Goal: Task Accomplishment & Management: Complete application form

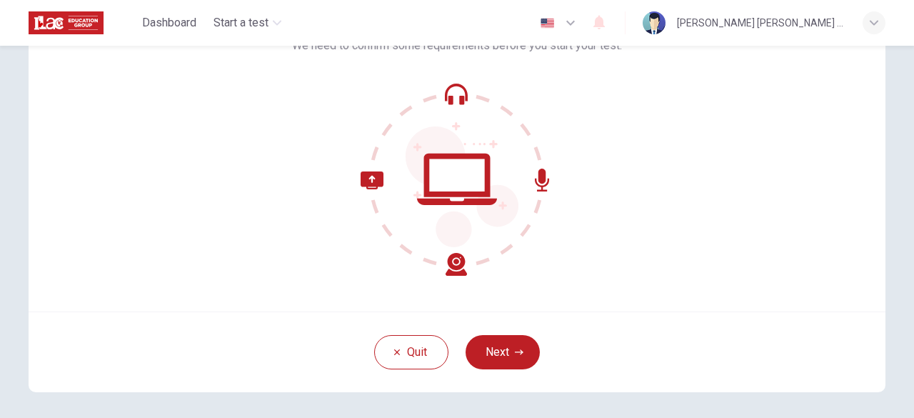
scroll to position [137, 0]
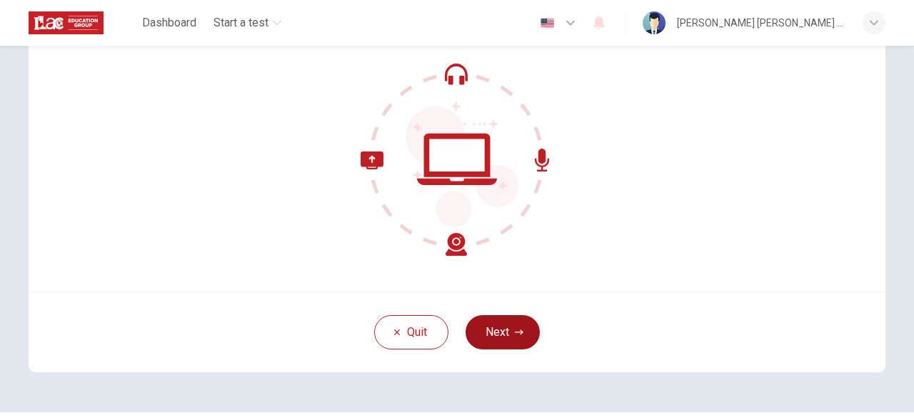
click at [501, 342] on button "Next" at bounding box center [503, 332] width 74 height 34
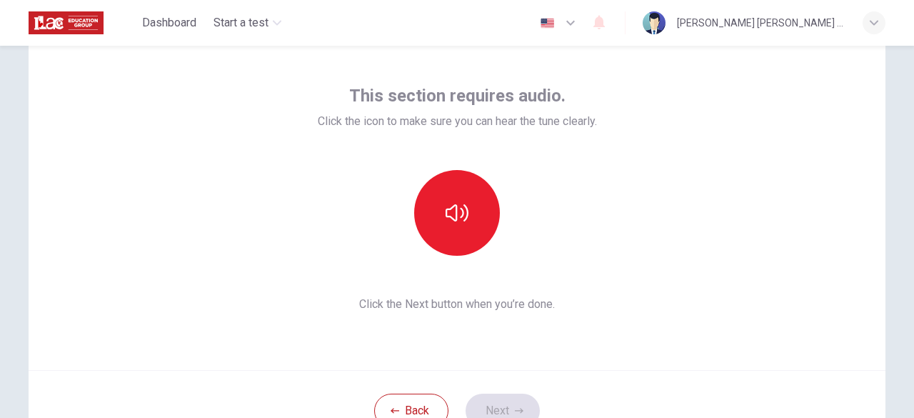
scroll to position [58, 0]
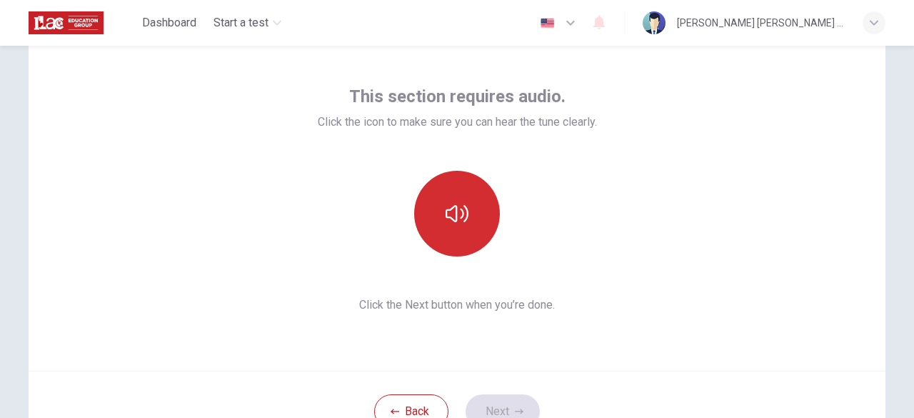
click at [462, 220] on icon "button" at bounding box center [457, 213] width 23 height 17
click at [480, 223] on button "button" at bounding box center [457, 214] width 86 height 86
click at [480, 225] on button "button" at bounding box center [457, 214] width 86 height 86
click at [480, 226] on button "button" at bounding box center [457, 214] width 86 height 86
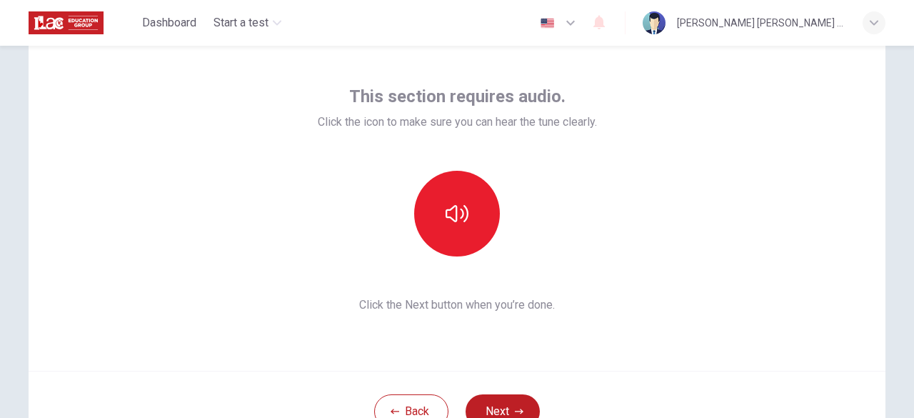
scroll to position [111, 0]
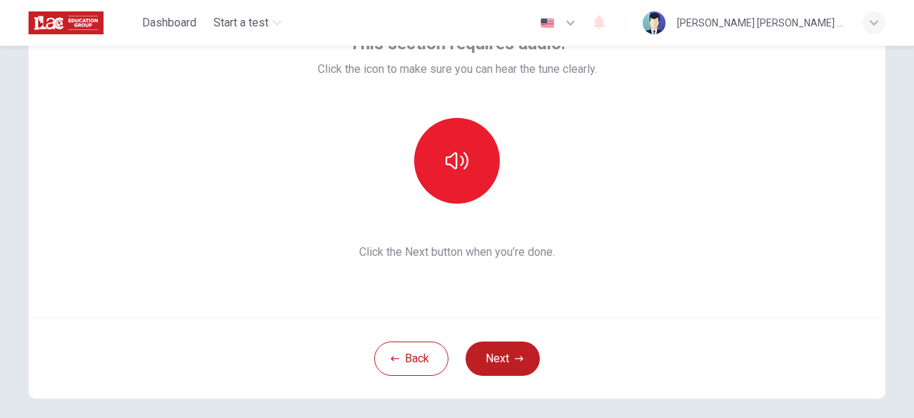
click at [579, 15] on icon "button" at bounding box center [570, 22] width 17 height 17
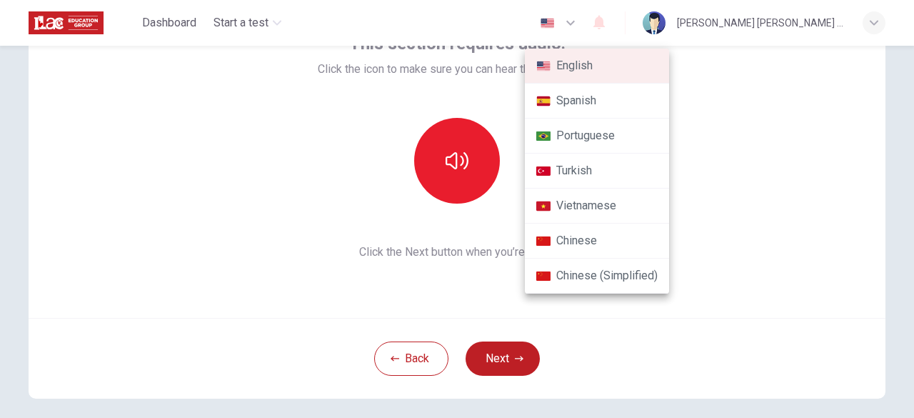
click at [590, 144] on li "Portuguese" at bounding box center [597, 136] width 144 height 35
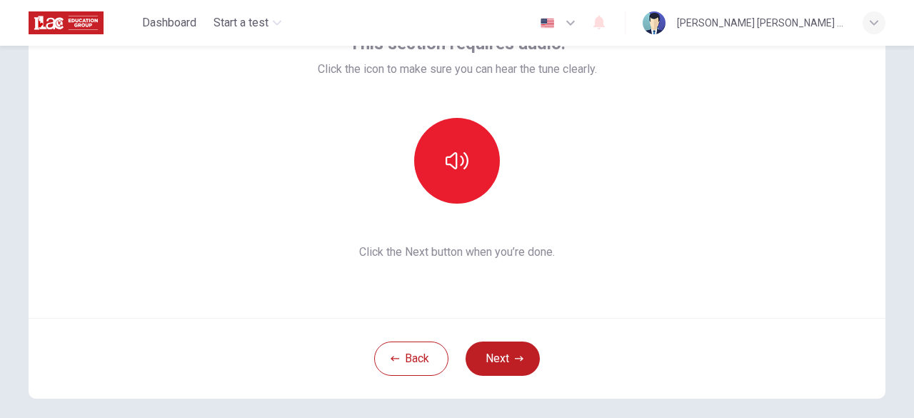
type input "pt"
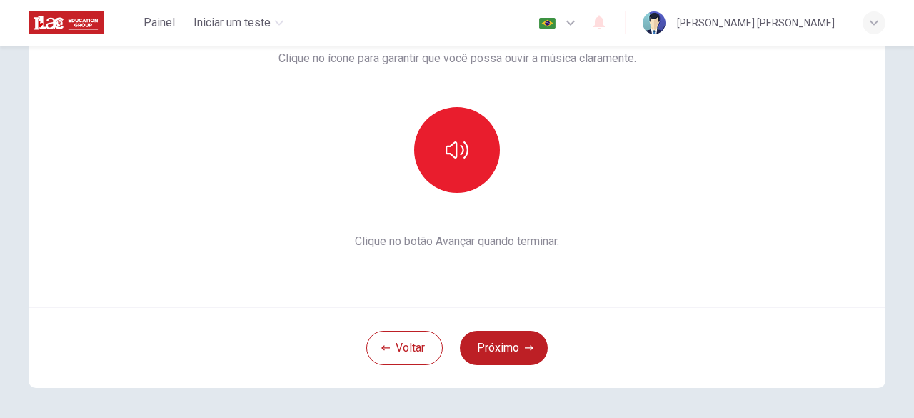
scroll to position [126, 0]
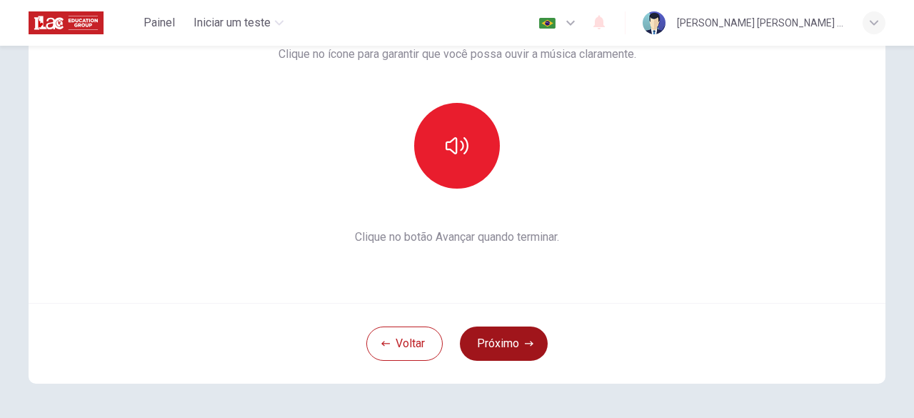
click at [503, 332] on button "Próximo" at bounding box center [504, 343] width 88 height 34
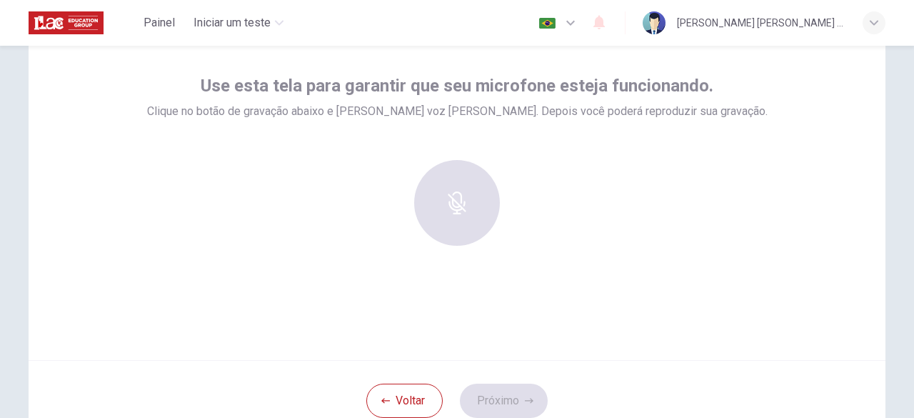
scroll to position [65, 0]
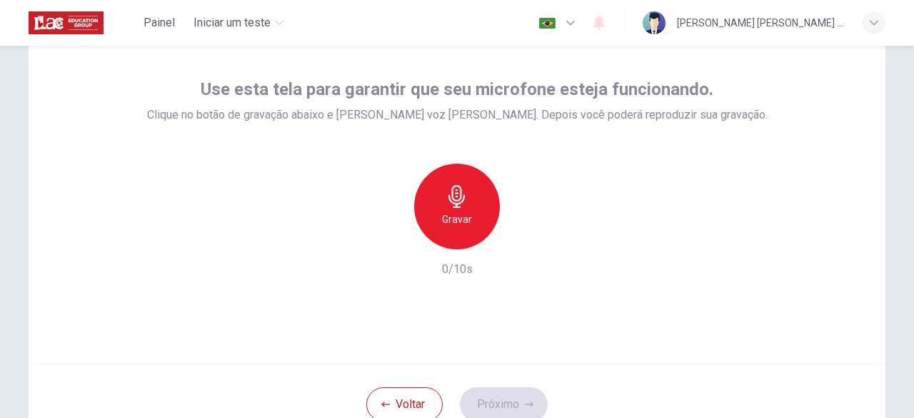
click at [453, 212] on h6 "Gravar" at bounding box center [457, 219] width 30 height 17
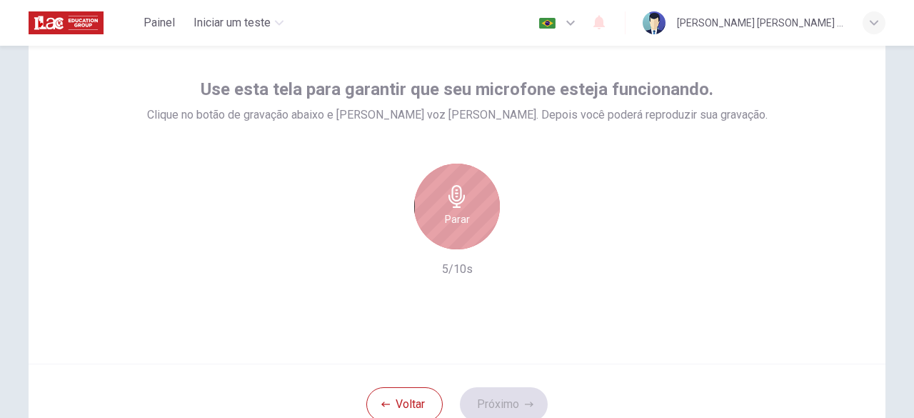
click at [453, 212] on h6 "Parar" at bounding box center [457, 219] width 25 height 17
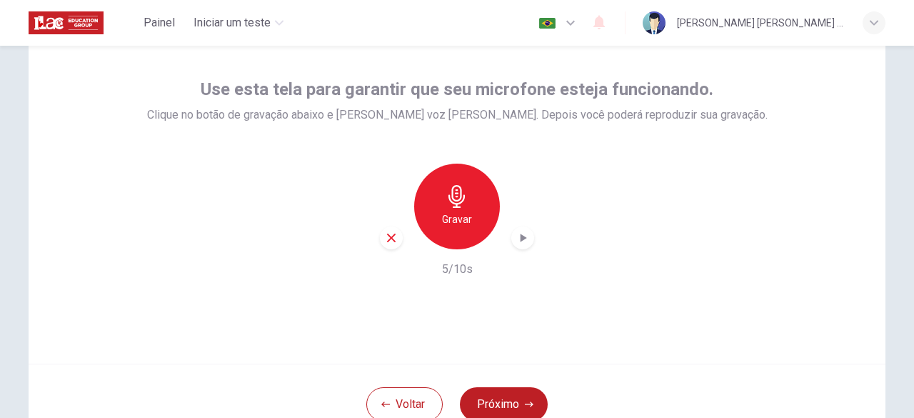
scroll to position [151, 0]
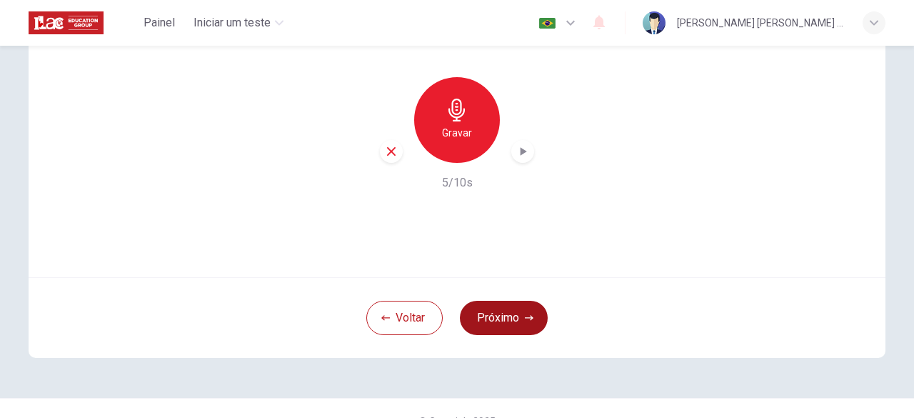
click at [516, 314] on button "Próximo" at bounding box center [504, 318] width 88 height 34
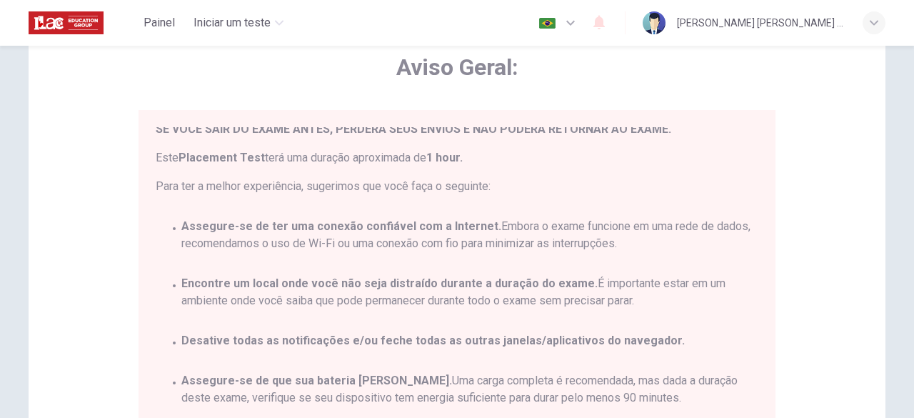
scroll to position [66, 0]
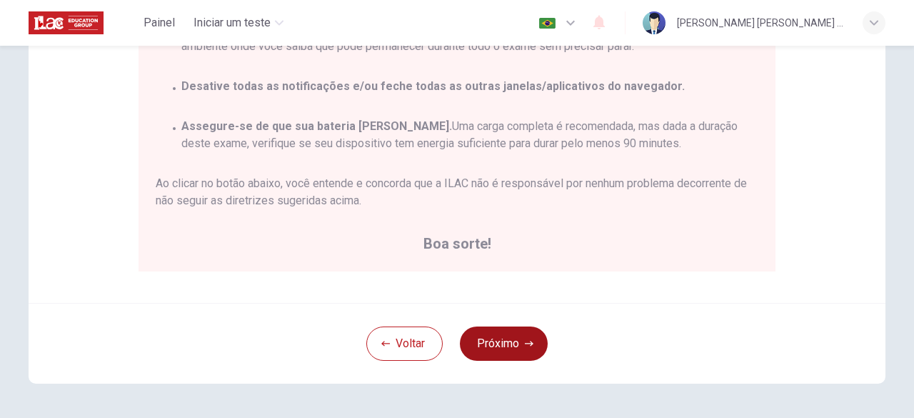
click at [486, 341] on button "Próximo" at bounding box center [504, 343] width 88 height 34
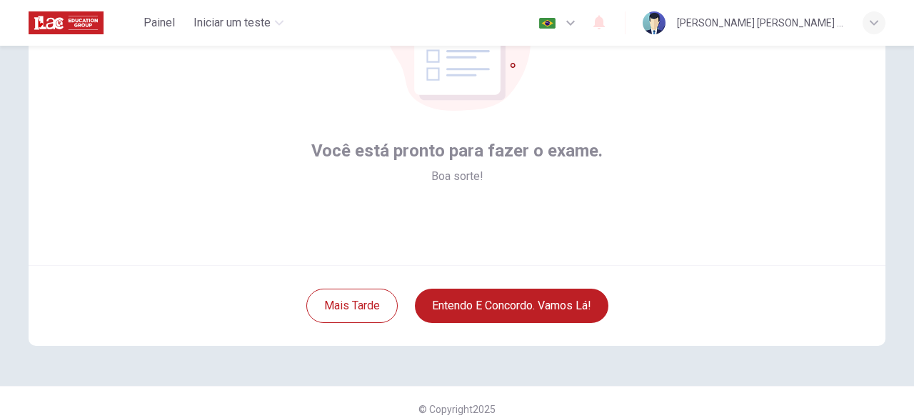
scroll to position [164, 0]
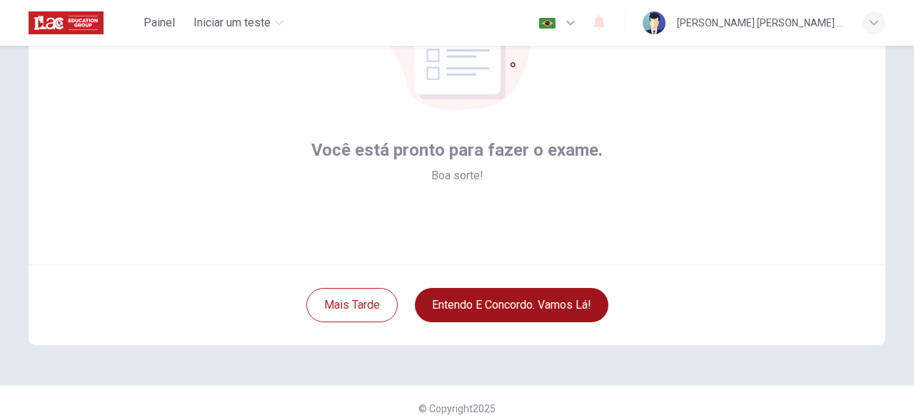
click at [510, 297] on button "Entendo e concordo. Vamos lá!" at bounding box center [511, 305] width 193 height 34
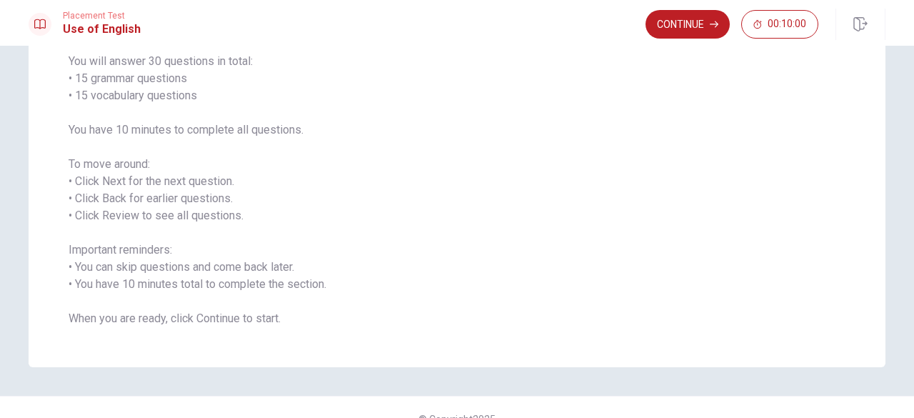
scroll to position [119, 0]
click at [683, 24] on button "Continue" at bounding box center [687, 24] width 84 height 29
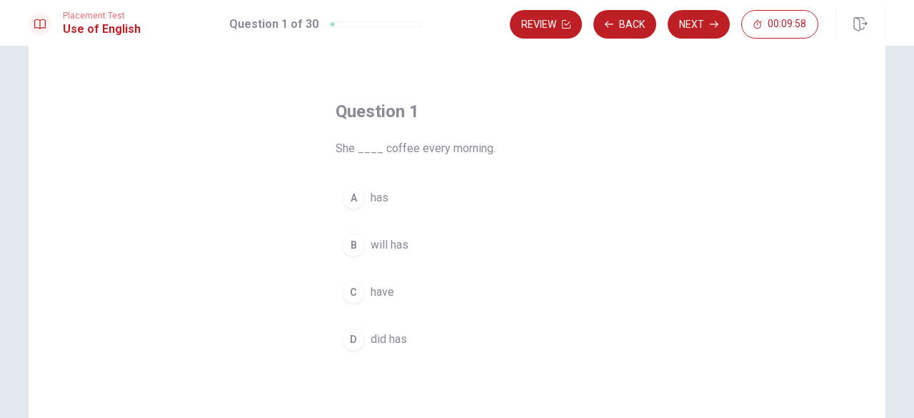
scroll to position [41, 0]
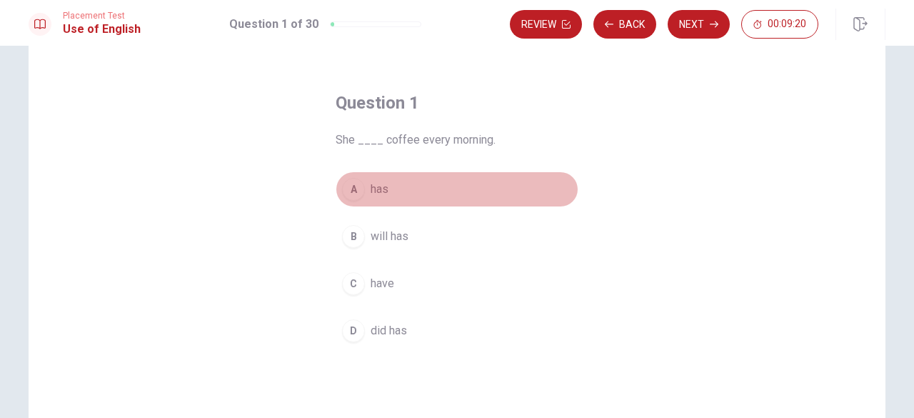
click at [354, 188] on div "A" at bounding box center [353, 189] width 23 height 23
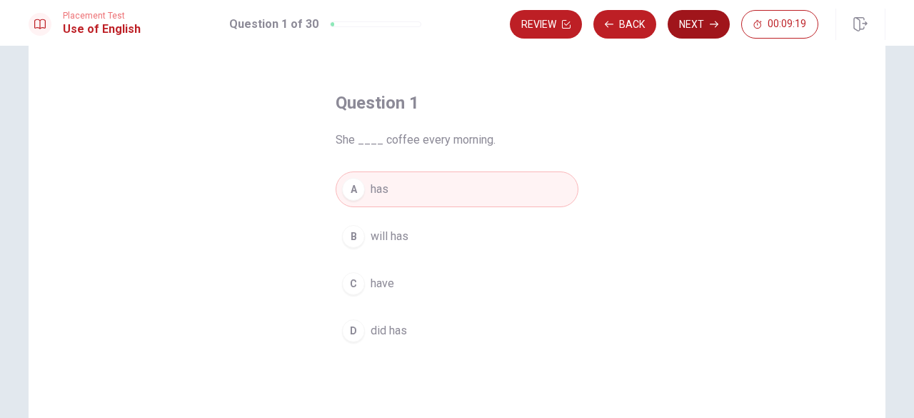
click at [687, 19] on button "Next" at bounding box center [699, 24] width 62 height 29
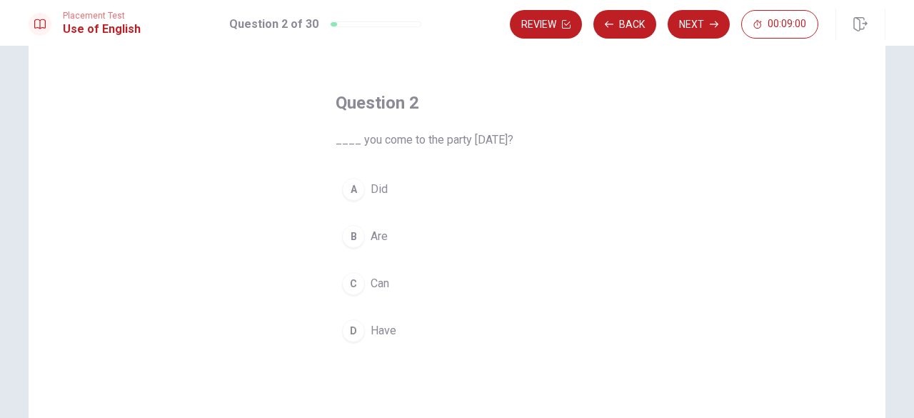
click at [353, 240] on div "B" at bounding box center [353, 236] width 23 height 23
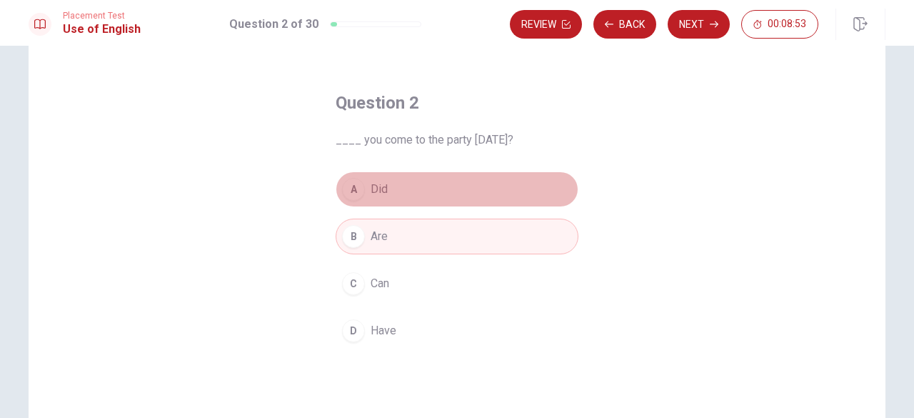
click at [348, 191] on div "A" at bounding box center [353, 189] width 23 height 23
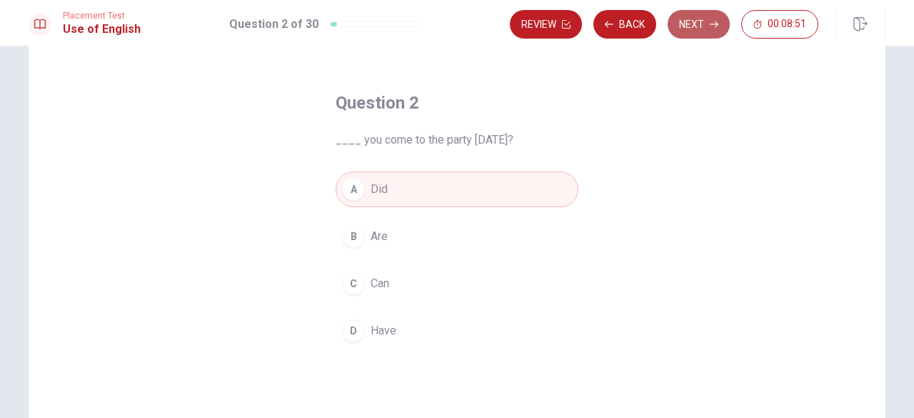
click at [686, 34] on button "Next" at bounding box center [699, 24] width 62 height 29
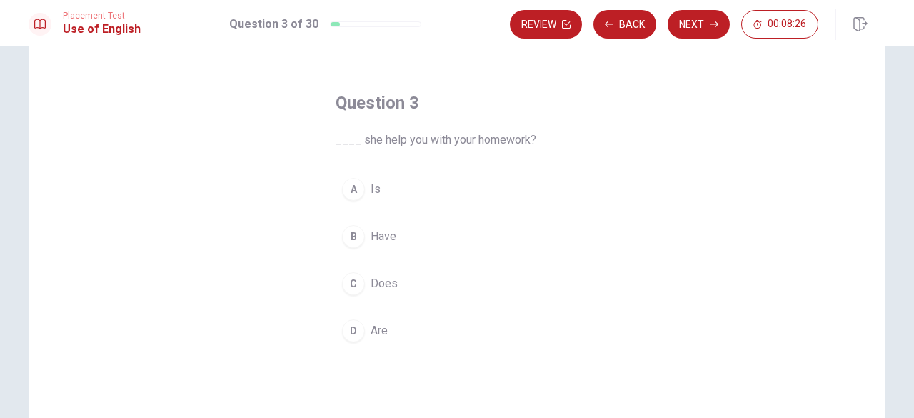
click at [346, 278] on div "C" at bounding box center [353, 283] width 23 height 23
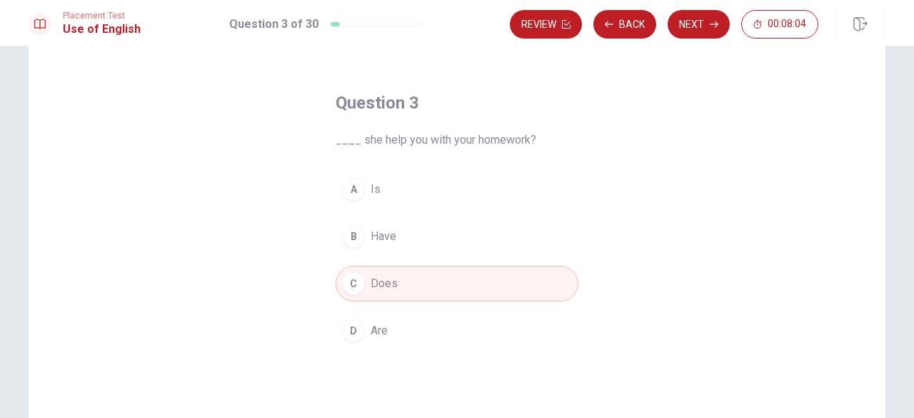
click at [355, 186] on div "A" at bounding box center [353, 189] width 23 height 23
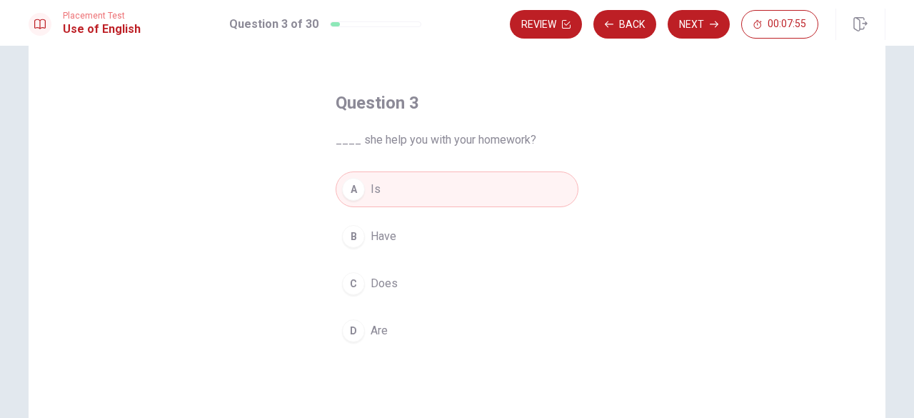
click at [398, 273] on button "C Does" at bounding box center [457, 284] width 243 height 36
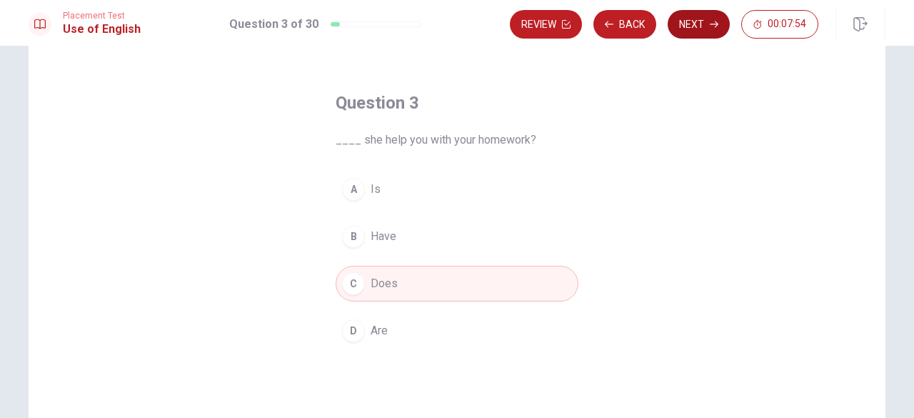
click at [688, 15] on button "Next" at bounding box center [699, 24] width 62 height 29
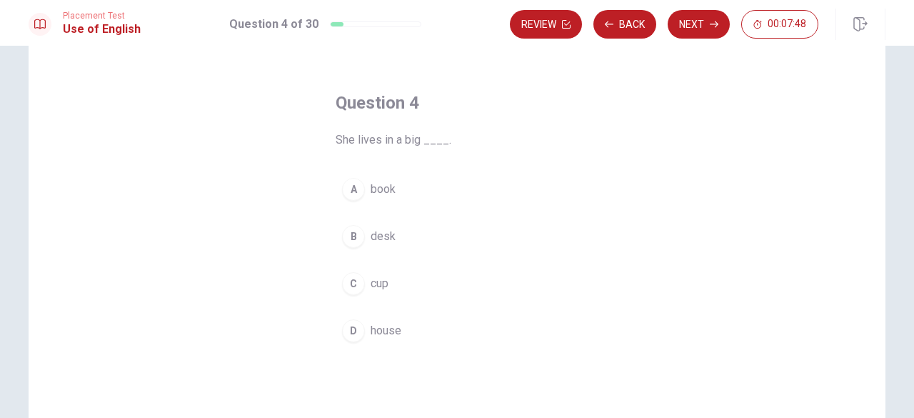
click at [351, 333] on div "D" at bounding box center [353, 330] width 23 height 23
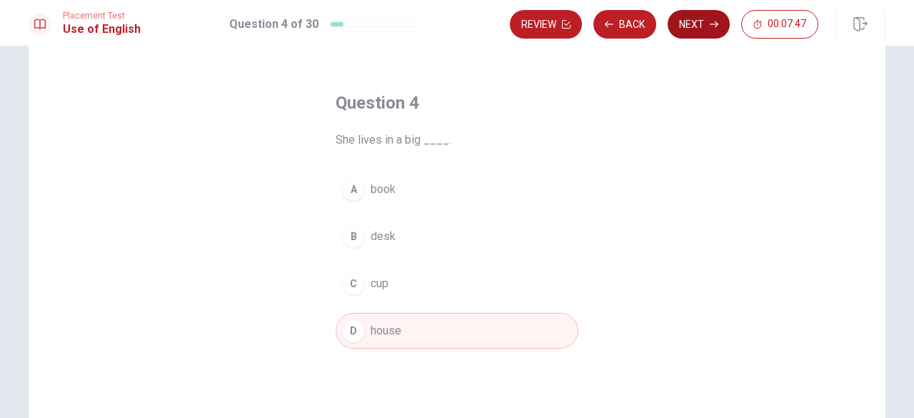
click at [706, 21] on button "Next" at bounding box center [699, 24] width 62 height 29
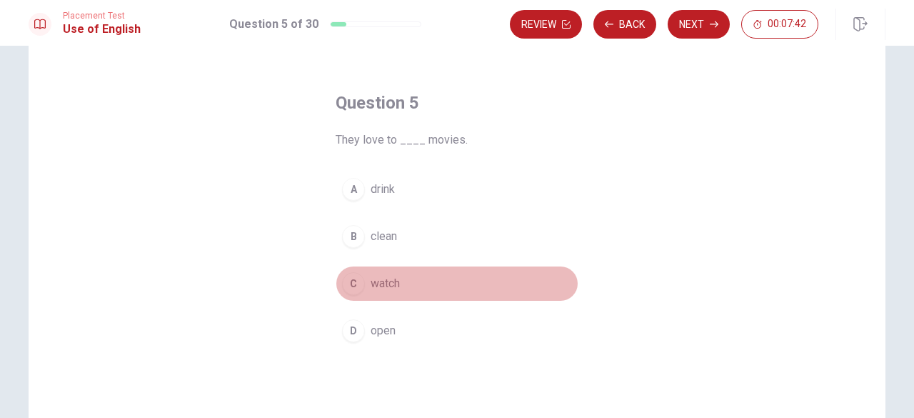
click at [355, 294] on button "C watch" at bounding box center [457, 284] width 243 height 36
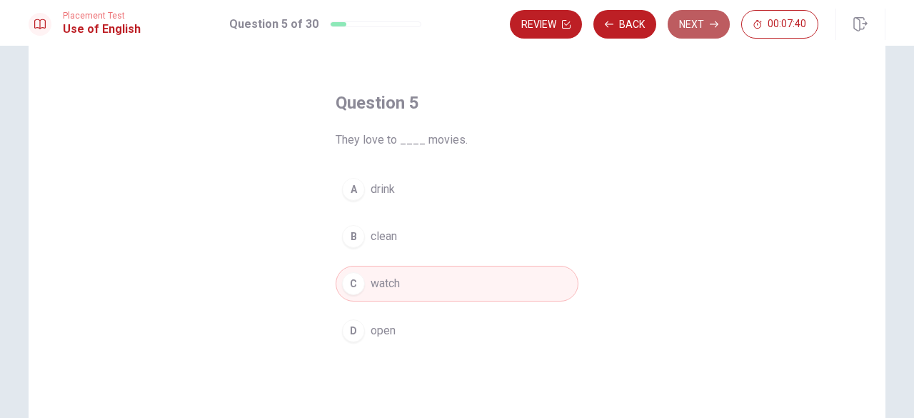
click at [713, 19] on button "Next" at bounding box center [699, 24] width 62 height 29
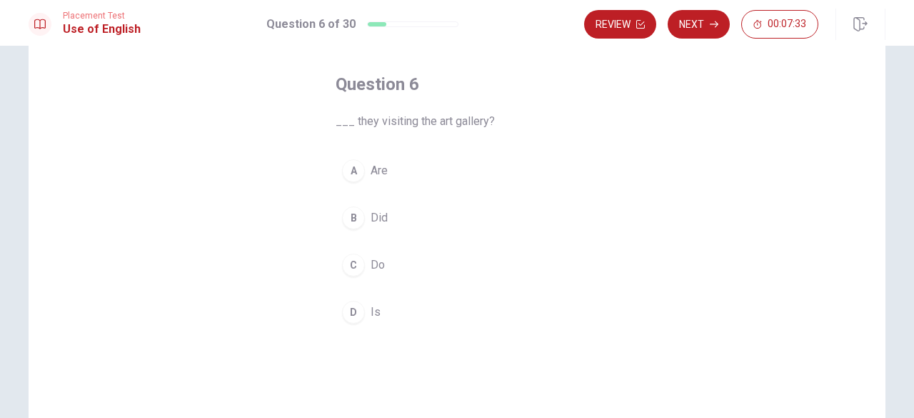
scroll to position [59, 0]
click at [343, 217] on div "B" at bounding box center [353, 218] width 23 height 23
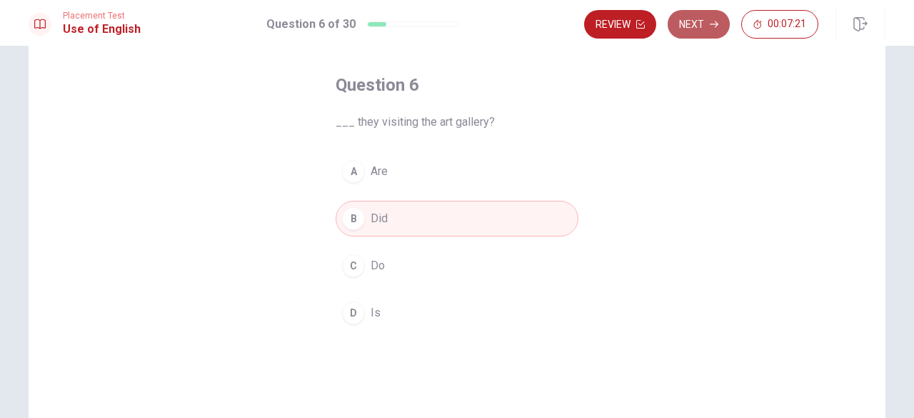
click at [686, 32] on button "Next" at bounding box center [699, 24] width 62 height 29
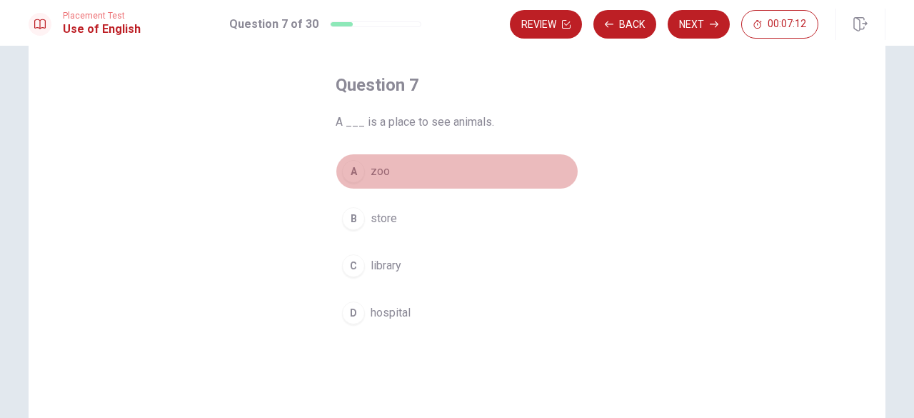
click at [351, 179] on div "A" at bounding box center [353, 171] width 23 height 23
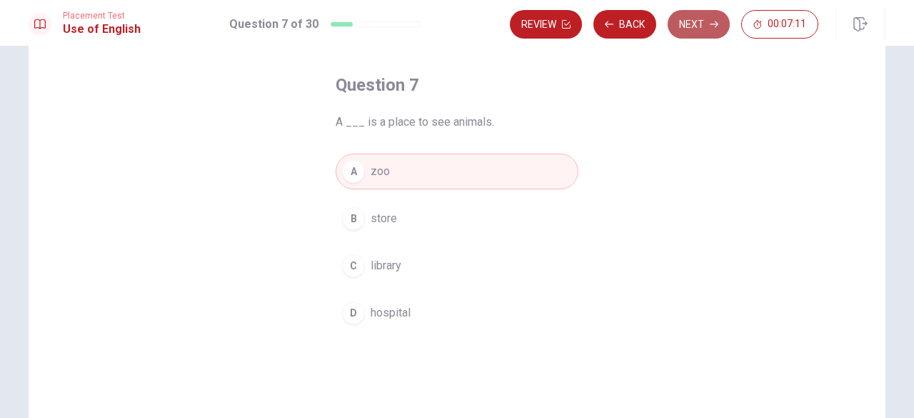
click at [704, 21] on button "Next" at bounding box center [699, 24] width 62 height 29
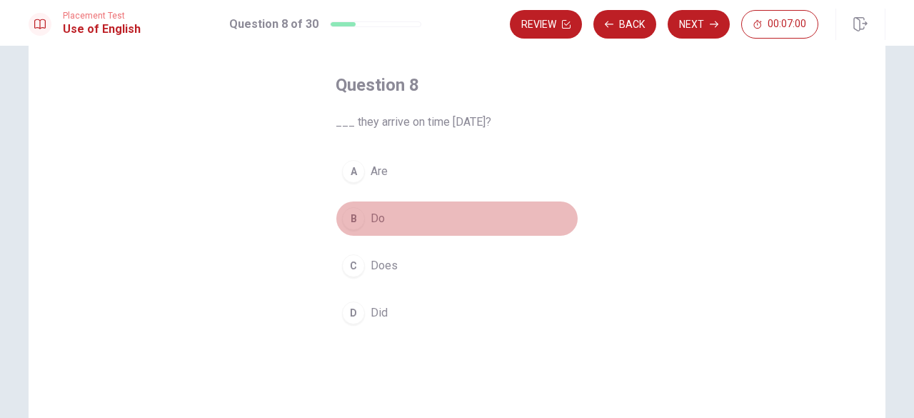
click at [346, 221] on div "B" at bounding box center [353, 218] width 23 height 23
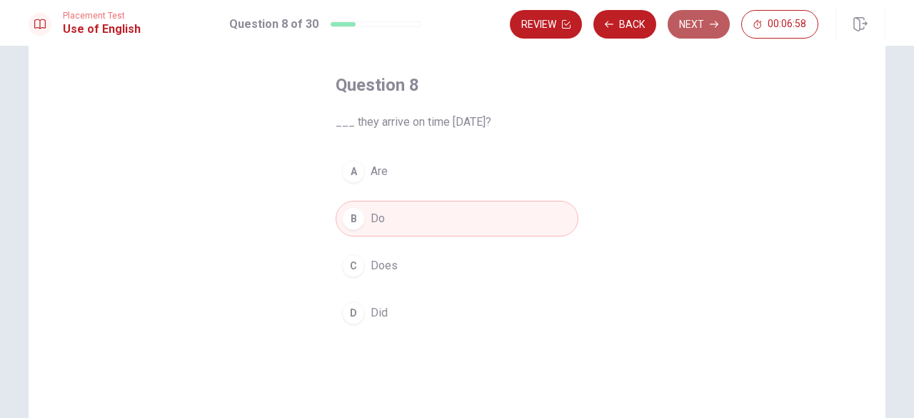
click at [690, 25] on button "Next" at bounding box center [699, 24] width 62 height 29
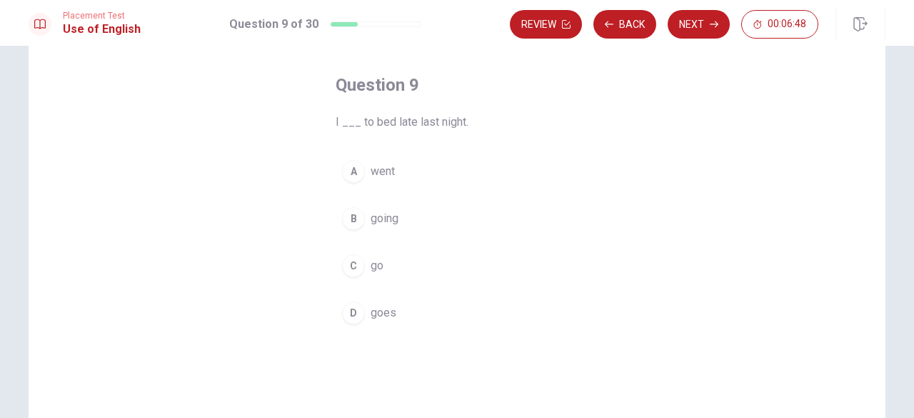
click at [353, 269] on div "C" at bounding box center [353, 265] width 23 height 23
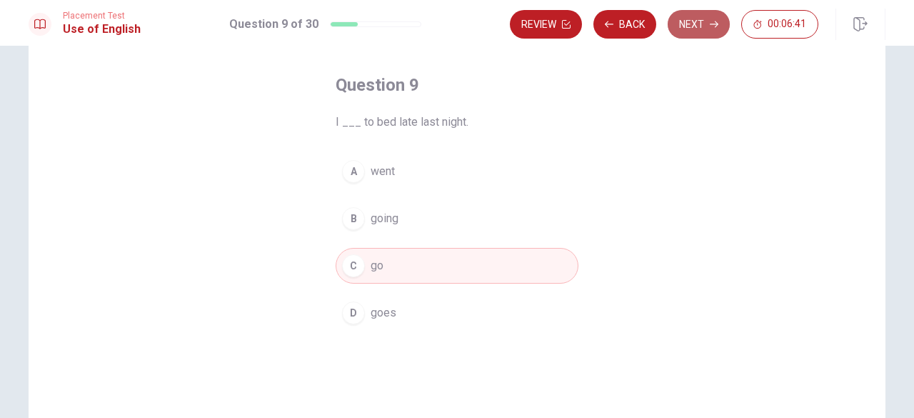
click at [700, 34] on button "Next" at bounding box center [699, 24] width 62 height 29
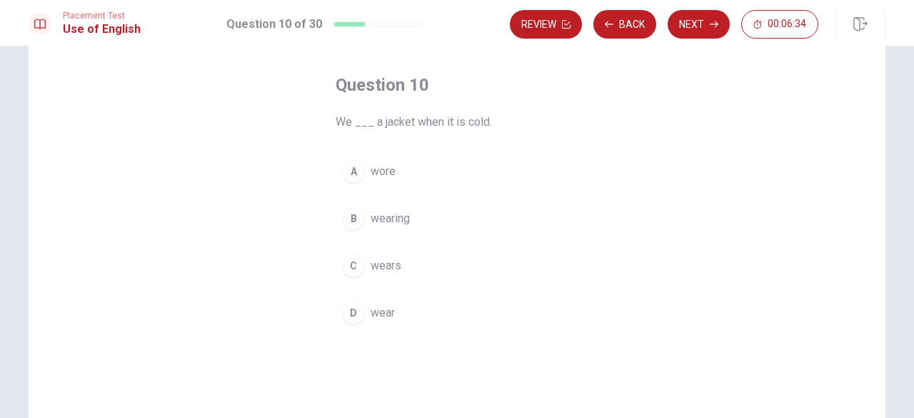
click at [354, 312] on div "D" at bounding box center [353, 312] width 23 height 23
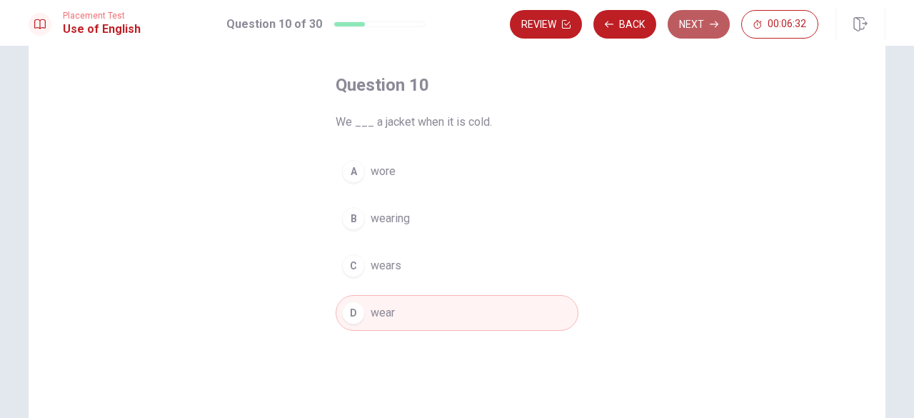
click at [701, 26] on button "Next" at bounding box center [699, 24] width 62 height 29
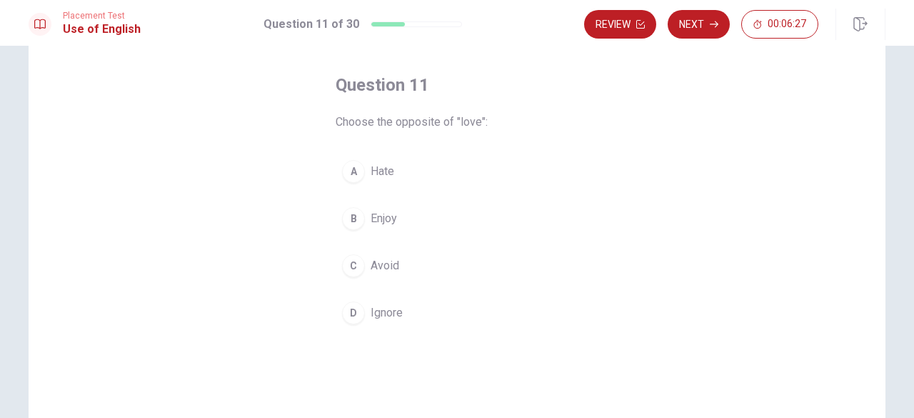
scroll to position [63, 0]
click at [349, 161] on div "A" at bounding box center [353, 167] width 23 height 23
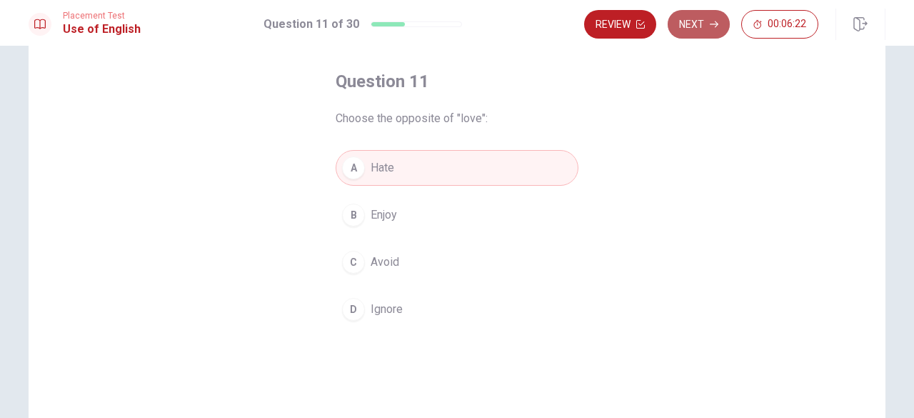
click at [698, 19] on button "Next" at bounding box center [699, 24] width 62 height 29
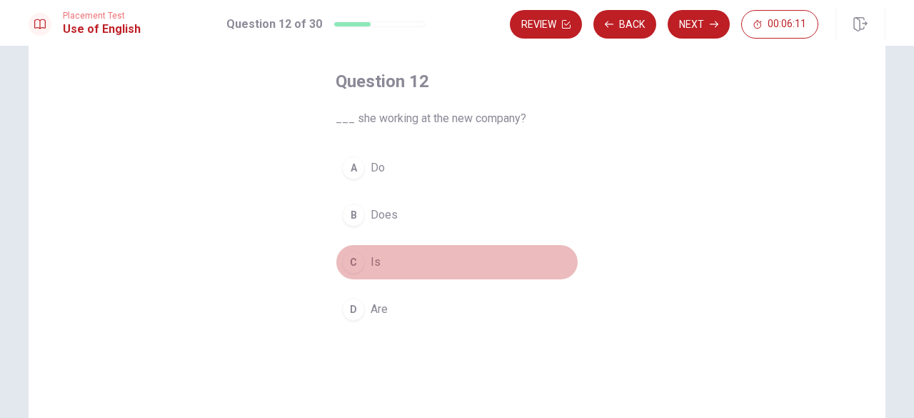
click at [354, 255] on div "C" at bounding box center [353, 262] width 23 height 23
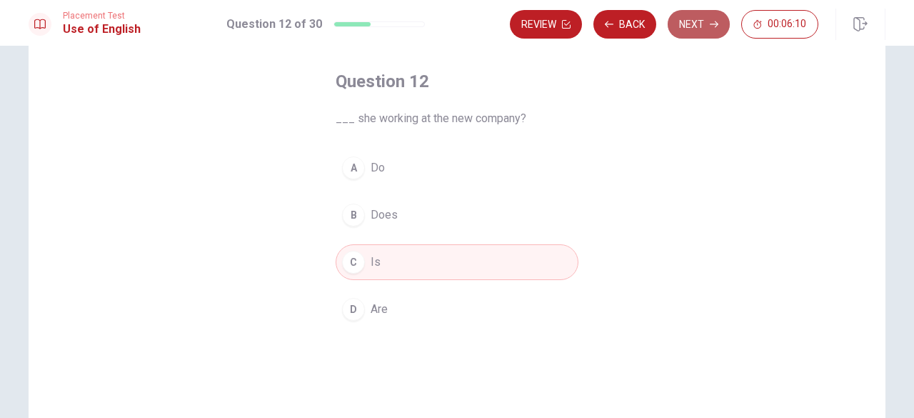
click at [698, 32] on button "Next" at bounding box center [699, 24] width 62 height 29
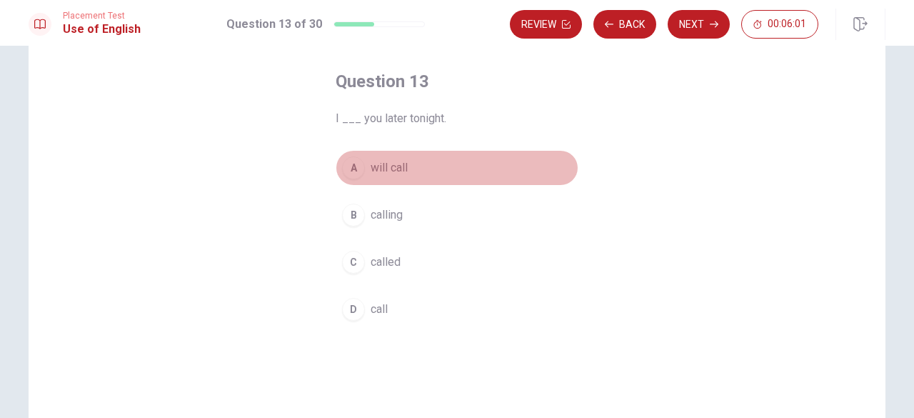
click at [358, 169] on div "A" at bounding box center [353, 167] width 23 height 23
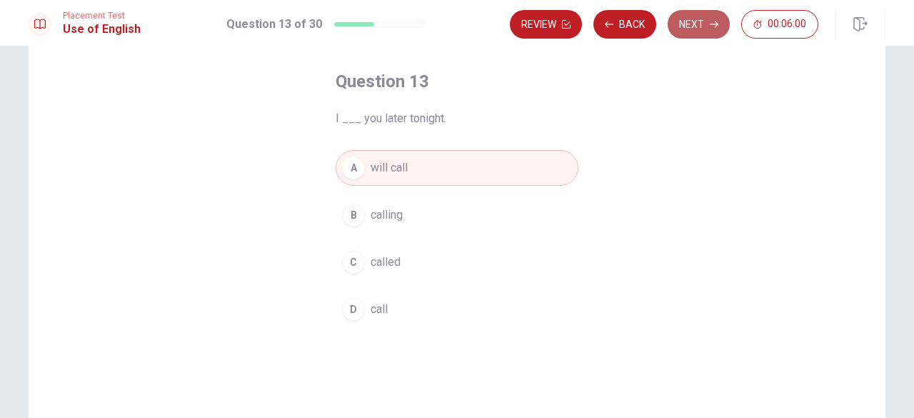
click at [699, 25] on button "Next" at bounding box center [699, 24] width 62 height 29
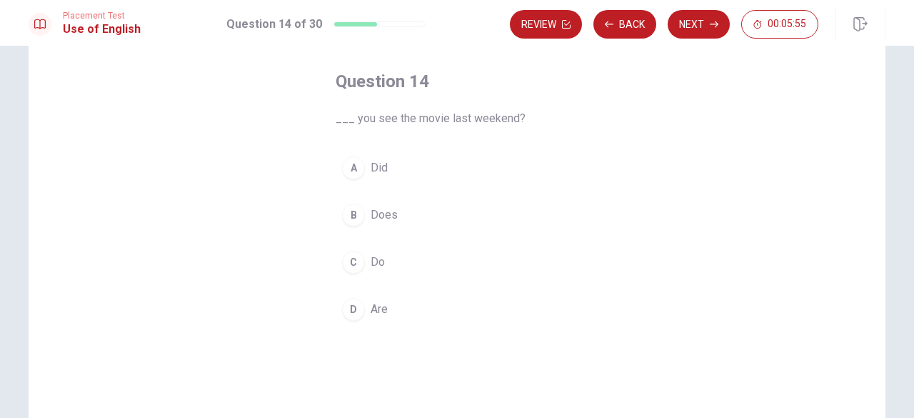
click at [356, 258] on div "C" at bounding box center [353, 262] width 23 height 23
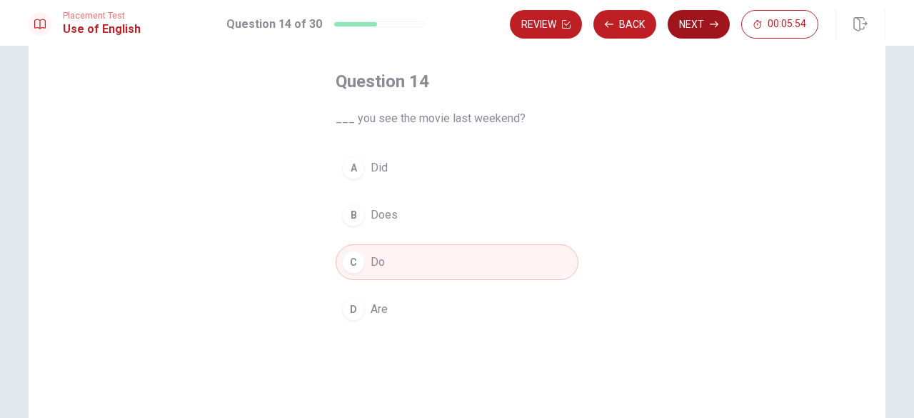
click at [708, 24] on button "Next" at bounding box center [699, 24] width 62 height 29
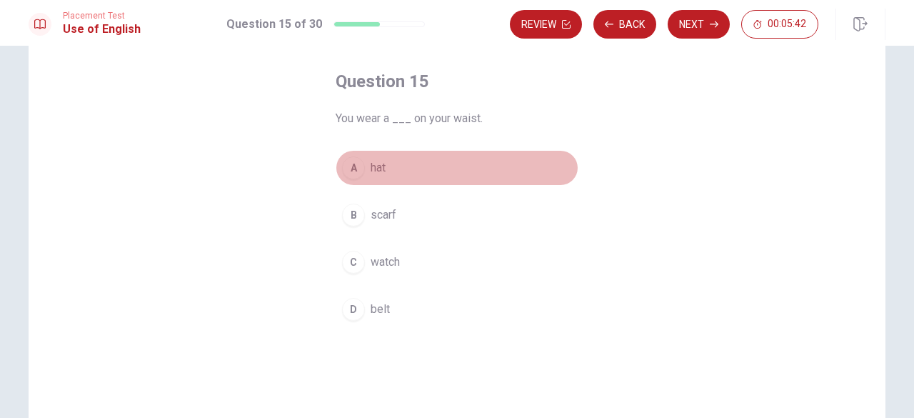
click at [345, 171] on div "A" at bounding box center [353, 167] width 23 height 23
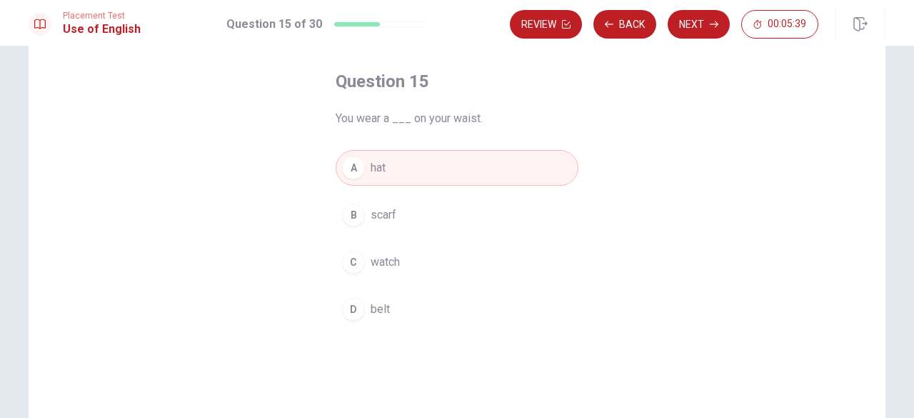
drag, startPoint x: 688, startPoint y: 34, endPoint x: 655, endPoint y: 115, distance: 86.8
click at [655, 115] on div "Placement Test Use of English Question 15 of 30 Review Back Next 00:05:39 Quest…" at bounding box center [457, 209] width 914 height 418
click at [380, 269] on span "watch" at bounding box center [385, 261] width 29 height 17
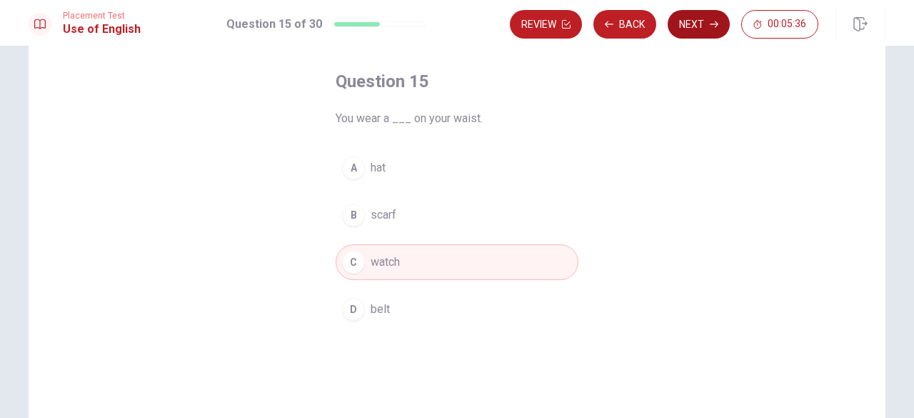
click at [687, 32] on button "Next" at bounding box center [699, 24] width 62 height 29
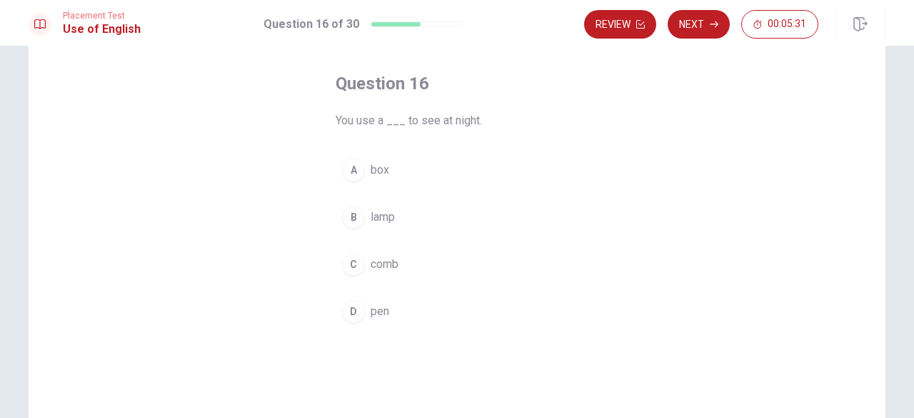
scroll to position [61, 0]
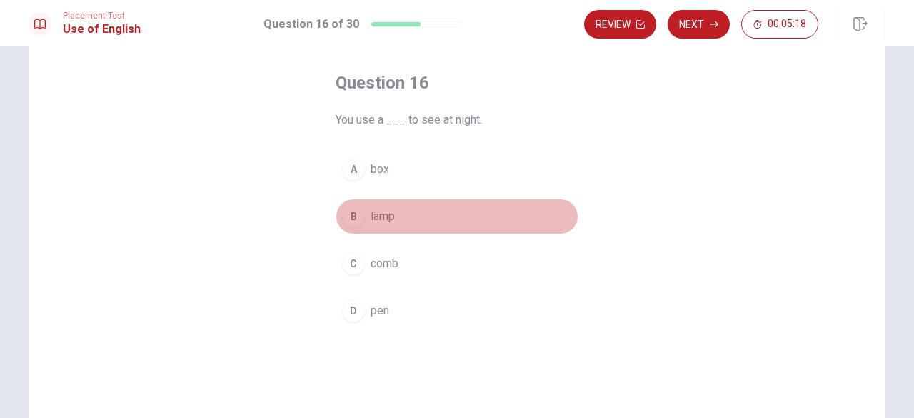
click at [351, 220] on div "B" at bounding box center [353, 216] width 23 height 23
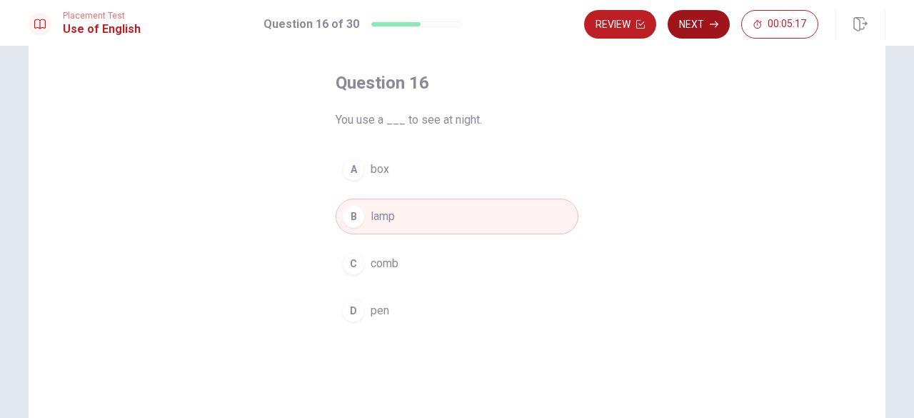
click at [713, 22] on icon "button" at bounding box center [714, 24] width 9 height 9
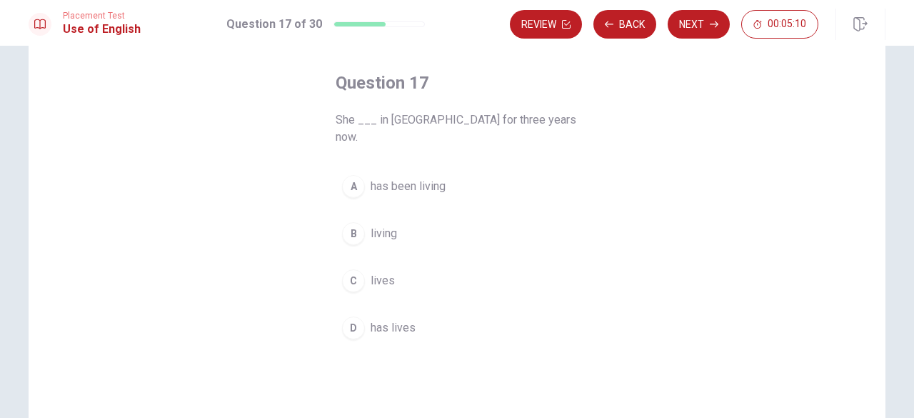
click at [351, 222] on div "B" at bounding box center [353, 233] width 23 height 23
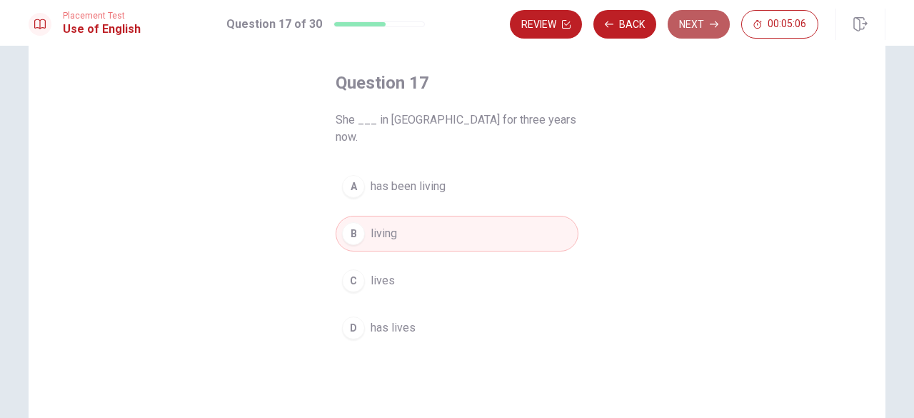
click at [689, 21] on button "Next" at bounding box center [699, 24] width 62 height 29
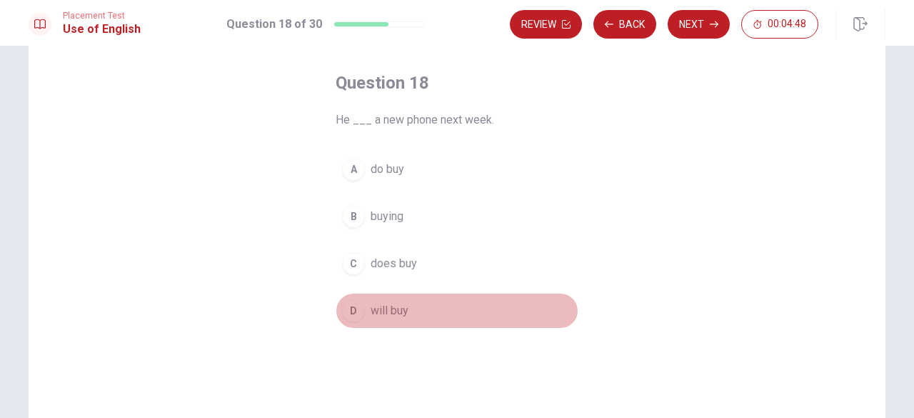
click at [350, 311] on div "D" at bounding box center [353, 310] width 23 height 23
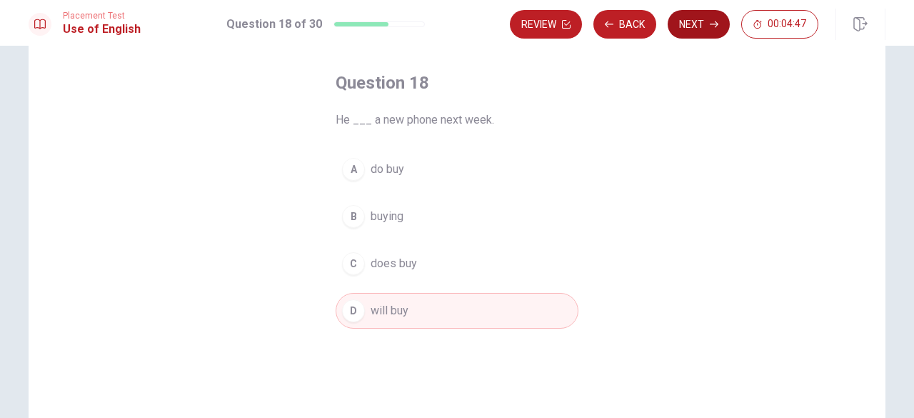
click at [696, 16] on button "Next" at bounding box center [699, 24] width 62 height 29
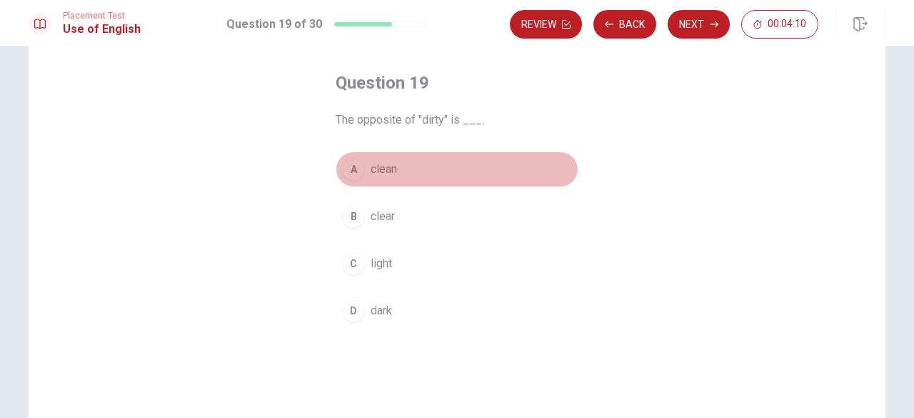
click at [347, 160] on div "A" at bounding box center [353, 169] width 23 height 23
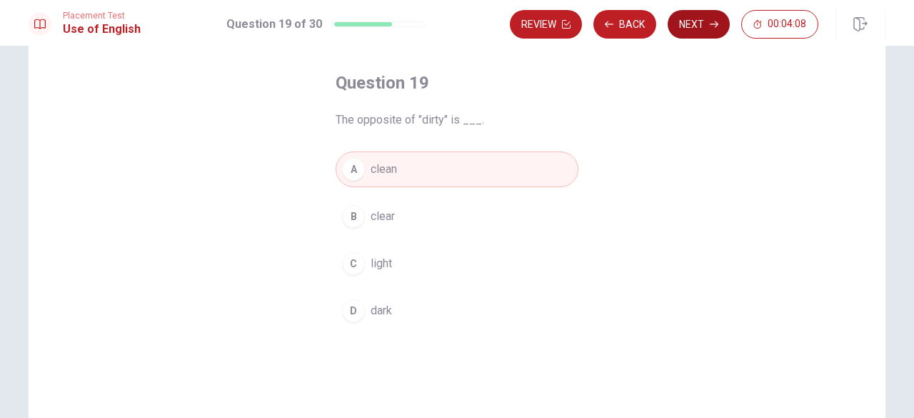
click at [684, 23] on button "Next" at bounding box center [699, 24] width 62 height 29
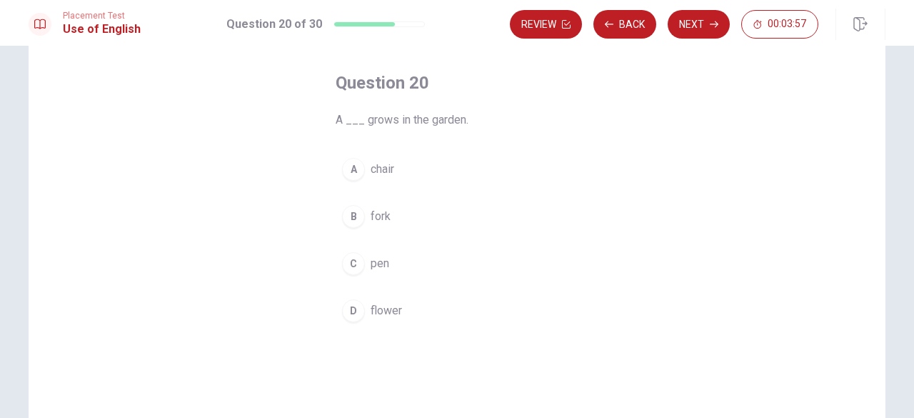
click at [355, 310] on div "D" at bounding box center [353, 310] width 23 height 23
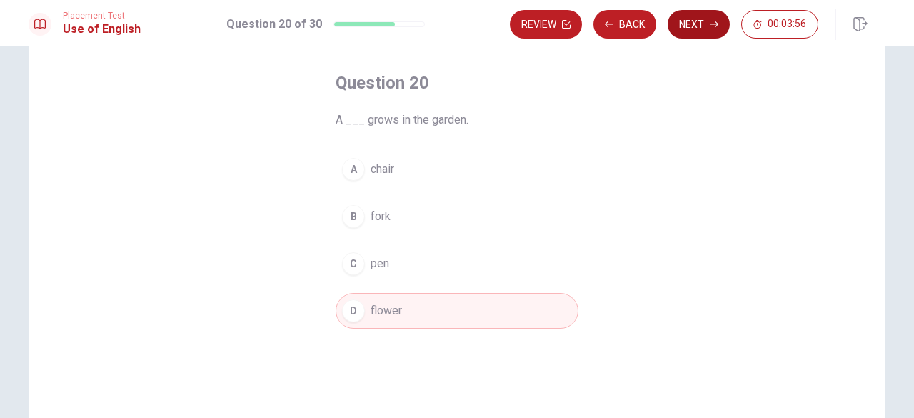
click at [693, 21] on button "Next" at bounding box center [699, 24] width 62 height 29
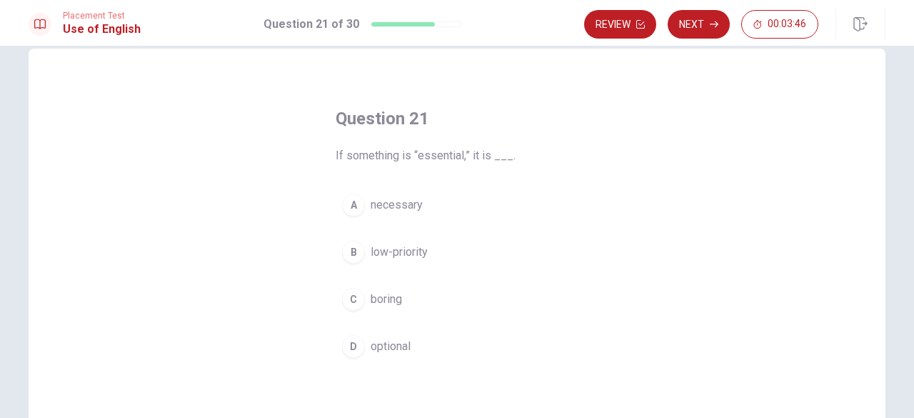
scroll to position [31, 0]
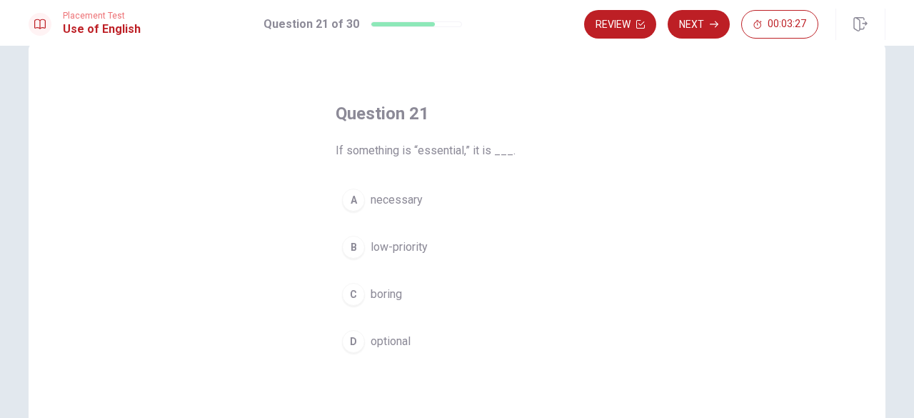
click at [368, 184] on button "A necessary" at bounding box center [457, 200] width 243 height 36
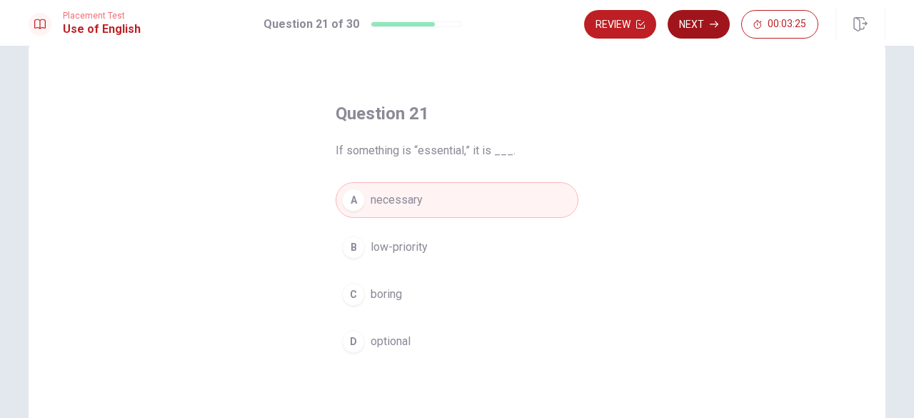
click at [698, 26] on button "Next" at bounding box center [699, 24] width 62 height 29
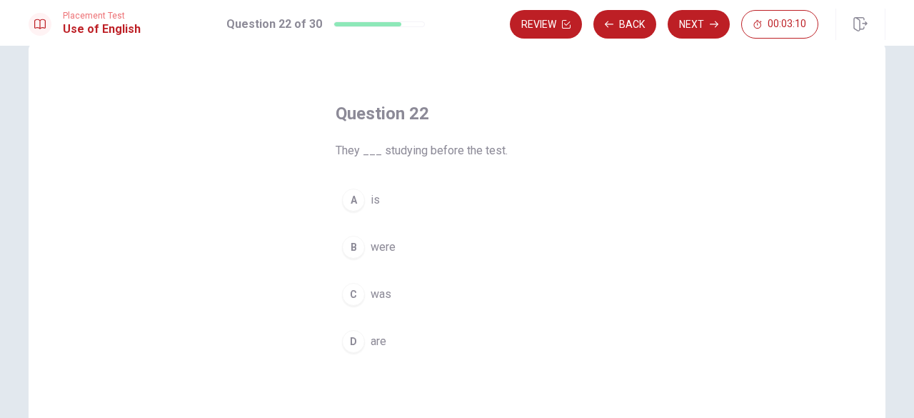
click at [353, 292] on div "C" at bounding box center [353, 294] width 23 height 23
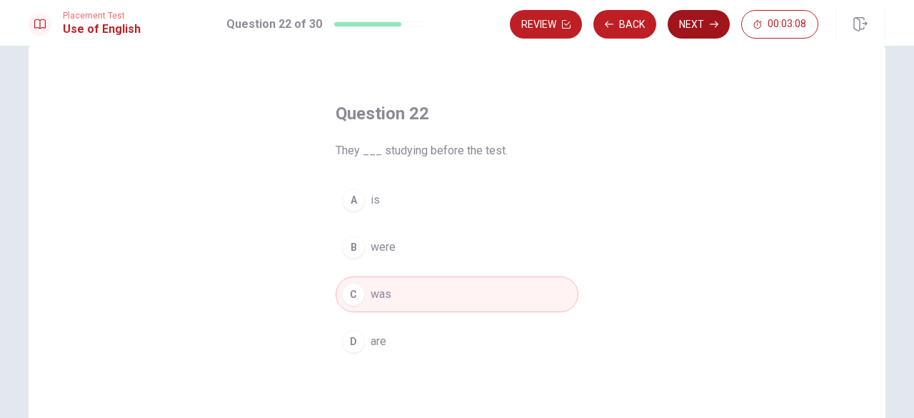
click at [710, 34] on button "Next" at bounding box center [699, 24] width 62 height 29
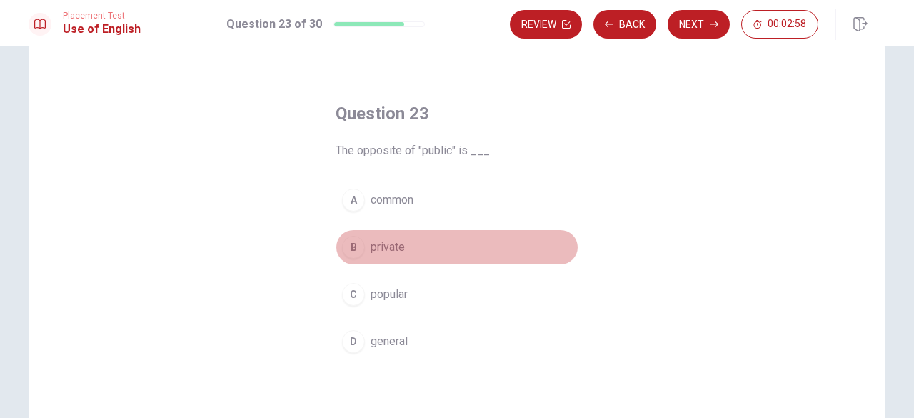
click at [354, 241] on div "B" at bounding box center [353, 247] width 23 height 23
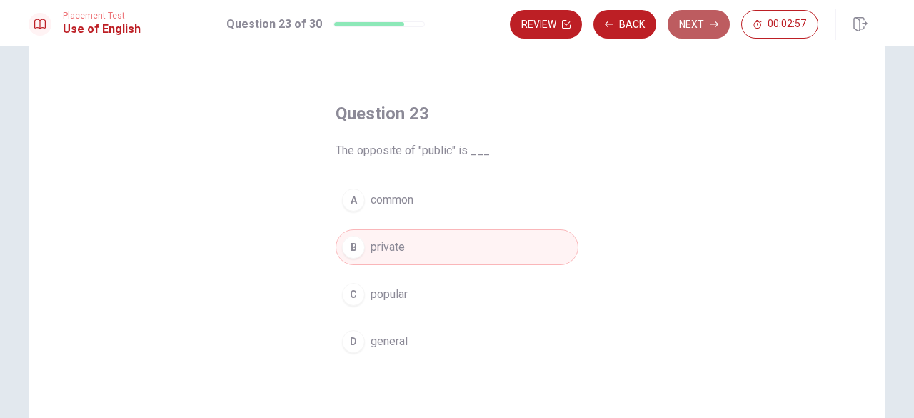
click at [703, 27] on button "Next" at bounding box center [699, 24] width 62 height 29
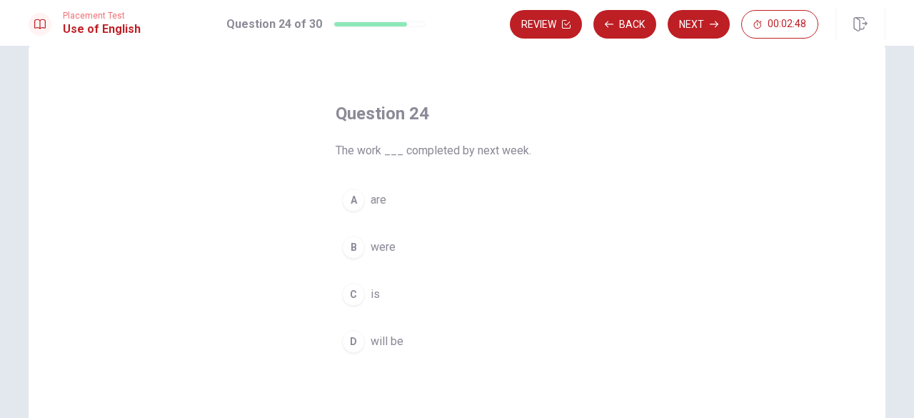
click at [349, 299] on div "C" at bounding box center [353, 294] width 23 height 23
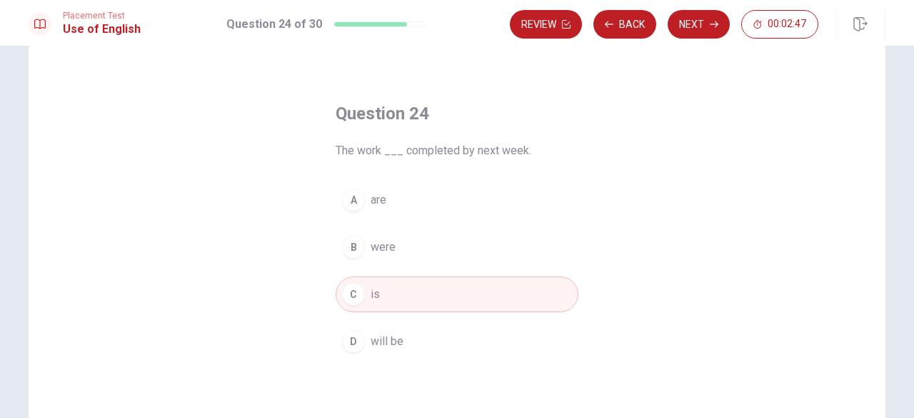
click at [343, 330] on div "D" at bounding box center [353, 341] width 23 height 23
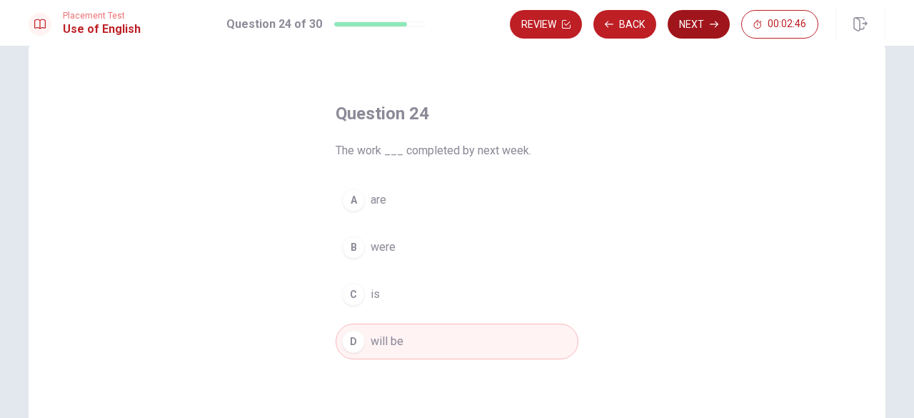
click at [707, 23] on button "Next" at bounding box center [699, 24] width 62 height 29
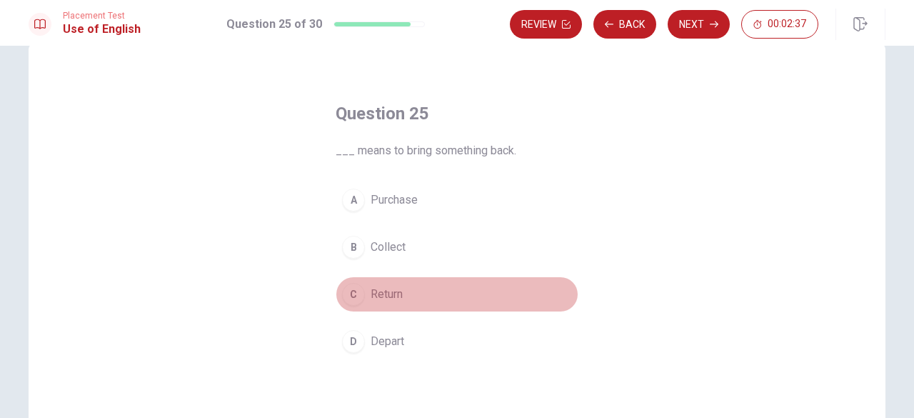
click at [360, 299] on button "C Return" at bounding box center [457, 294] width 243 height 36
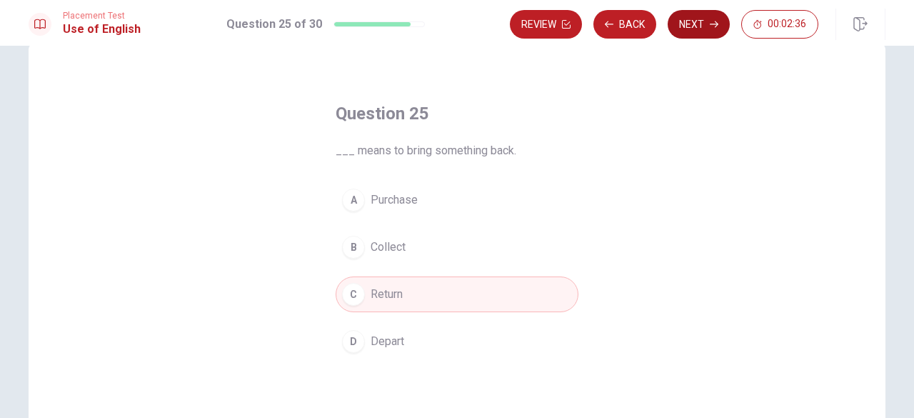
click at [700, 31] on button "Next" at bounding box center [699, 24] width 62 height 29
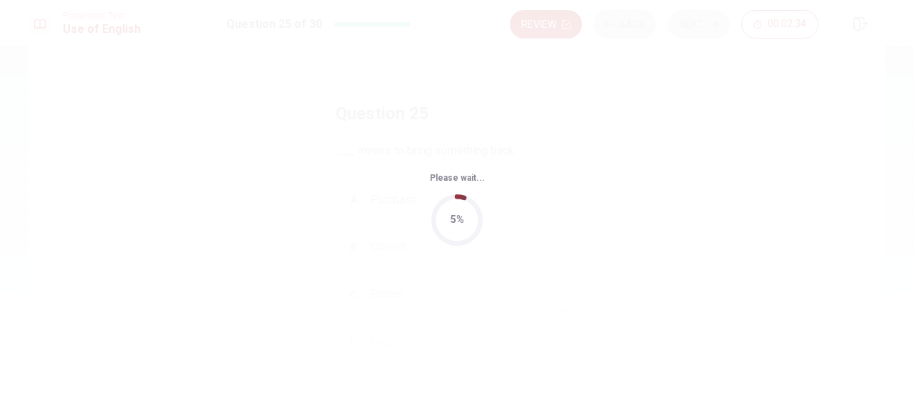
scroll to position [0, 0]
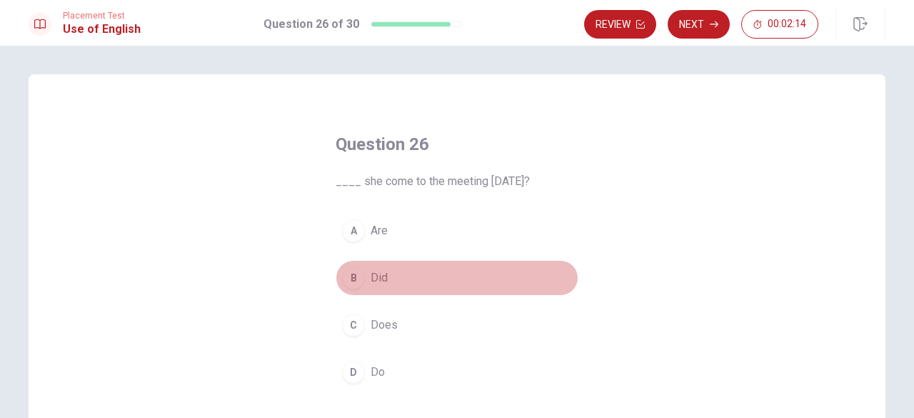
click at [353, 279] on div "B" at bounding box center [353, 277] width 23 height 23
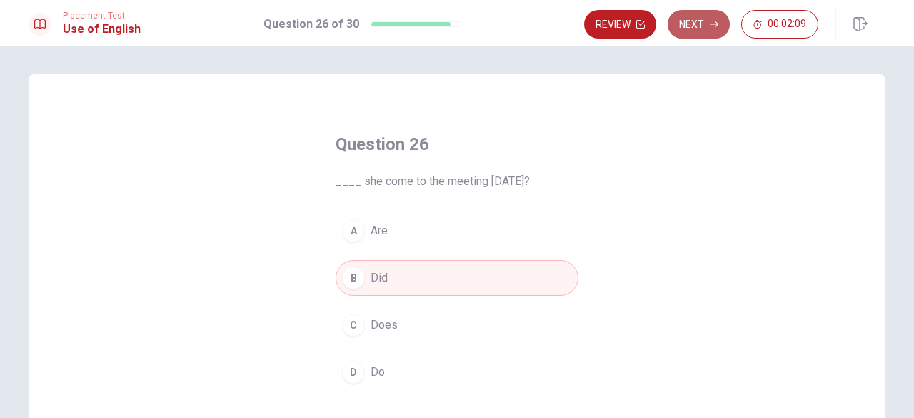
click at [714, 13] on button "Next" at bounding box center [699, 24] width 62 height 29
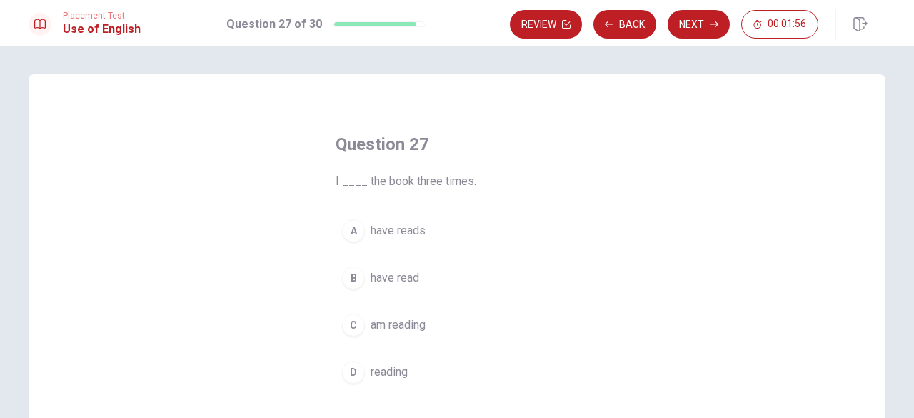
click at [353, 366] on div "D" at bounding box center [353, 372] width 23 height 23
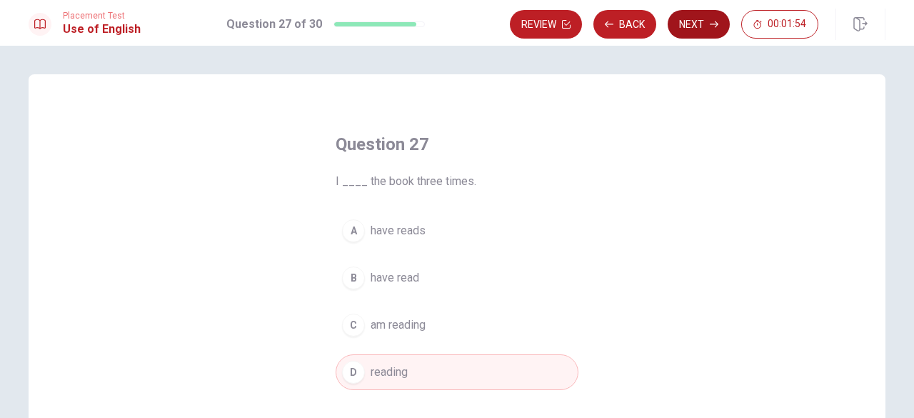
click at [690, 22] on button "Next" at bounding box center [699, 24] width 62 height 29
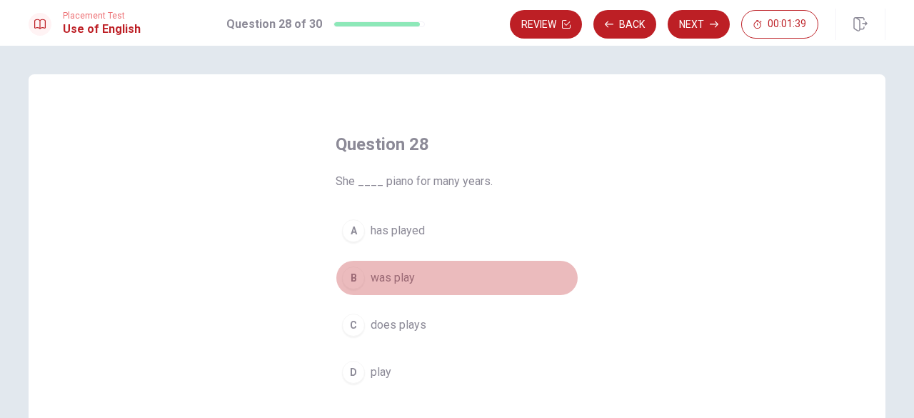
click at [344, 276] on div "B" at bounding box center [353, 277] width 23 height 23
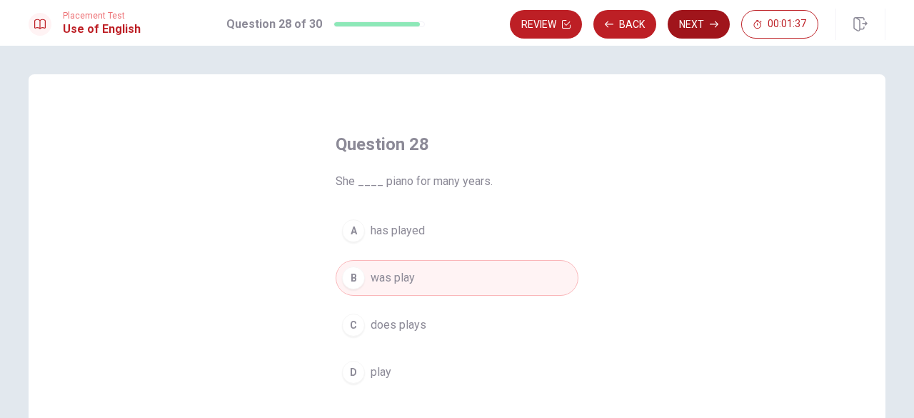
click at [698, 13] on button "Next" at bounding box center [699, 24] width 62 height 29
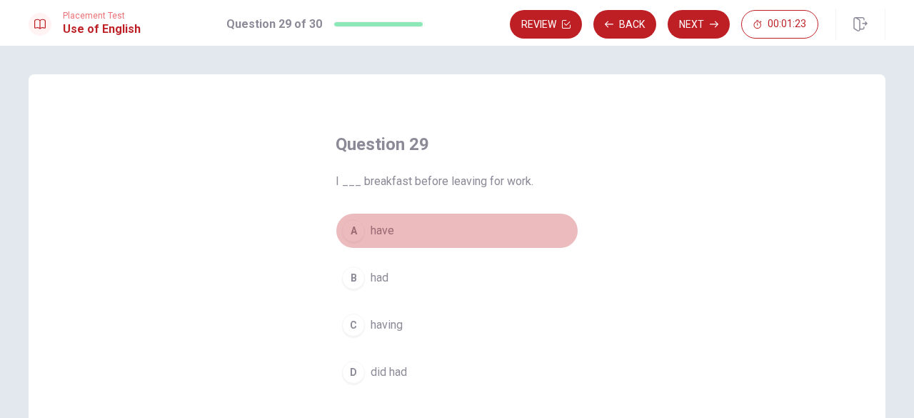
click at [348, 225] on div "A" at bounding box center [353, 230] width 23 height 23
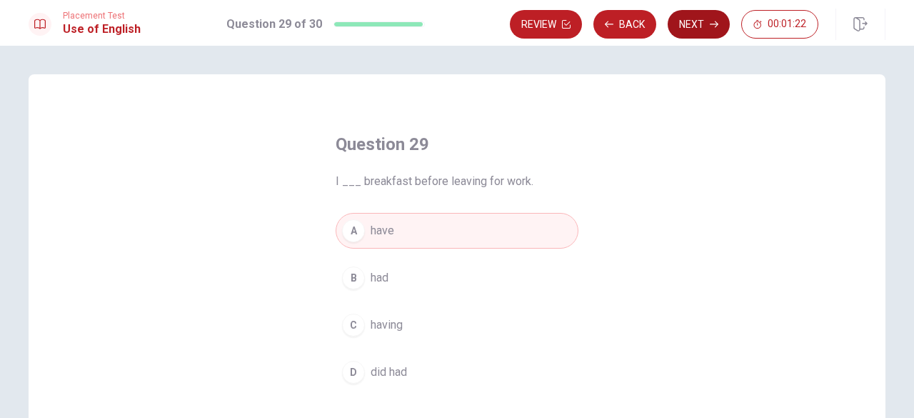
click at [701, 26] on button "Next" at bounding box center [699, 24] width 62 height 29
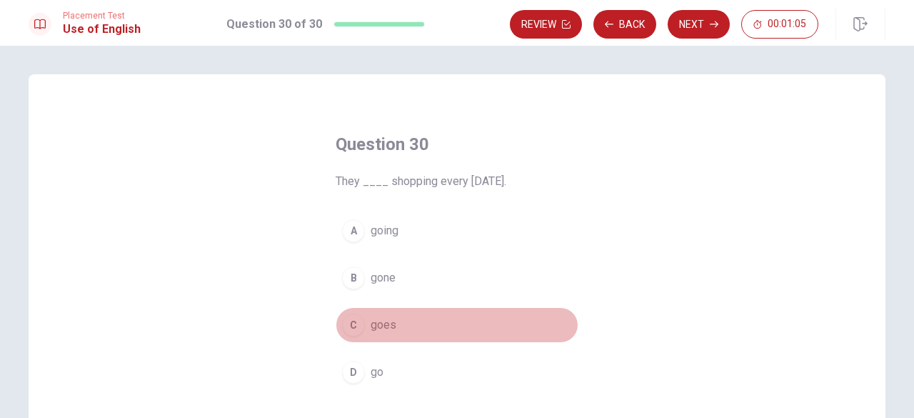
click at [346, 324] on div "C" at bounding box center [353, 324] width 23 height 23
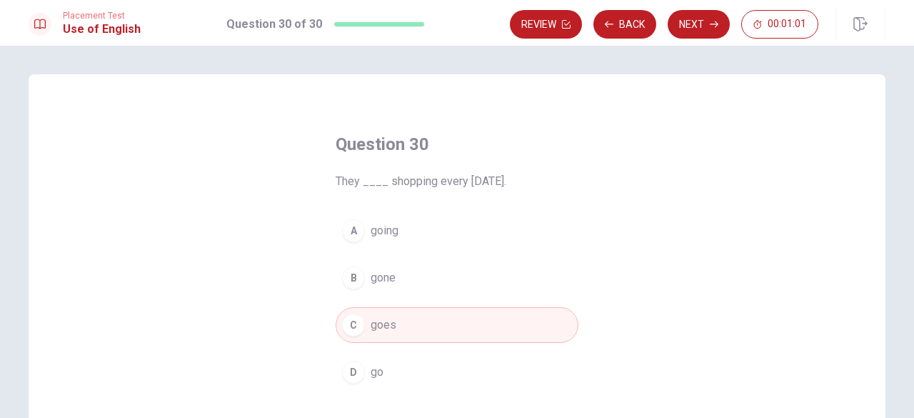
click at [362, 229] on button "A going" at bounding box center [457, 231] width 243 height 36
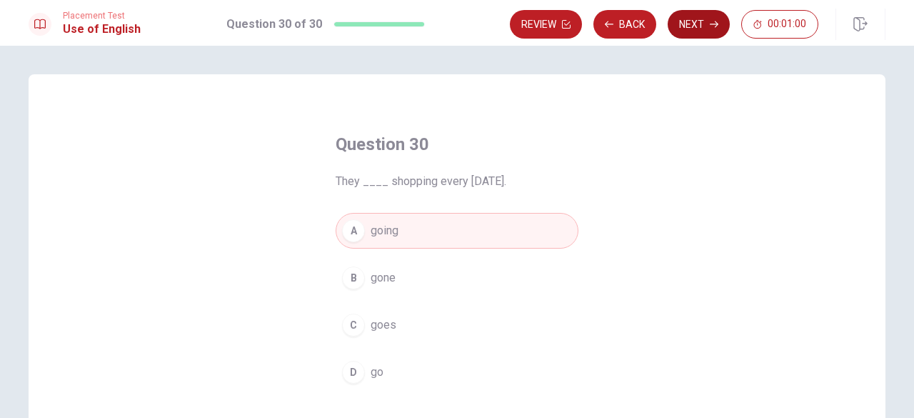
click at [680, 11] on button "Next" at bounding box center [699, 24] width 62 height 29
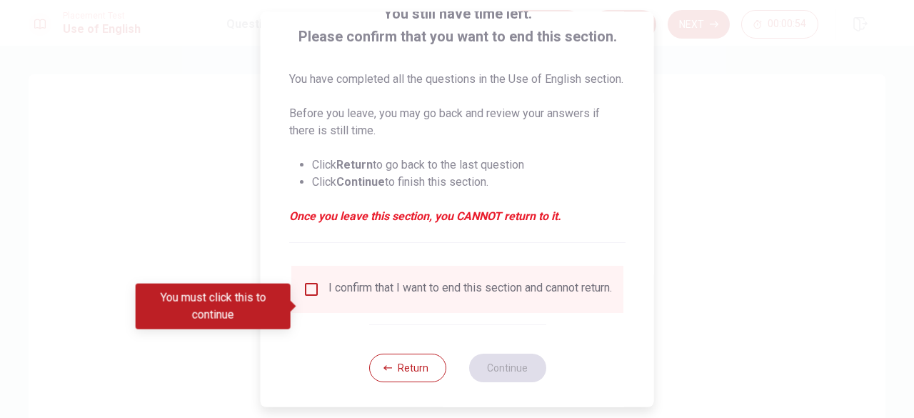
scroll to position [102, 0]
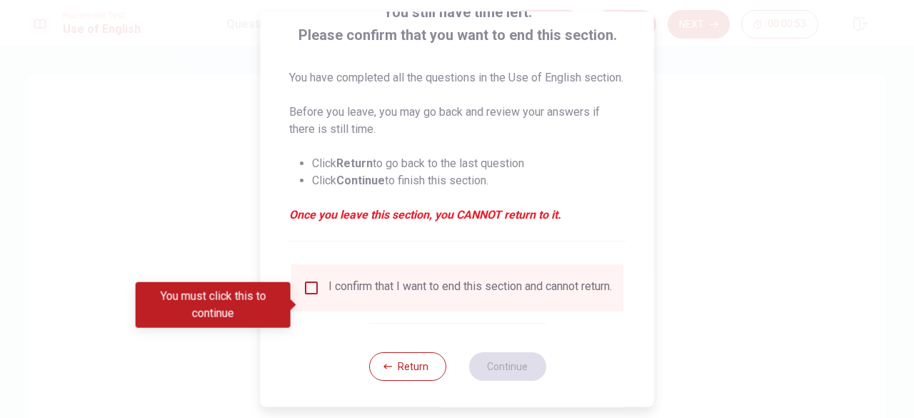
click at [313, 296] on input "You must click this to continue" at bounding box center [311, 287] width 17 height 17
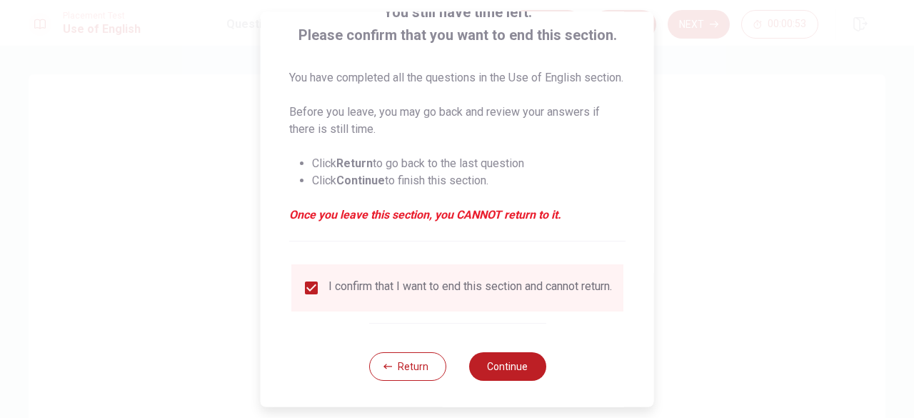
scroll to position [131, 0]
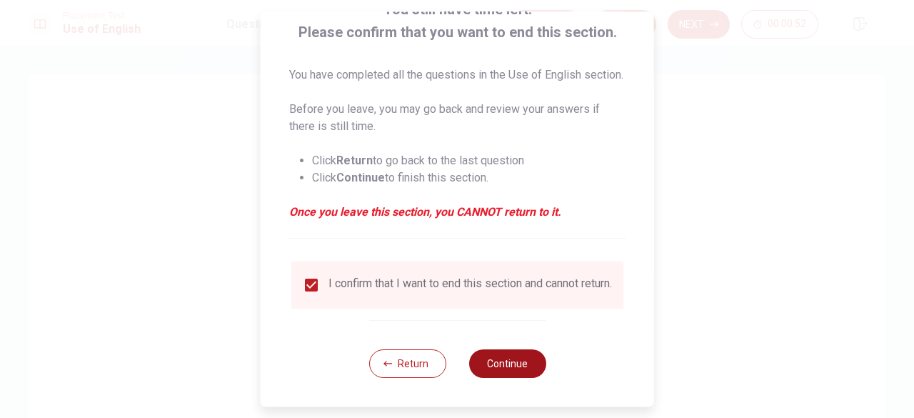
click at [524, 368] on button "Continue" at bounding box center [506, 363] width 77 height 29
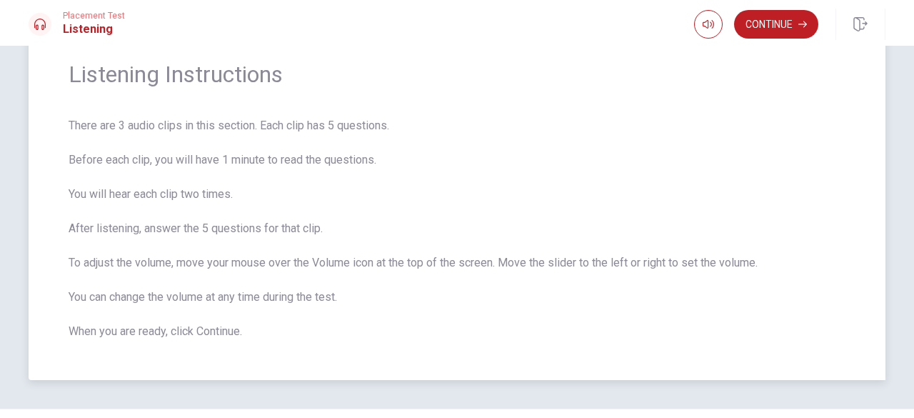
scroll to position [54, 0]
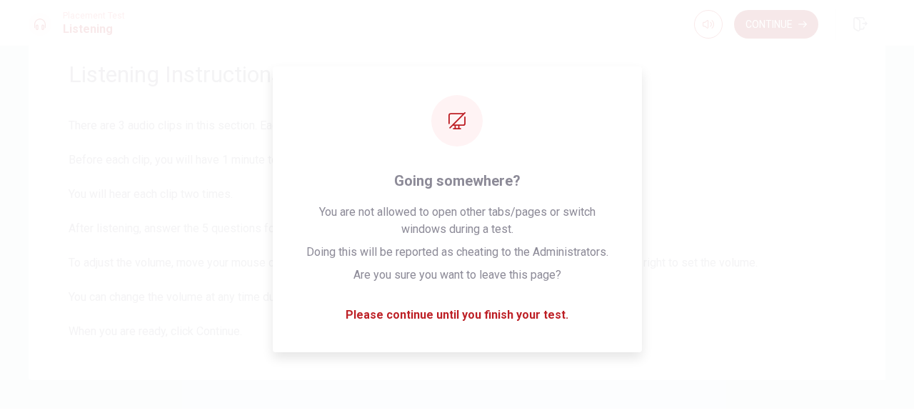
click at [771, 25] on button "Continue" at bounding box center [776, 24] width 84 height 29
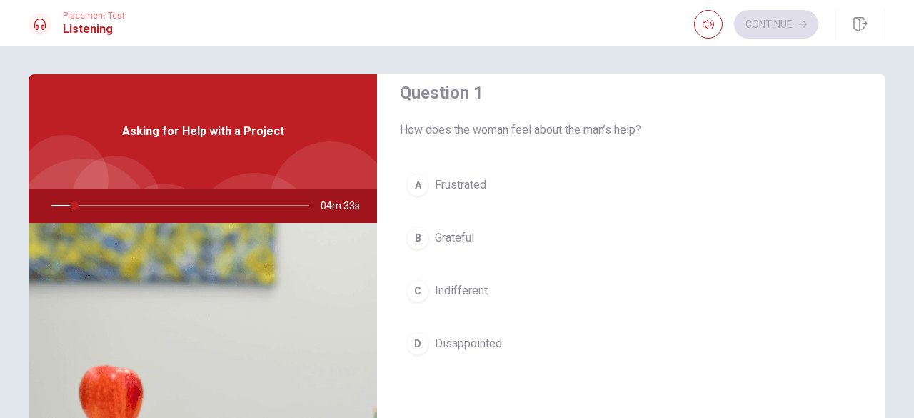
scroll to position [3, 0]
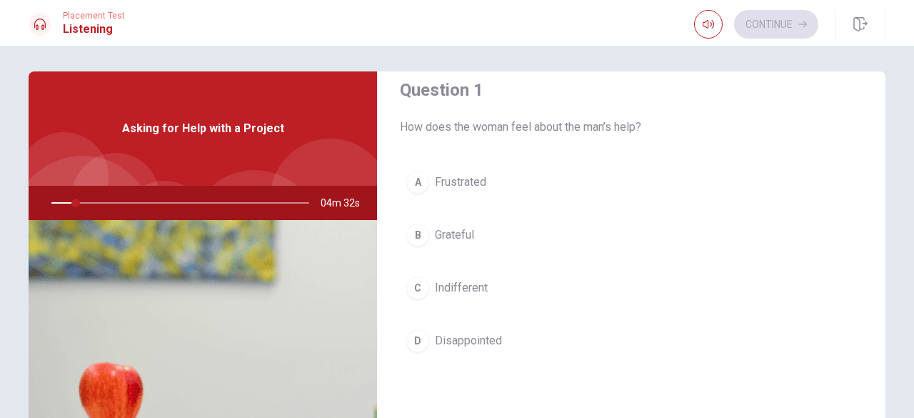
click at [49, 202] on div at bounding box center [177, 203] width 286 height 34
drag, startPoint x: 74, startPoint y: 201, endPoint x: 42, endPoint y: 202, distance: 31.4
click at [42, 202] on div at bounding box center [177, 203] width 286 height 34
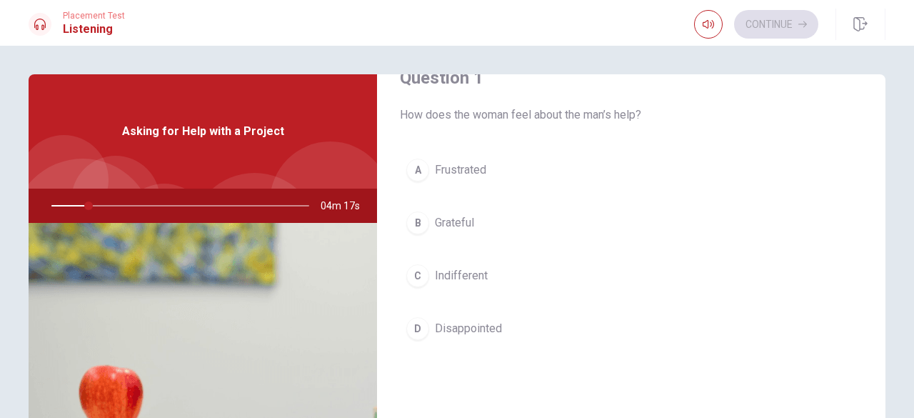
scroll to position [36, 0]
click at [706, 28] on icon "button" at bounding box center [708, 24] width 11 height 9
click at [289, 126] on div "Asking for Help with a Project" at bounding box center [203, 131] width 348 height 114
click at [396, 156] on div "Question 1 How does the woman feel about the man’s help? A Frustrated B Gratefu…" at bounding box center [631, 222] width 508 height 366
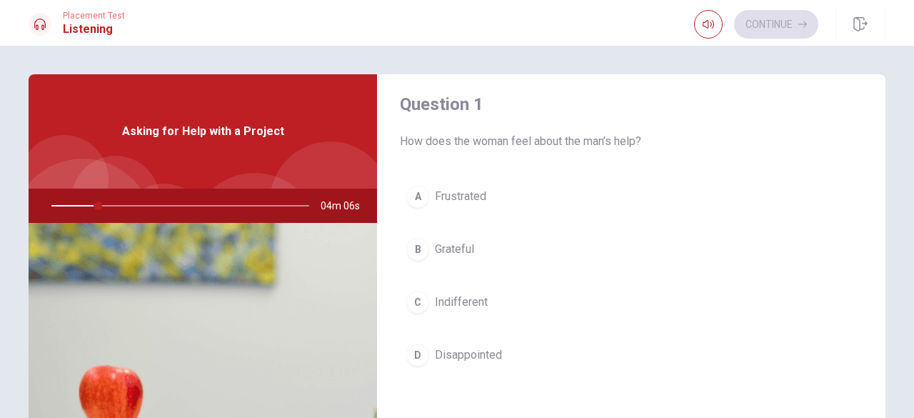
scroll to position [0, 0]
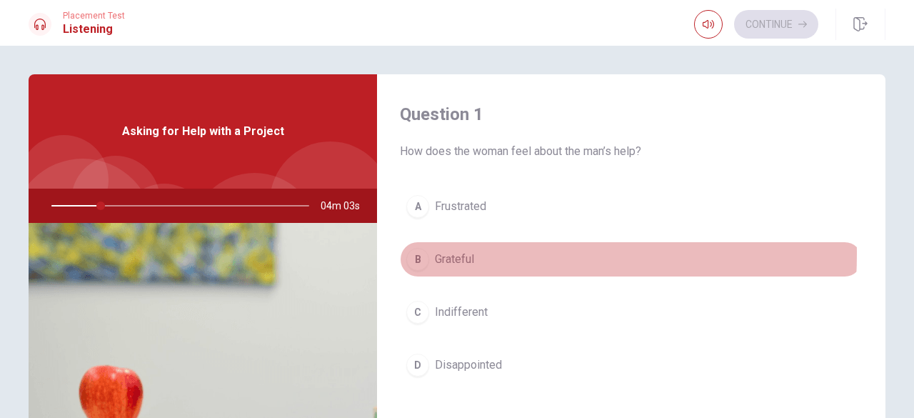
click at [411, 253] on div "B" at bounding box center [417, 259] width 23 height 23
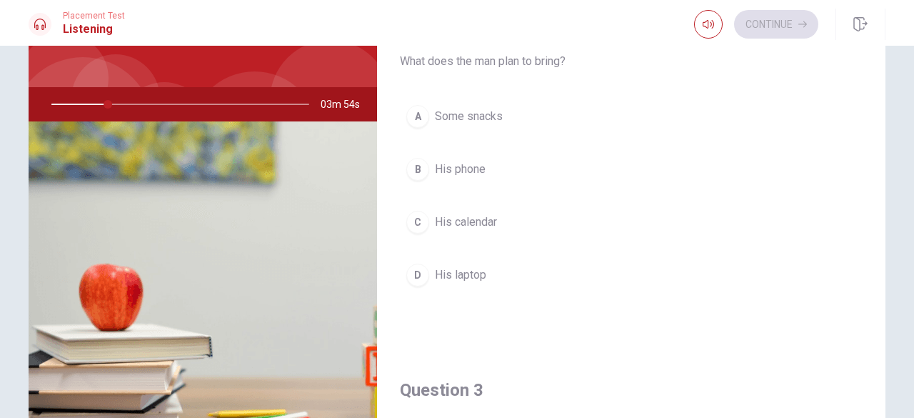
scroll to position [109, 0]
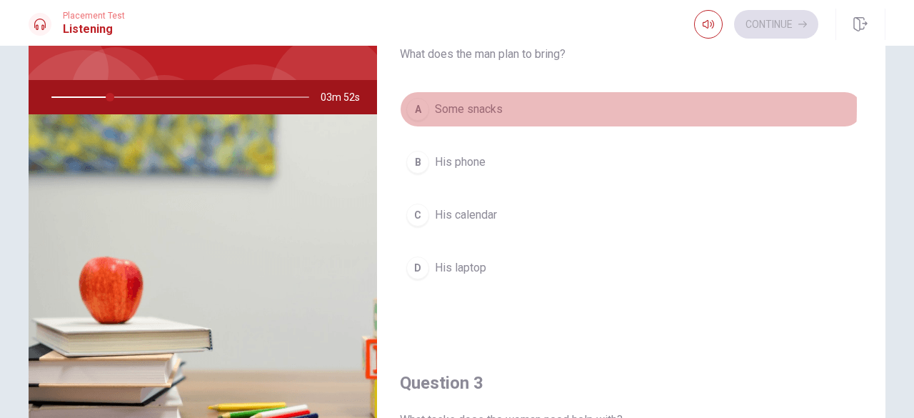
click at [422, 104] on div "A" at bounding box center [417, 109] width 23 height 23
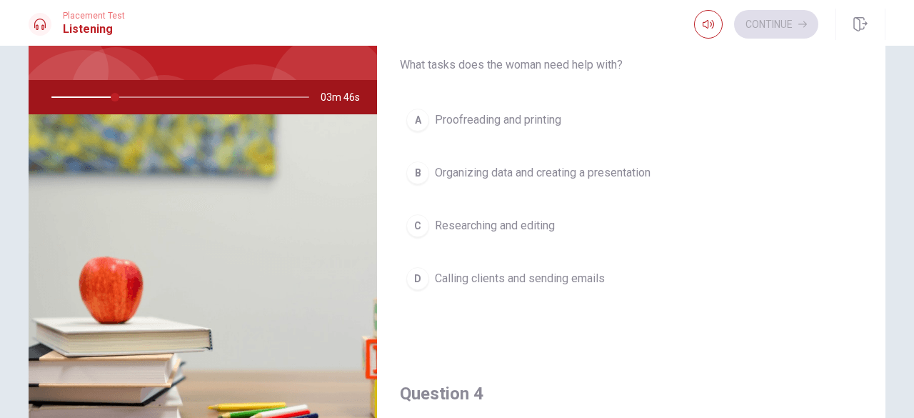
scroll to position [710, 0]
click at [415, 216] on div "C" at bounding box center [417, 224] width 23 height 23
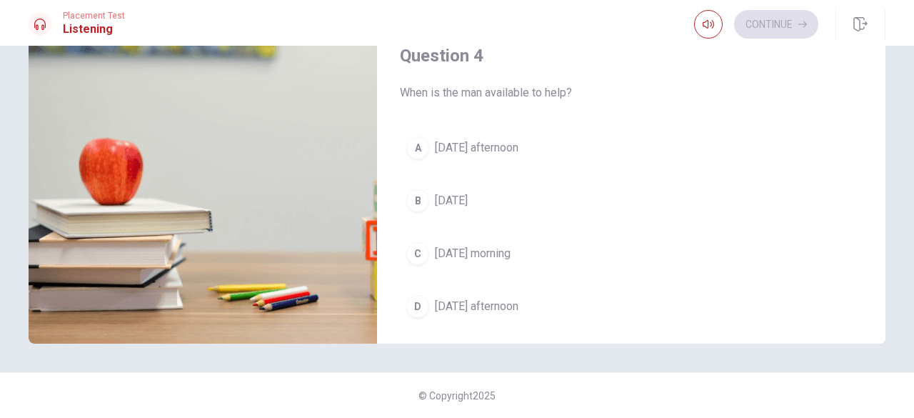
scroll to position [925, 0]
click at [413, 149] on div "A" at bounding box center [417, 150] width 23 height 23
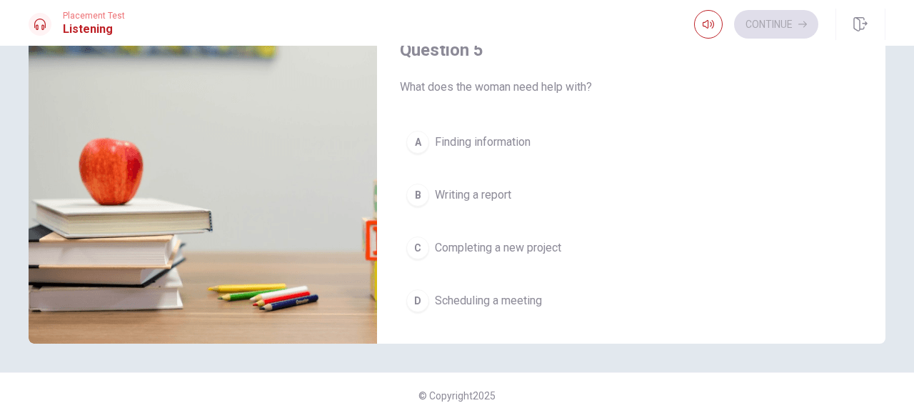
scroll to position [1300, 0]
click at [413, 238] on div "C" at bounding box center [417, 247] width 23 height 23
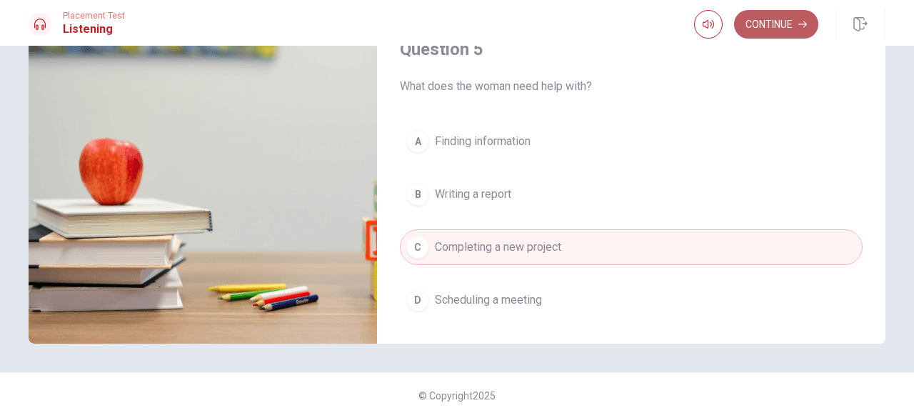
click at [757, 31] on button "Continue" at bounding box center [776, 24] width 84 height 29
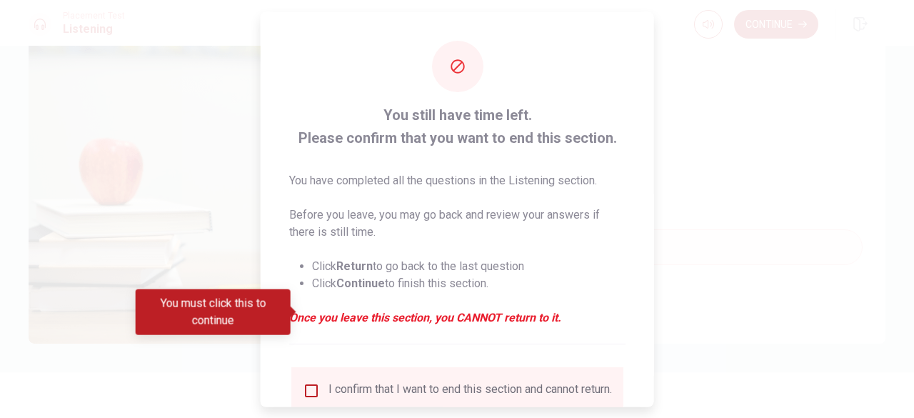
scroll to position [114, 0]
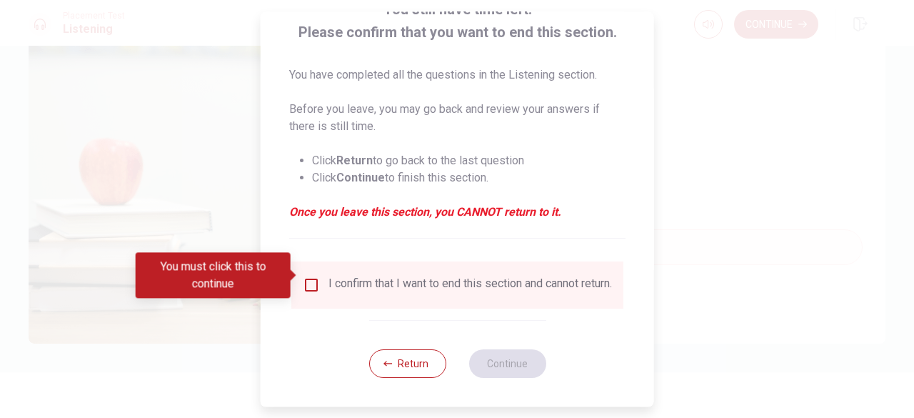
click at [312, 276] on input "You must click this to continue" at bounding box center [311, 284] width 17 height 17
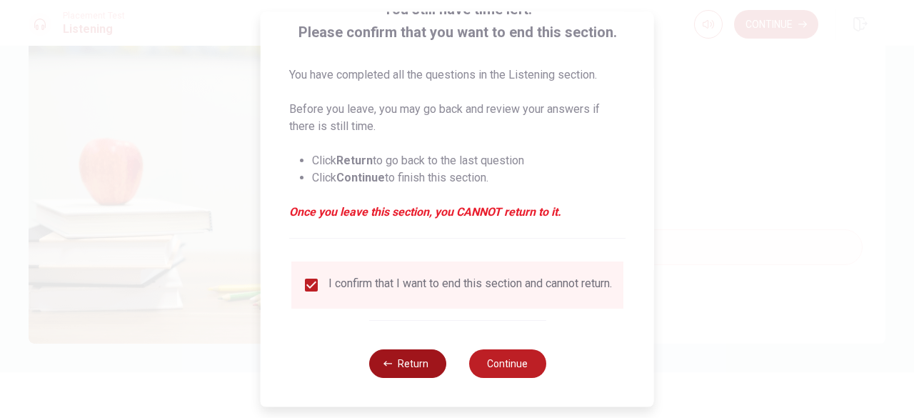
click at [431, 362] on button "Return" at bounding box center [406, 363] width 77 height 29
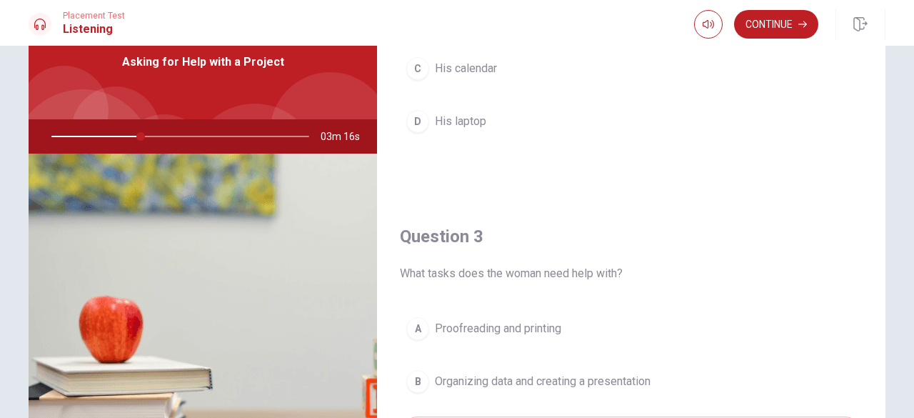
scroll to position [523, 0]
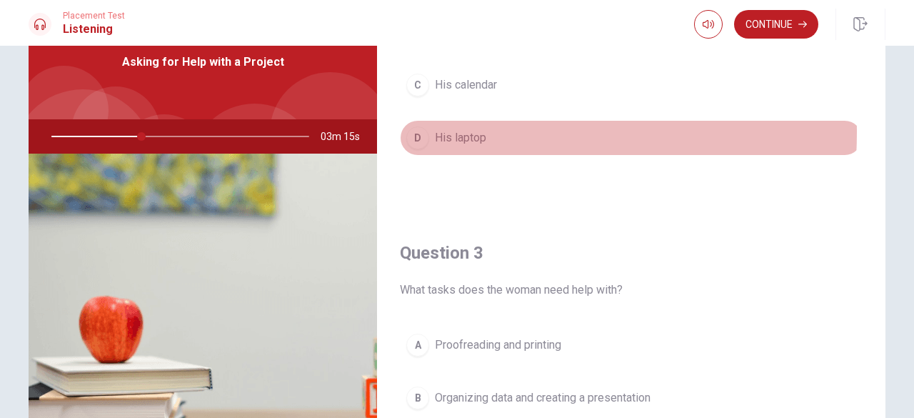
click at [411, 128] on div "D" at bounding box center [417, 137] width 23 height 23
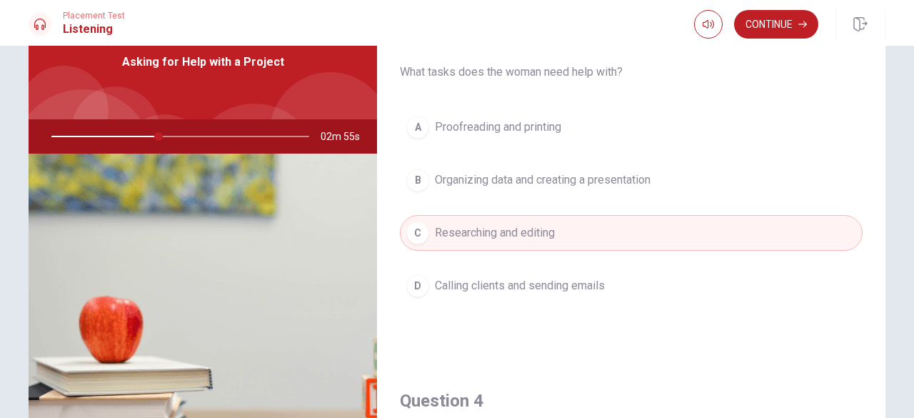
scroll to position [742, 0]
click at [473, 179] on span "Organizing data and creating a presentation" at bounding box center [543, 179] width 216 height 17
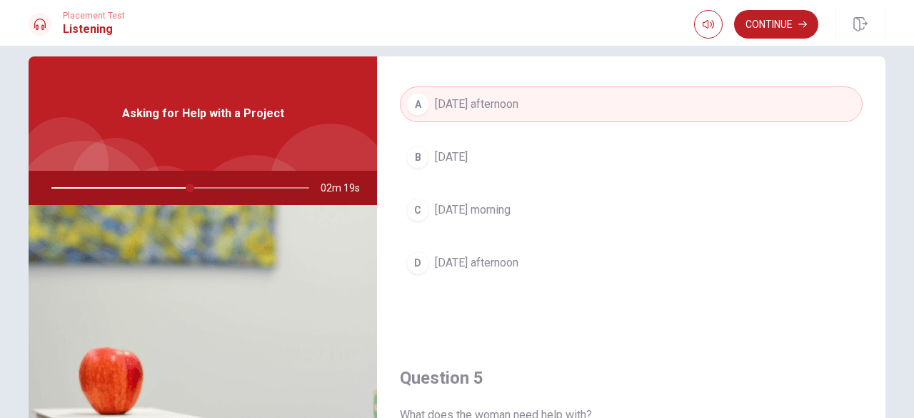
scroll to position [1183, 0]
click at [196, 189] on div at bounding box center [177, 188] width 286 height 34
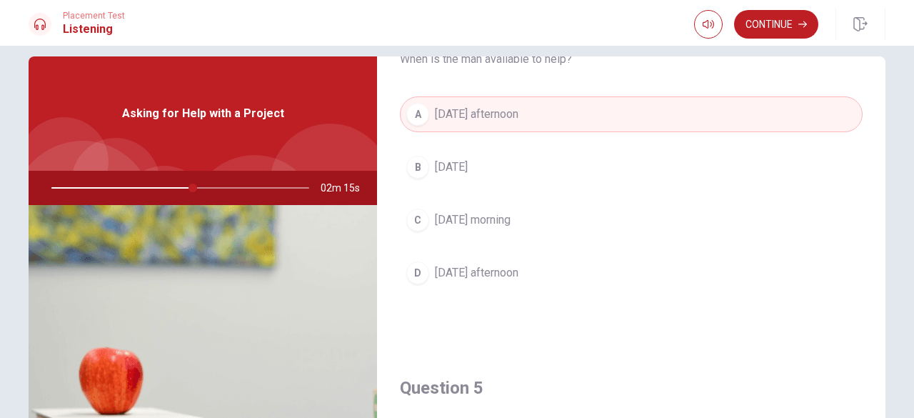
scroll to position [1170, 0]
click at [471, 219] on span "[DATE] morning" at bounding box center [473, 221] width 76 height 17
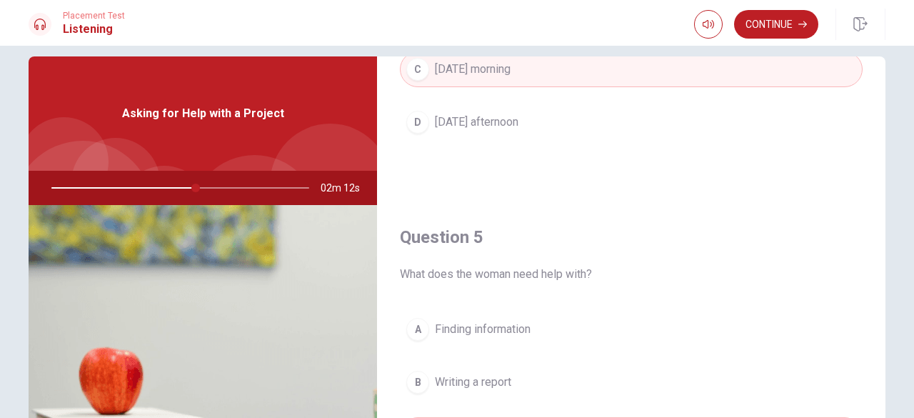
scroll to position [227, 0]
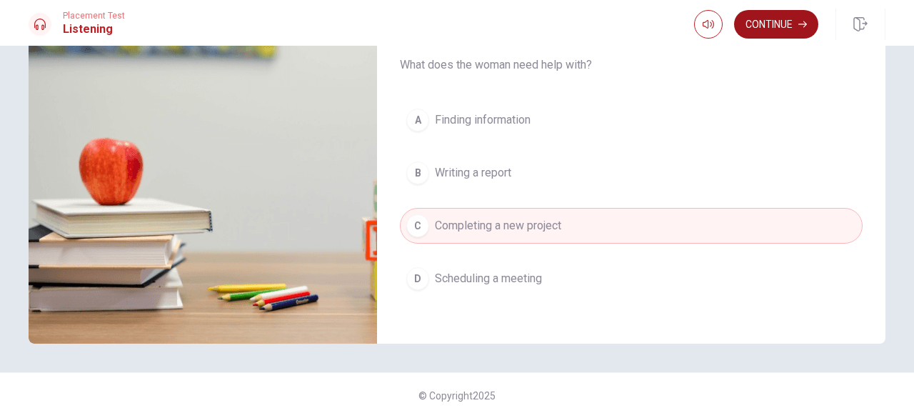
click at [764, 29] on button "Continue" at bounding box center [776, 24] width 84 height 29
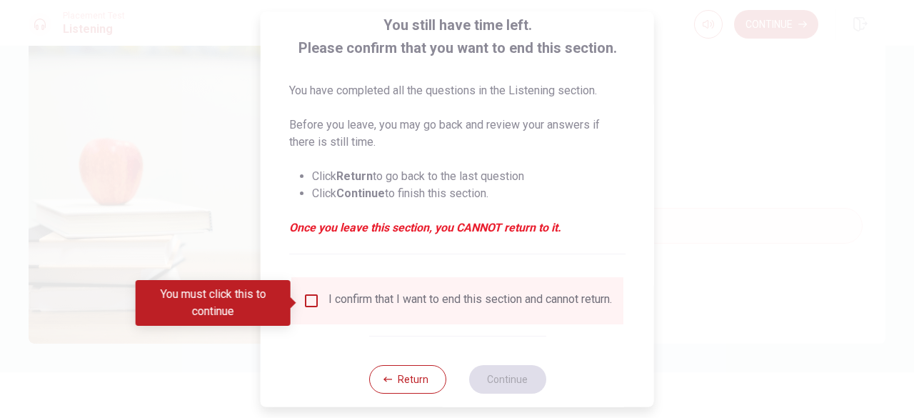
scroll to position [90, 0]
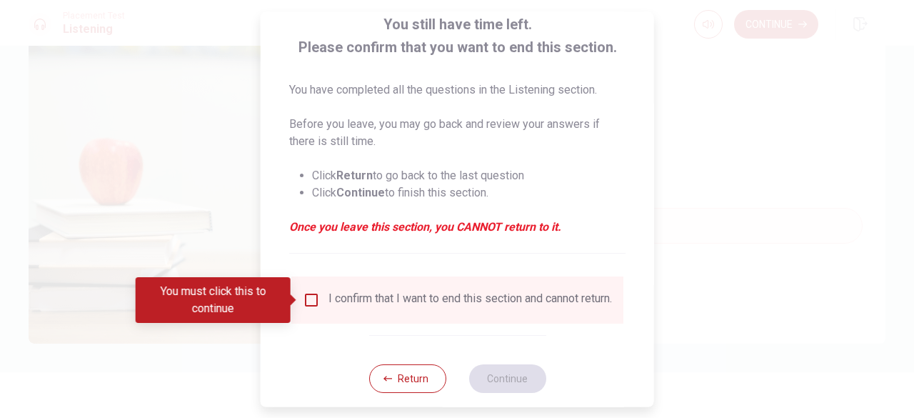
click at [306, 302] on input "You must click this to continue" at bounding box center [311, 299] width 17 height 17
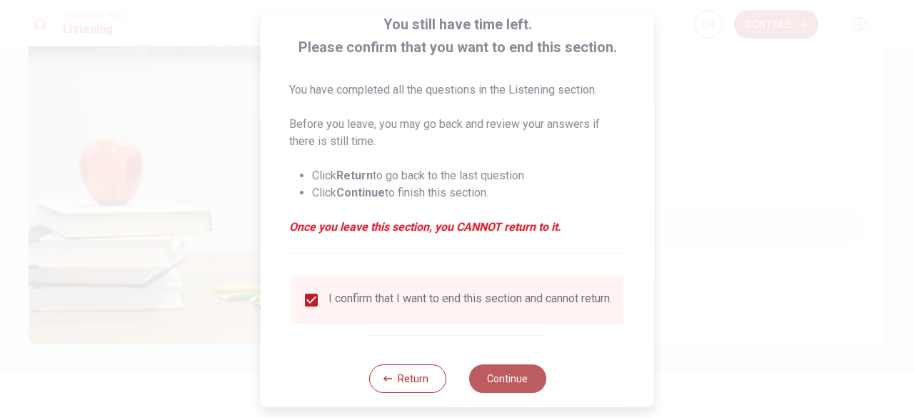
click at [493, 392] on button "Continue" at bounding box center [506, 378] width 77 height 29
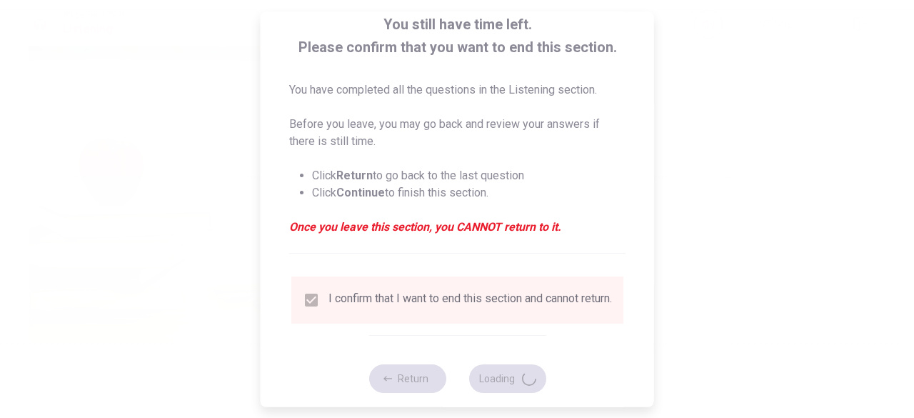
type input "58"
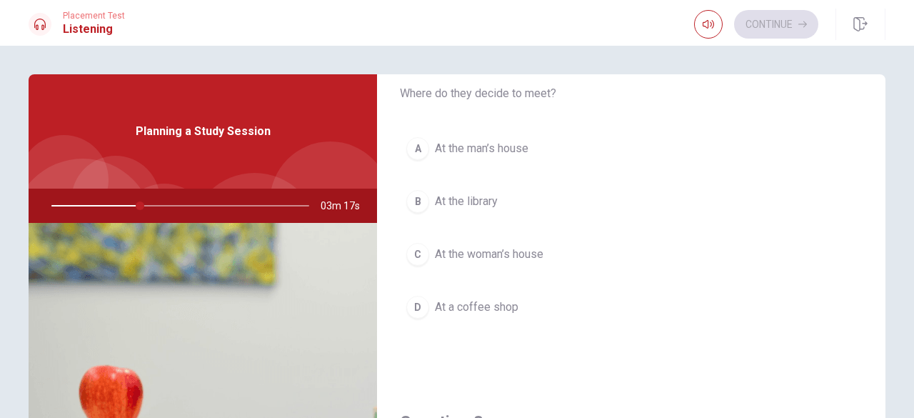
scroll to position [425, 0]
click at [415, 199] on div "B" at bounding box center [417, 200] width 23 height 23
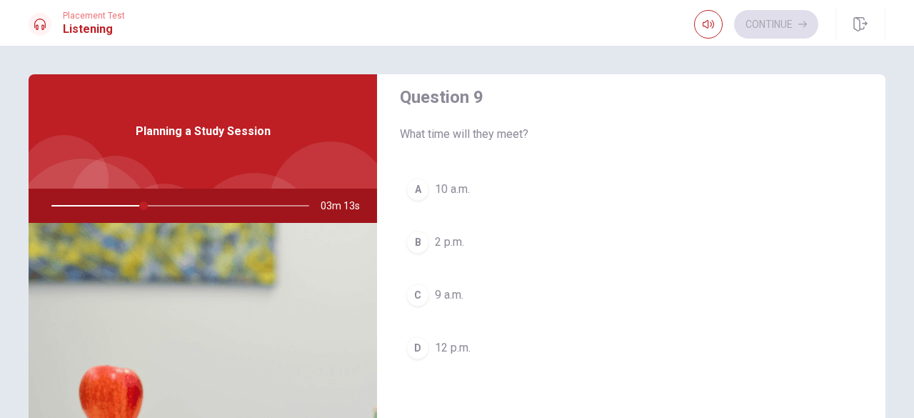
scroll to position [1115, 0]
click at [418, 188] on div "A" at bounding box center [417, 188] width 23 height 23
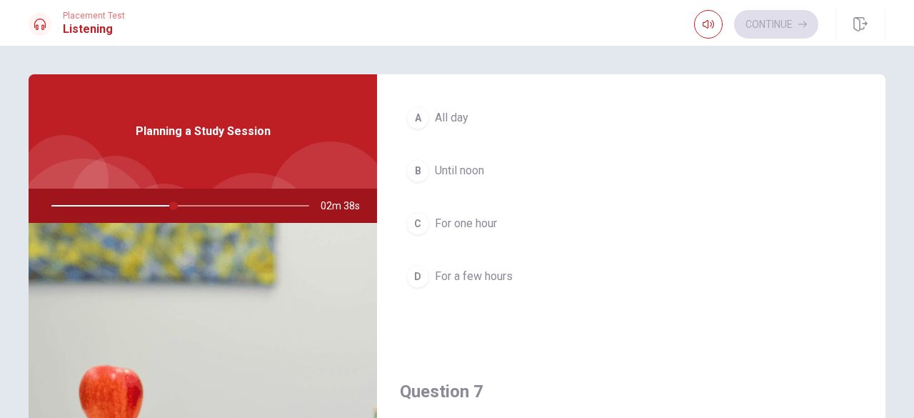
scroll to position [87, 0]
click at [421, 271] on div "D" at bounding box center [417, 277] width 23 height 23
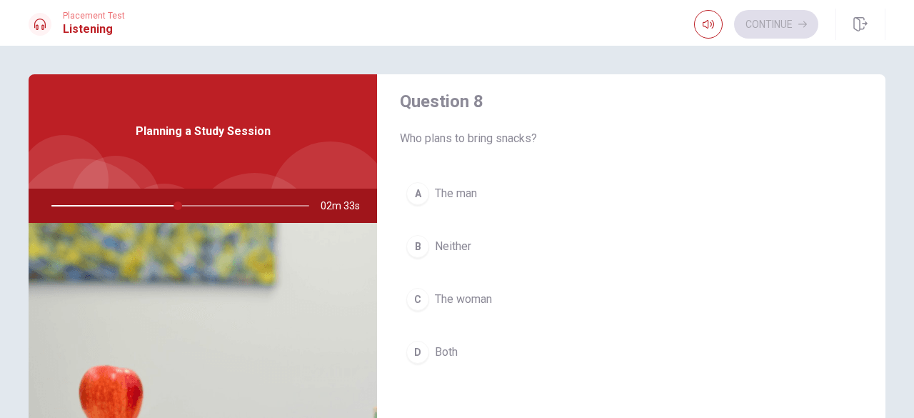
scroll to position [750, 0]
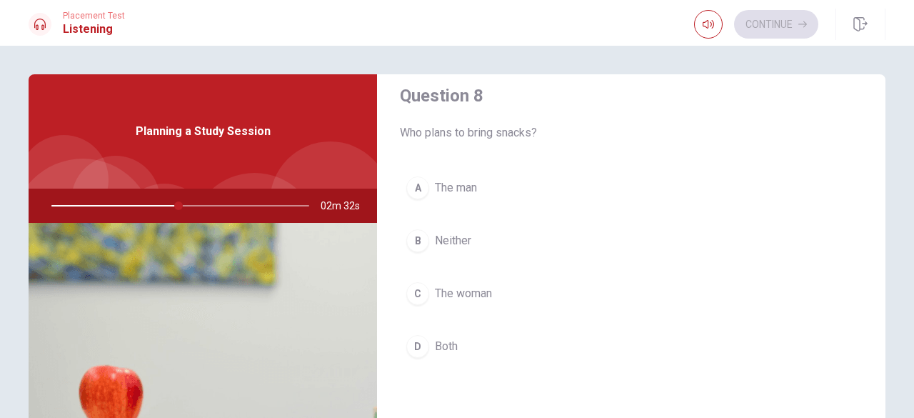
click at [414, 289] on div "C" at bounding box center [417, 293] width 23 height 23
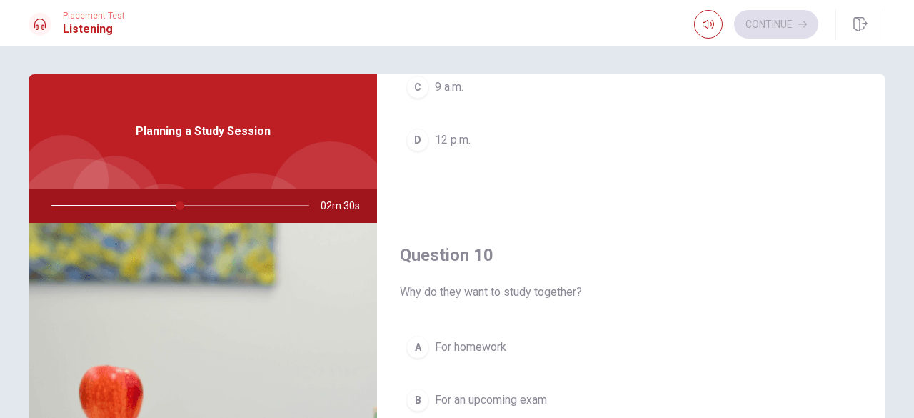
scroll to position [1321, 0]
click at [413, 389] on div "B" at bounding box center [417, 400] width 23 height 23
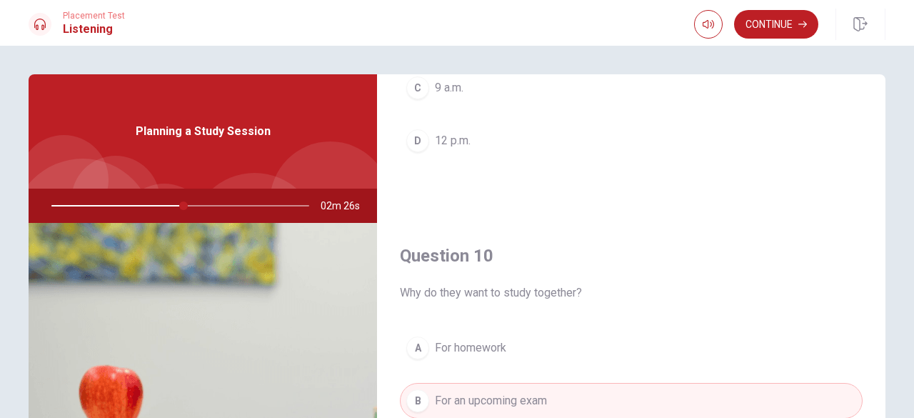
scroll to position [1322, 0]
click at [778, 26] on button "Continue" at bounding box center [776, 24] width 84 height 29
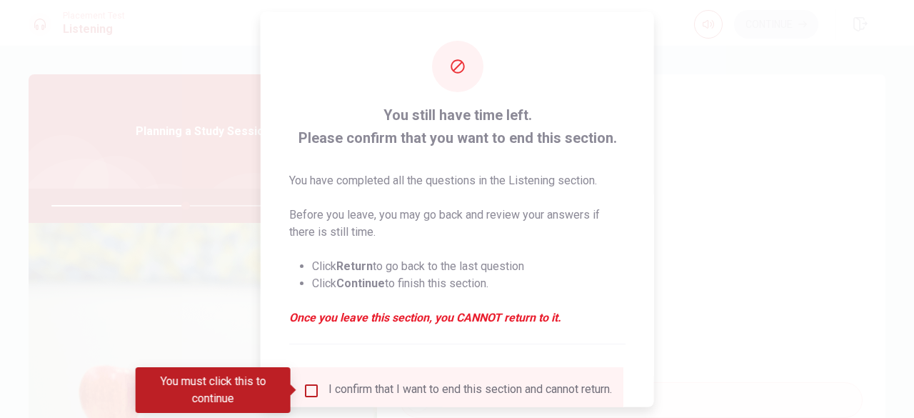
scroll to position [114, 0]
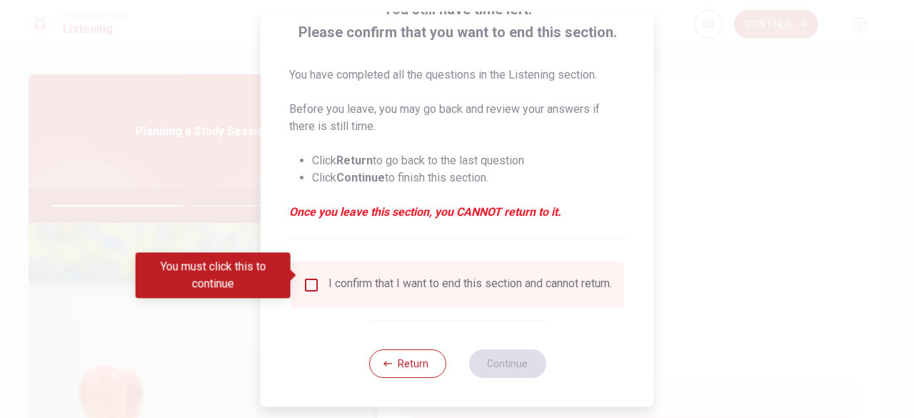
click at [313, 278] on input "You must click this to continue" at bounding box center [311, 284] width 17 height 17
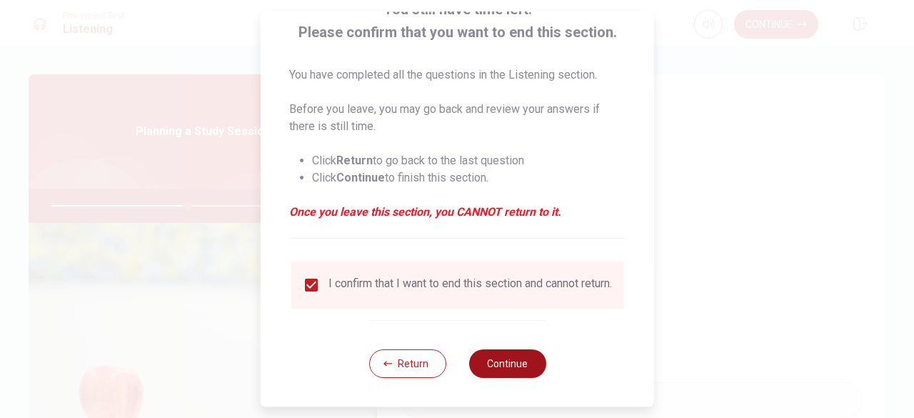
click at [504, 353] on button "Continue" at bounding box center [506, 363] width 77 height 29
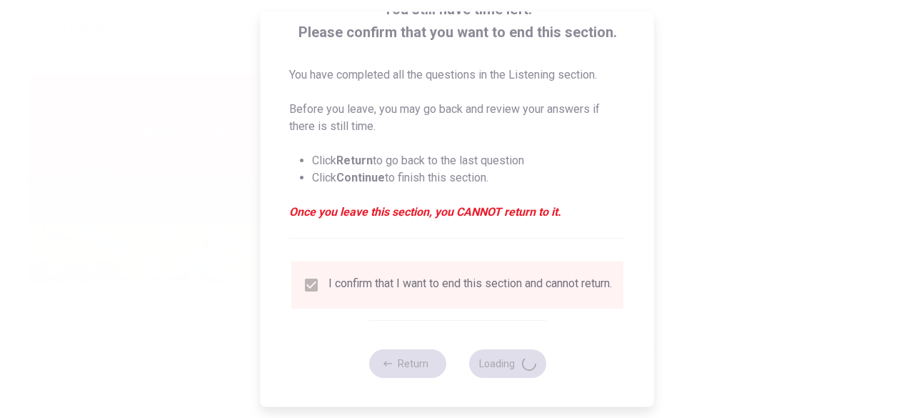
type input "53"
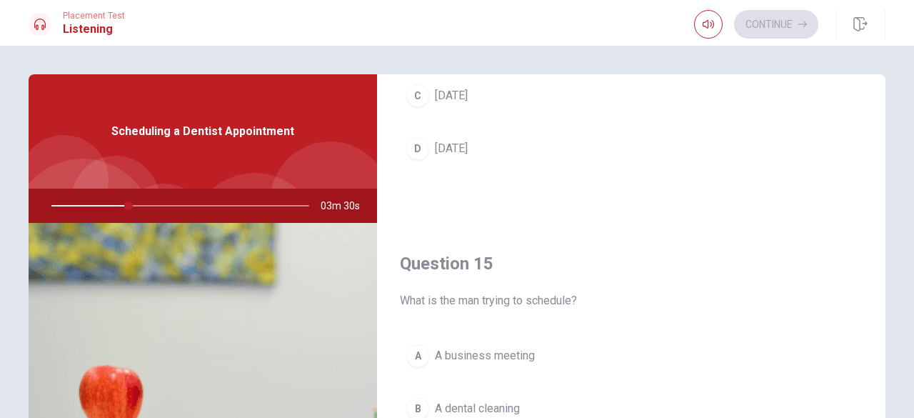
scroll to position [1322, 0]
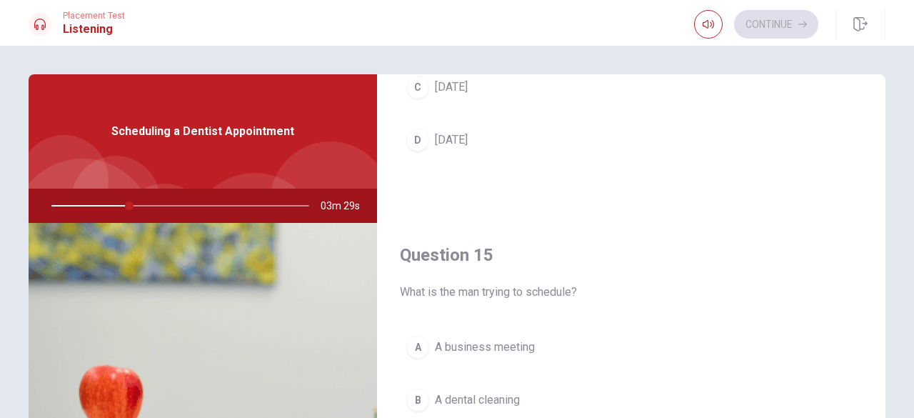
click at [413, 391] on div "B" at bounding box center [417, 399] width 23 height 23
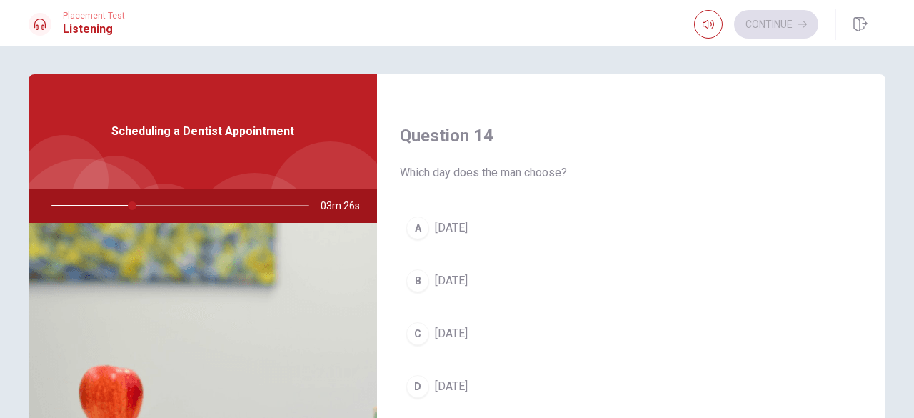
scroll to position [1075, 0]
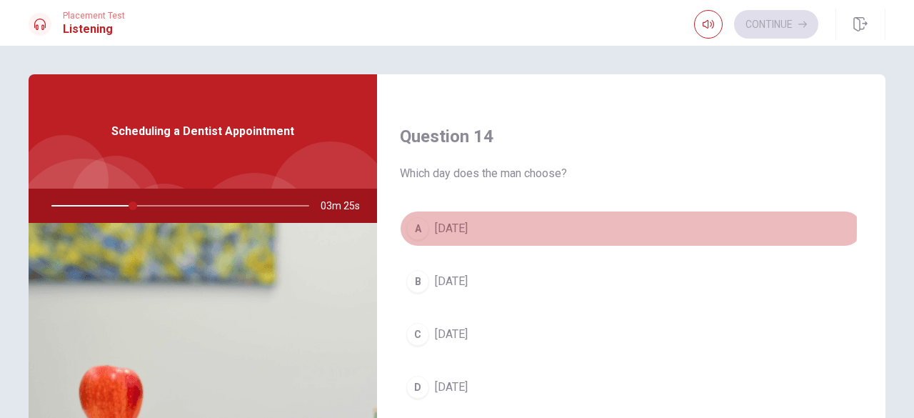
click at [412, 220] on div "A" at bounding box center [417, 228] width 23 height 23
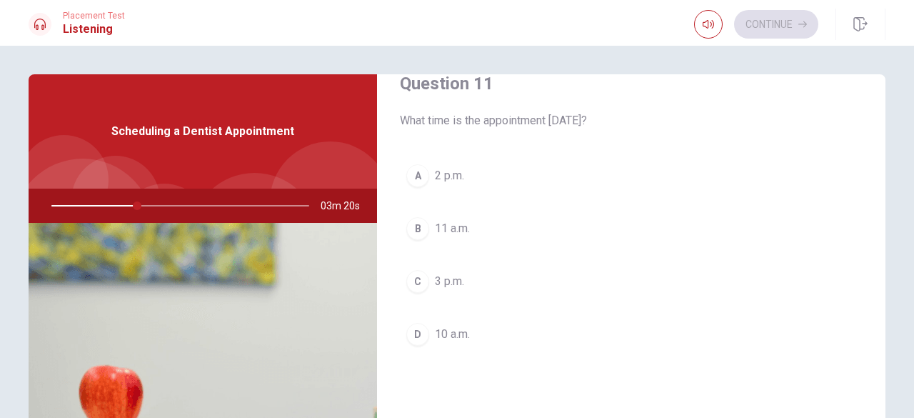
scroll to position [29, 0]
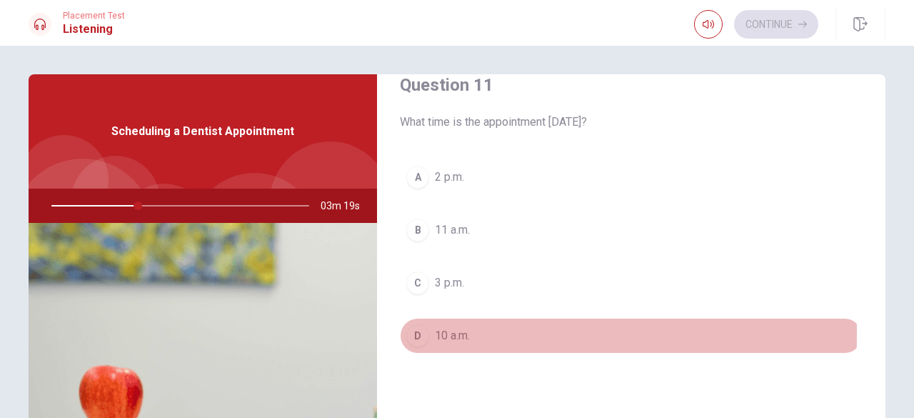
click at [421, 332] on div "D" at bounding box center [417, 335] width 23 height 23
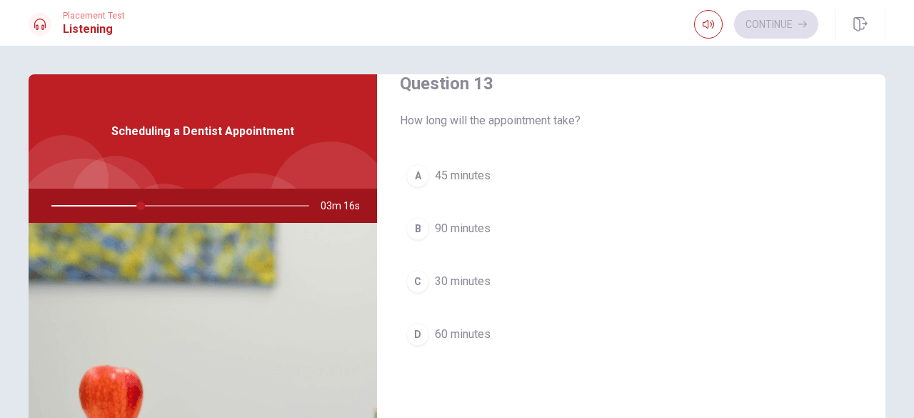
scroll to position [763, 0]
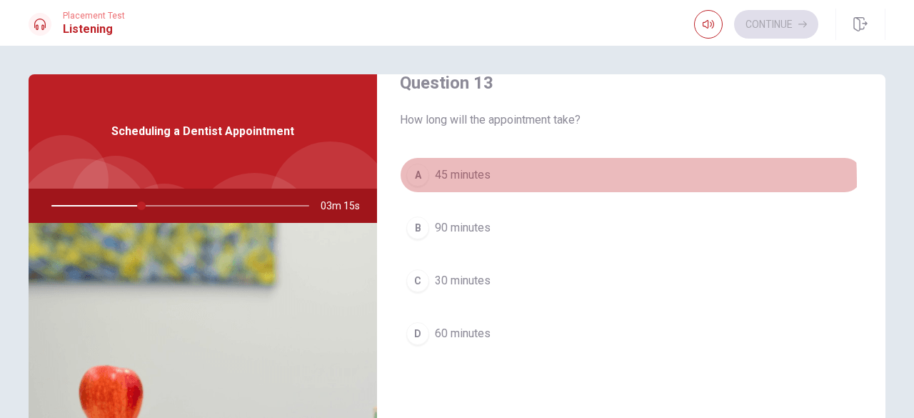
click at [422, 177] on div "A" at bounding box center [417, 175] width 23 height 23
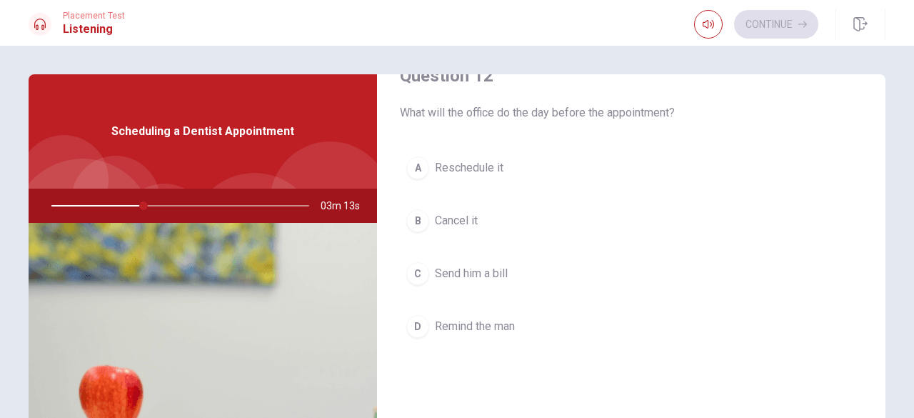
scroll to position [402, 0]
click at [421, 326] on div "D" at bounding box center [417, 328] width 23 height 23
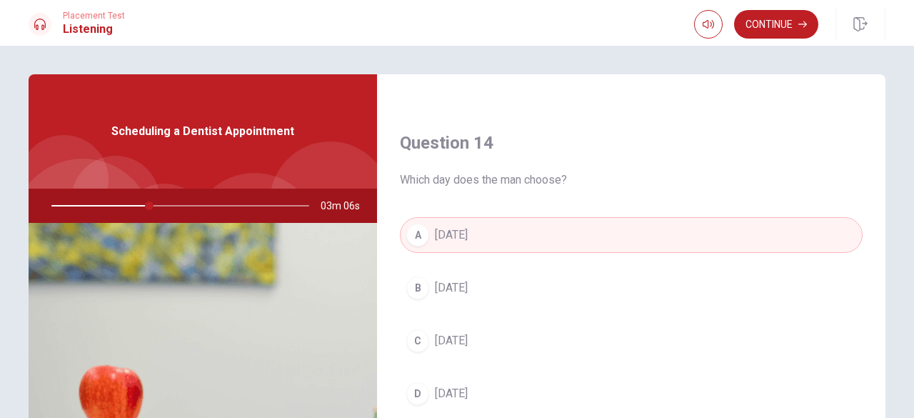
scroll to position [1322, 0]
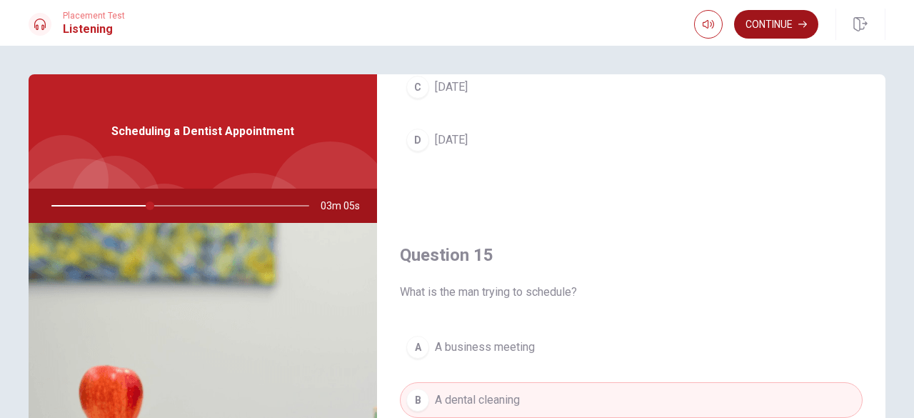
click at [750, 17] on button "Continue" at bounding box center [776, 24] width 84 height 29
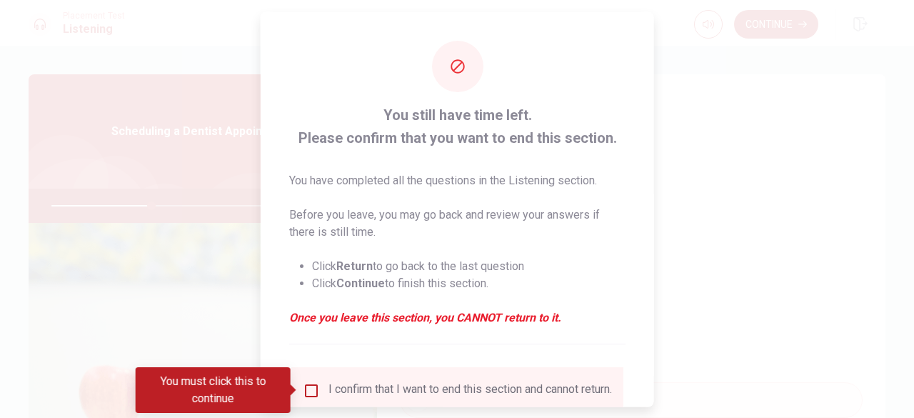
click at [318, 383] on div "I confirm that I want to end this section and cannot return." at bounding box center [457, 389] width 309 height 17
click at [311, 389] on input "You must click this to continue" at bounding box center [311, 389] width 17 height 17
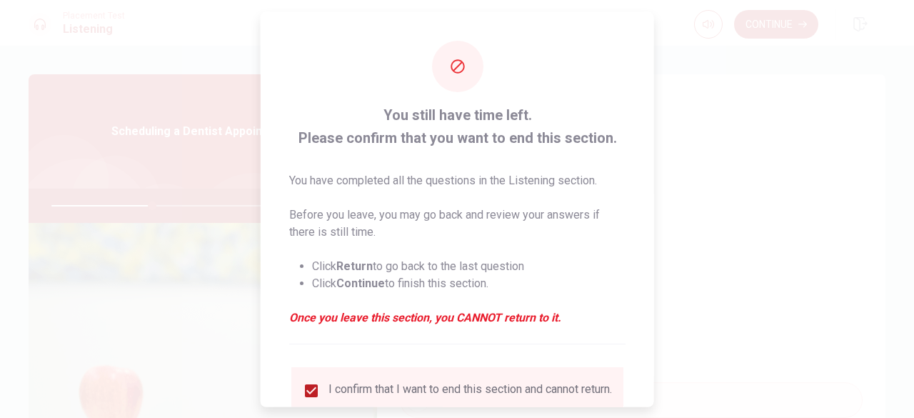
scroll to position [114, 0]
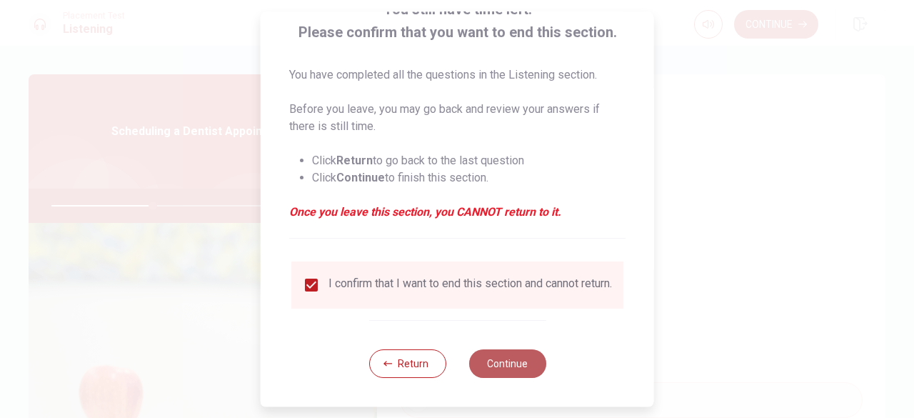
click at [503, 366] on button "Continue" at bounding box center [506, 363] width 77 height 29
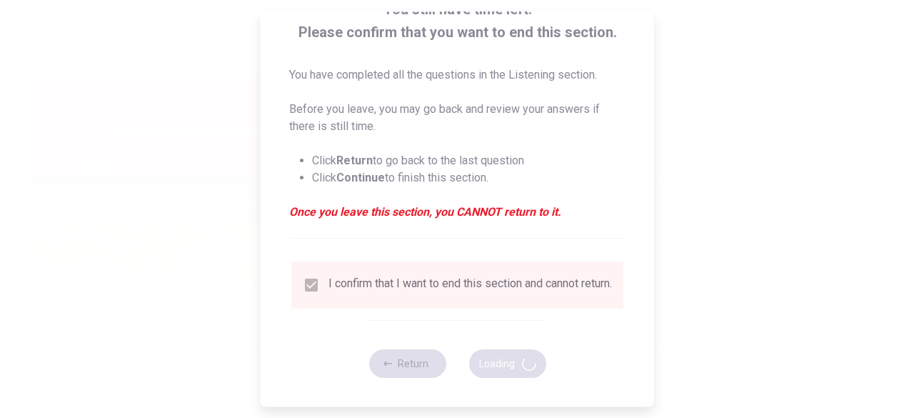
type input "40"
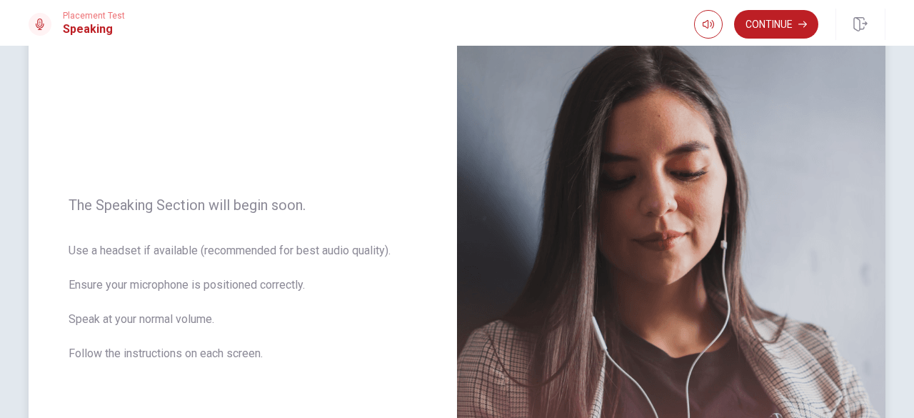
scroll to position [99, 0]
click at [766, 26] on button "Continue" at bounding box center [776, 24] width 84 height 29
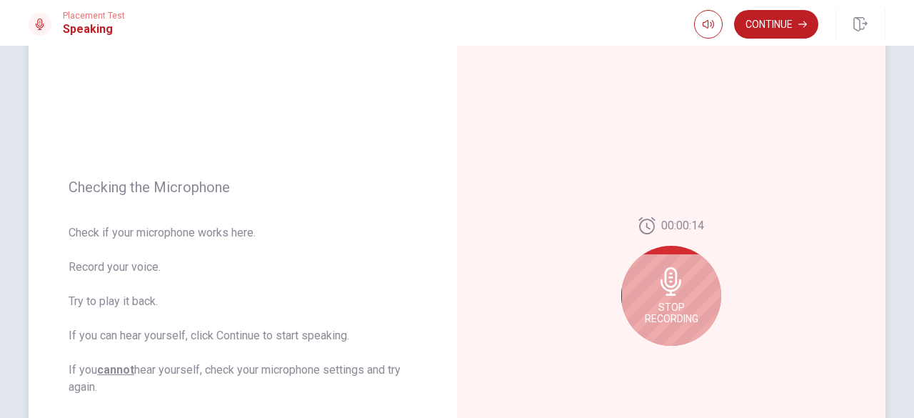
click at [689, 253] on div "Stop Recording" at bounding box center [671, 296] width 100 height 100
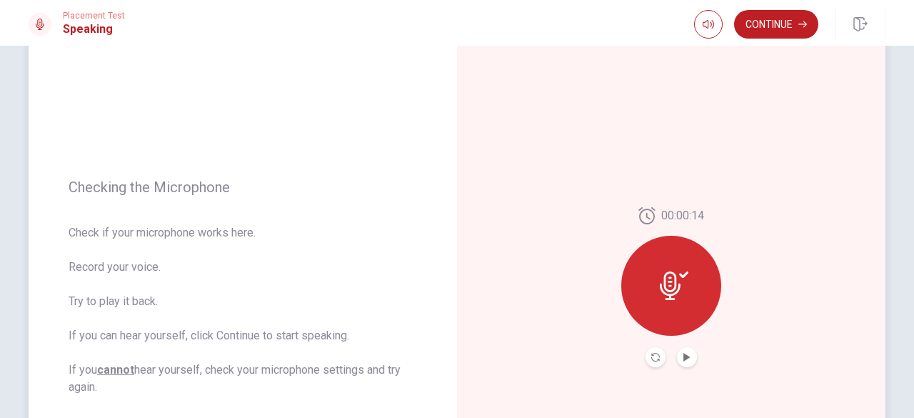
click at [670, 285] on icon at bounding box center [674, 285] width 29 height 29
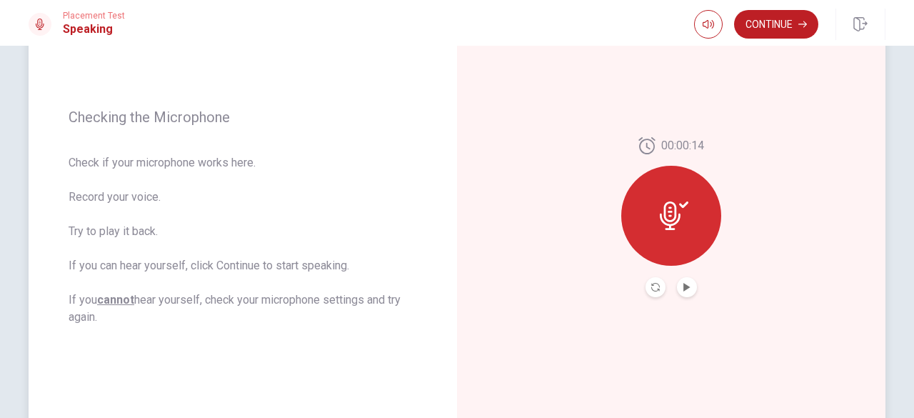
scroll to position [150, 0]
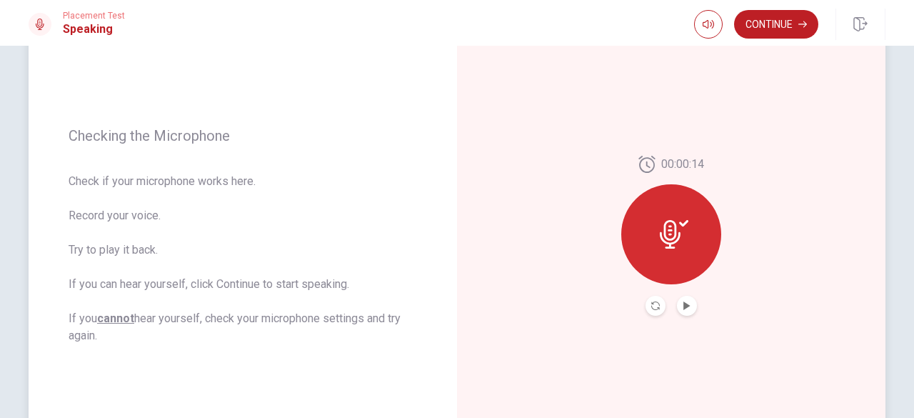
click at [678, 306] on button "Play Audio" at bounding box center [687, 306] width 20 height 20
click at [684, 306] on icon "Play Audio" at bounding box center [686, 305] width 6 height 9
click at [660, 306] on button "Record Again" at bounding box center [655, 306] width 20 height 20
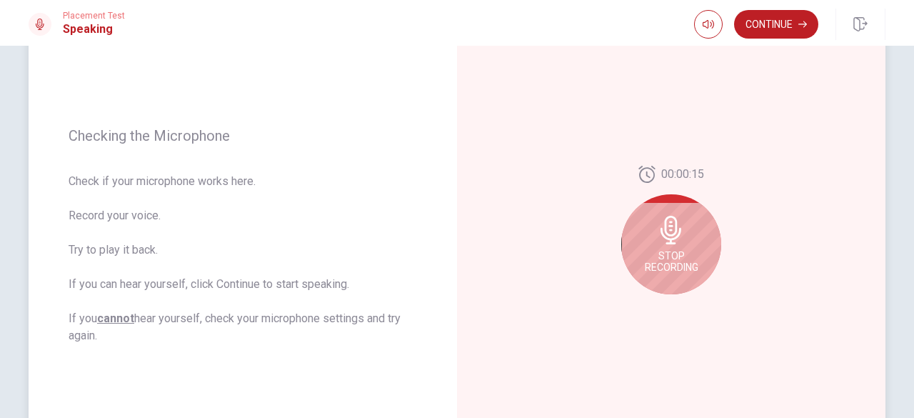
click at [665, 232] on icon at bounding box center [671, 230] width 29 height 29
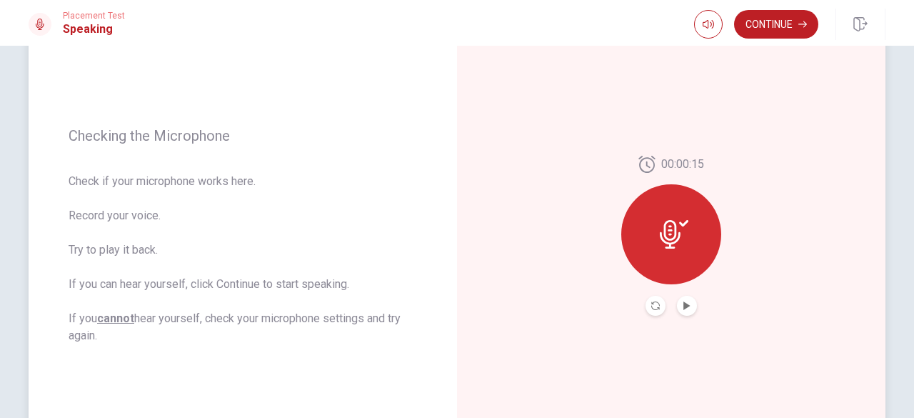
click at [665, 232] on icon at bounding box center [674, 234] width 29 height 29
click at [688, 313] on button "Play Audio" at bounding box center [687, 306] width 20 height 20
click at [673, 251] on div at bounding box center [671, 234] width 100 height 100
click at [648, 296] on button "Record Again" at bounding box center [655, 306] width 20 height 20
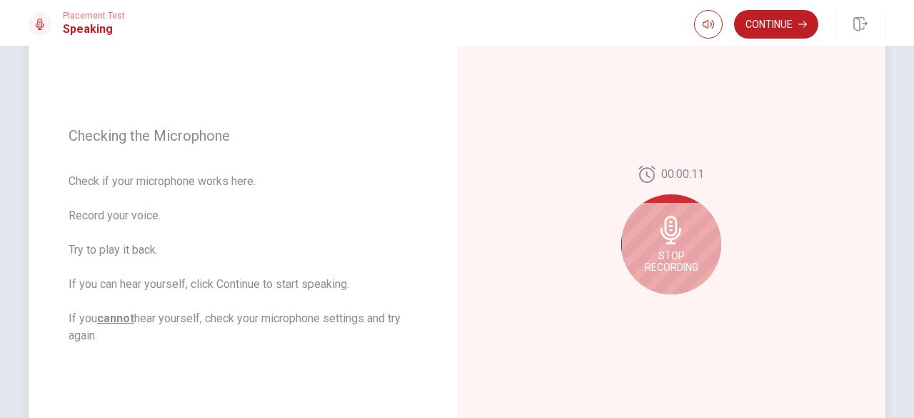
click at [694, 245] on div "Stop Recording" at bounding box center [671, 244] width 100 height 100
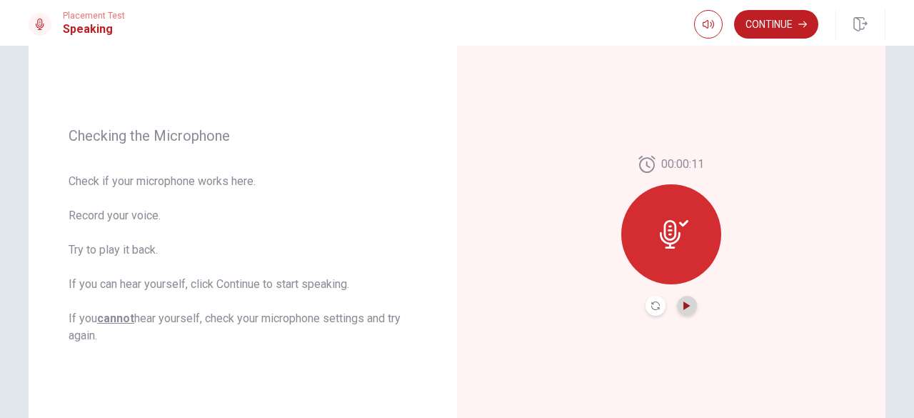
click at [683, 308] on icon "Play Audio" at bounding box center [686, 305] width 6 height 9
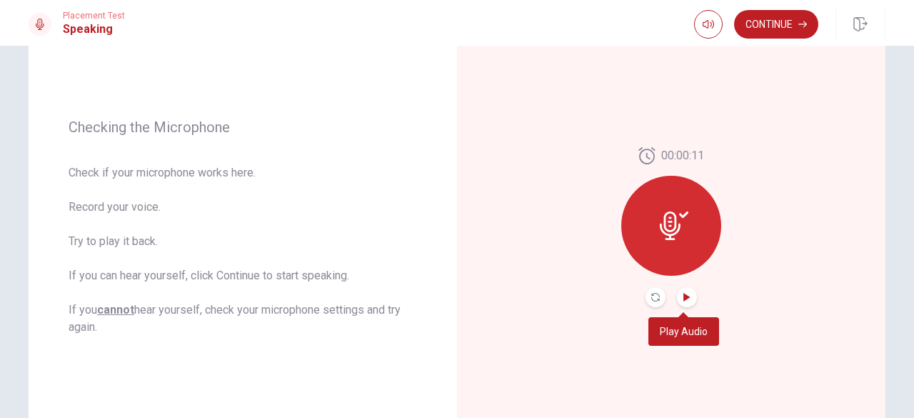
scroll to position [156, 0]
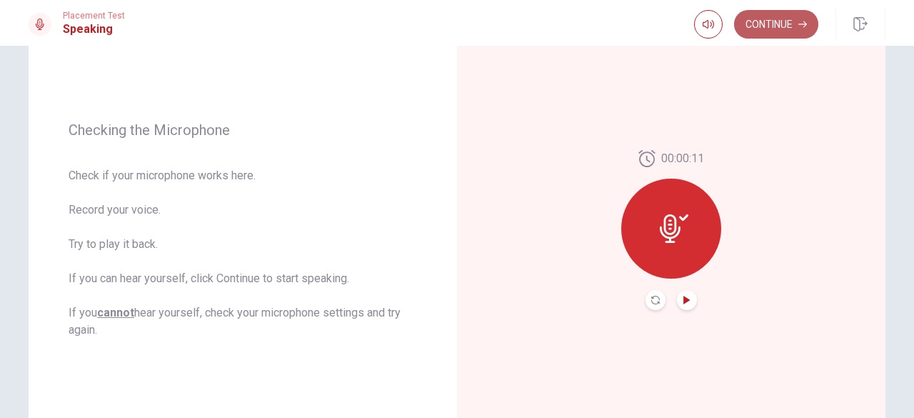
click at [773, 16] on button "Continue" at bounding box center [776, 24] width 84 height 29
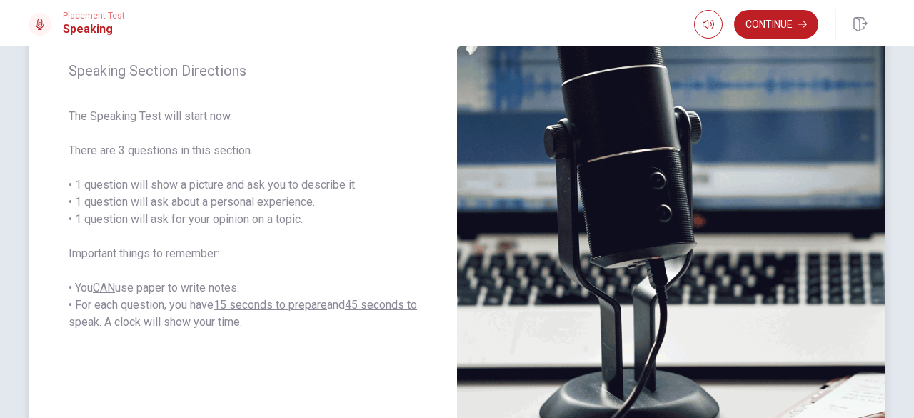
scroll to position [189, 0]
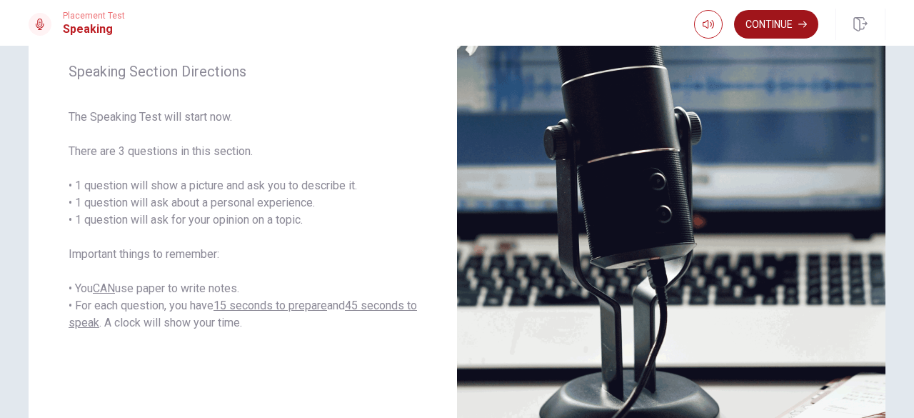
click at [785, 22] on button "Continue" at bounding box center [776, 24] width 84 height 29
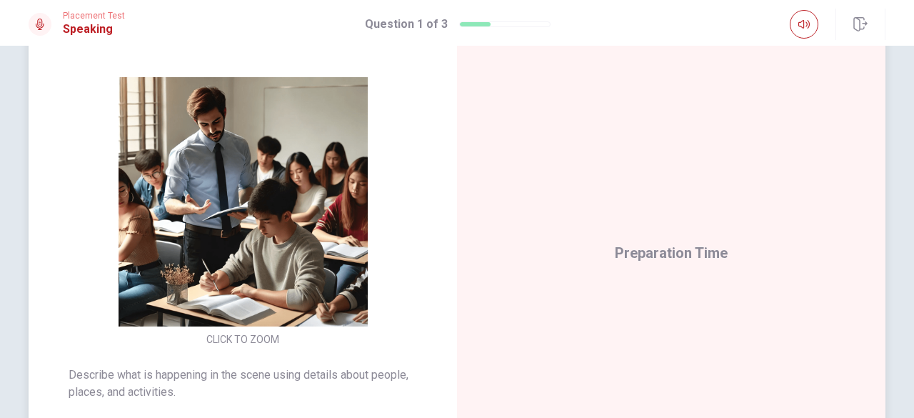
scroll to position [141, 0]
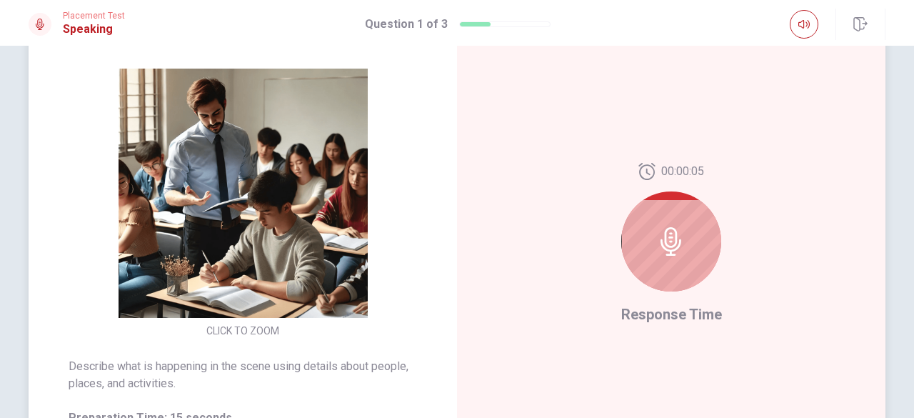
click at [634, 248] on div at bounding box center [671, 241] width 100 height 100
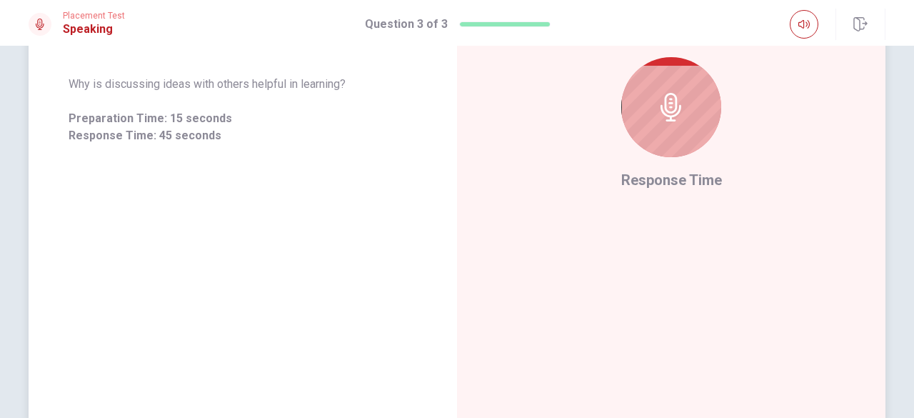
scroll to position [268, 0]
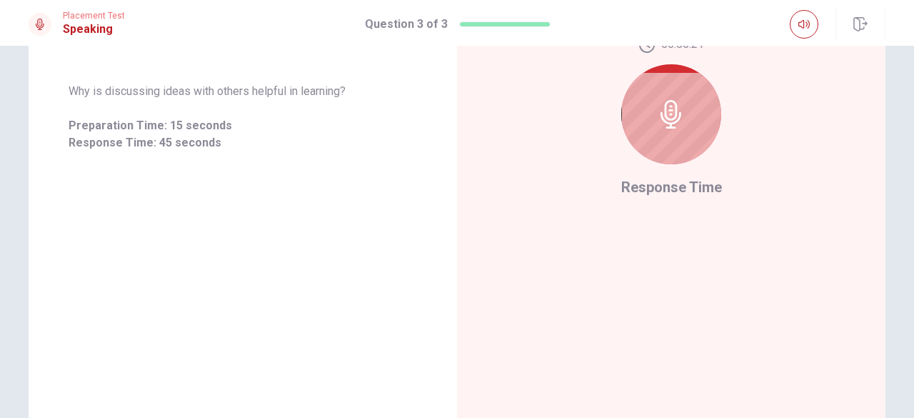
click at [668, 156] on div at bounding box center [671, 114] width 100 height 100
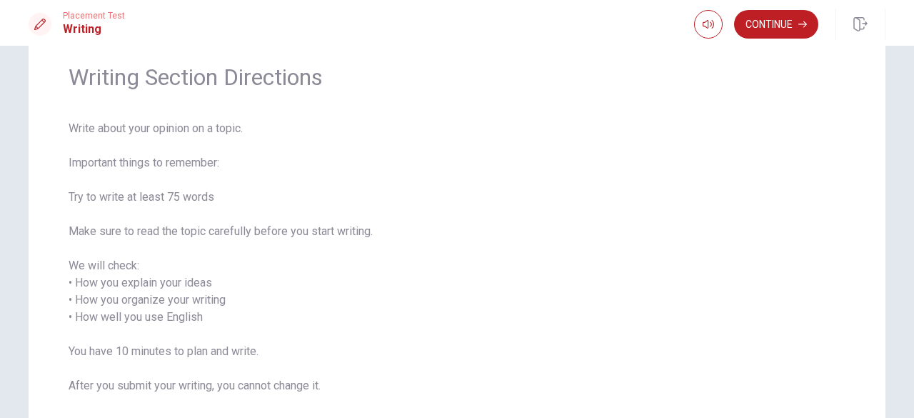
scroll to position [53, 0]
click at [755, 27] on button "Continue" at bounding box center [776, 24] width 84 height 29
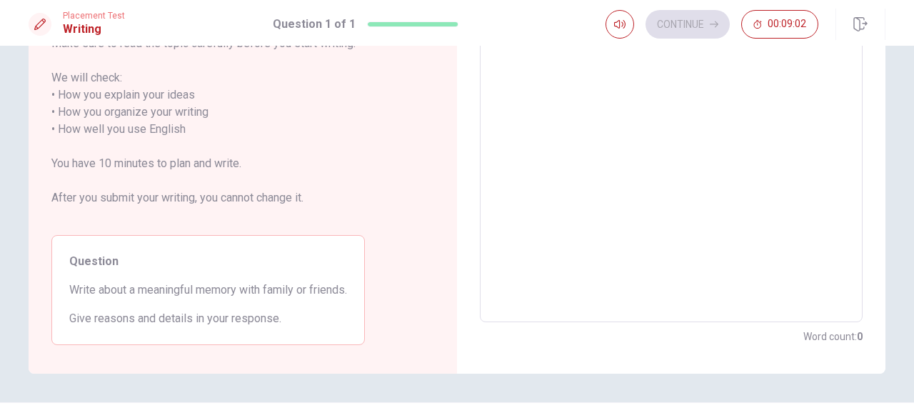
scroll to position [0, 0]
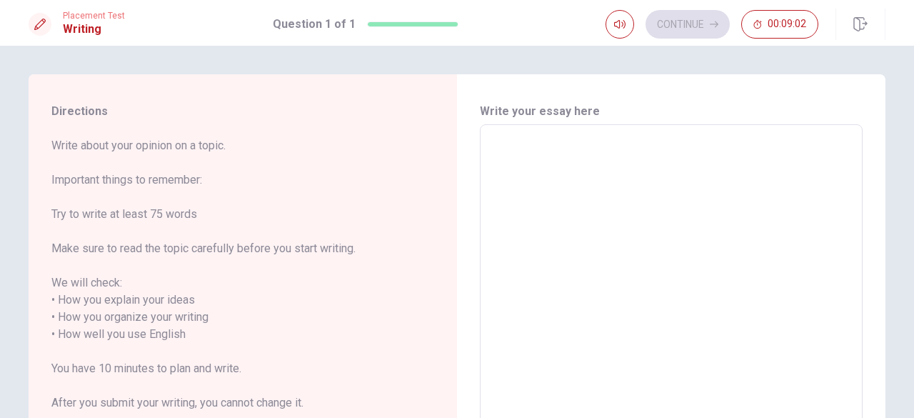
click at [629, 166] on textarea at bounding box center [671, 325] width 363 height 379
type textarea "L"
type textarea "x"
type textarea "La"
type textarea "x"
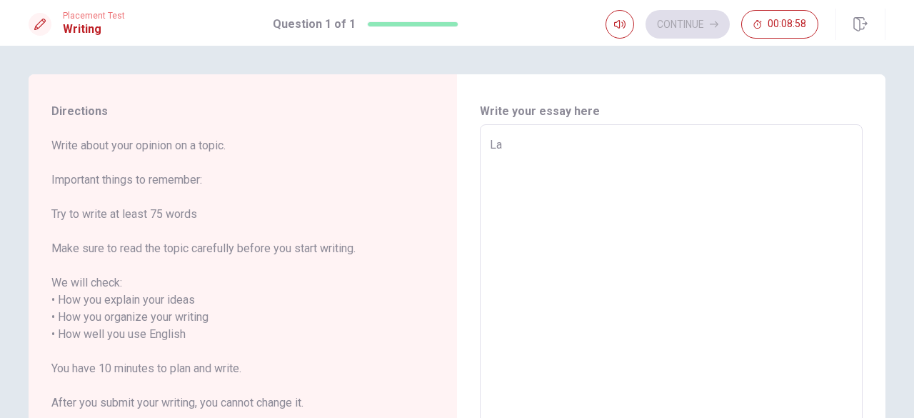
type textarea "Las"
type textarea "x"
type textarea "Last"
type textarea "x"
type textarea "Last"
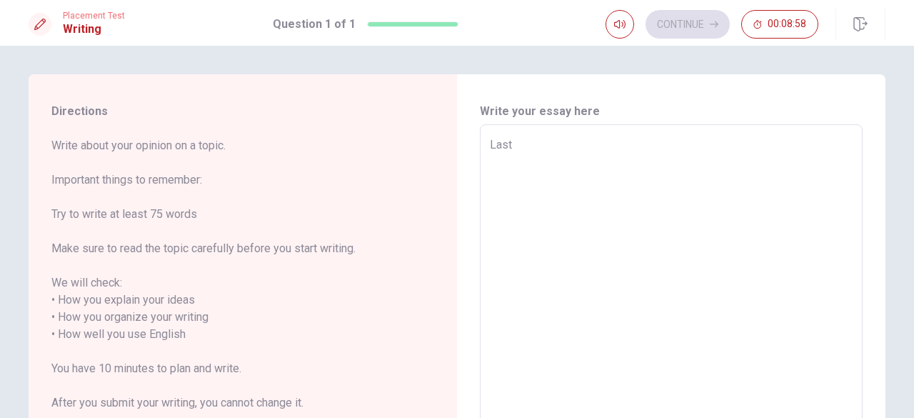
type textarea "x"
type textarea "Last w"
type textarea "x"
type textarea "Last we"
type textarea "x"
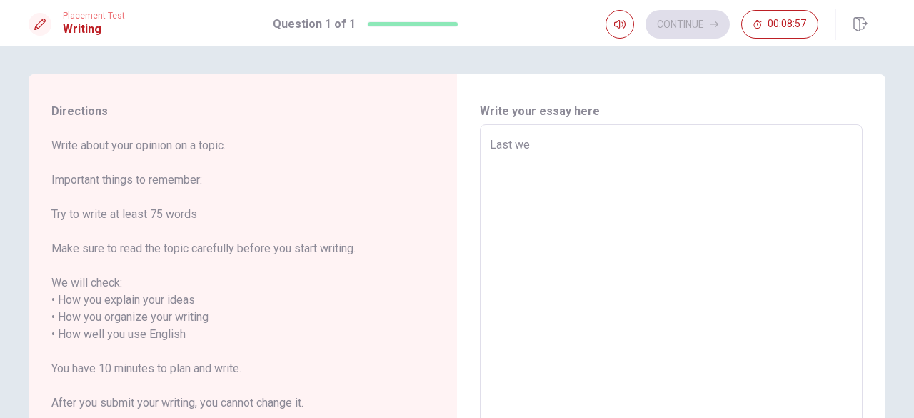
type textarea "Last wee"
type textarea "x"
type textarea "Last week"
type textarea "x"
type textarea "Last week,"
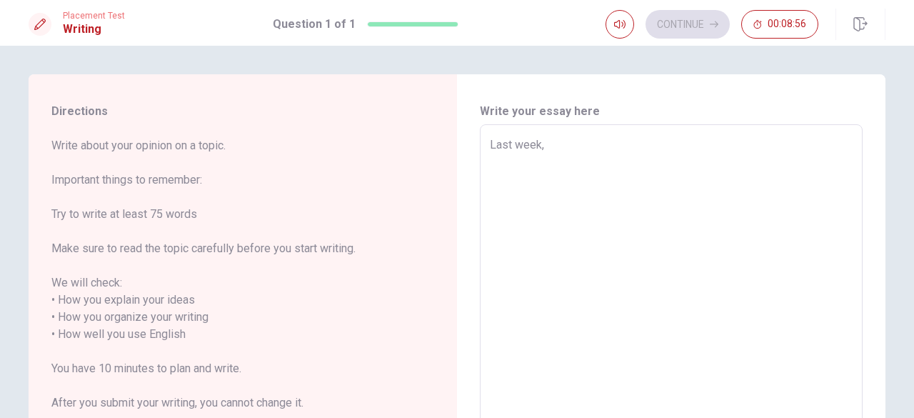
type textarea "x"
type textarea "Last week,"
type textarea "x"
type textarea "Last week, a"
type textarea "x"
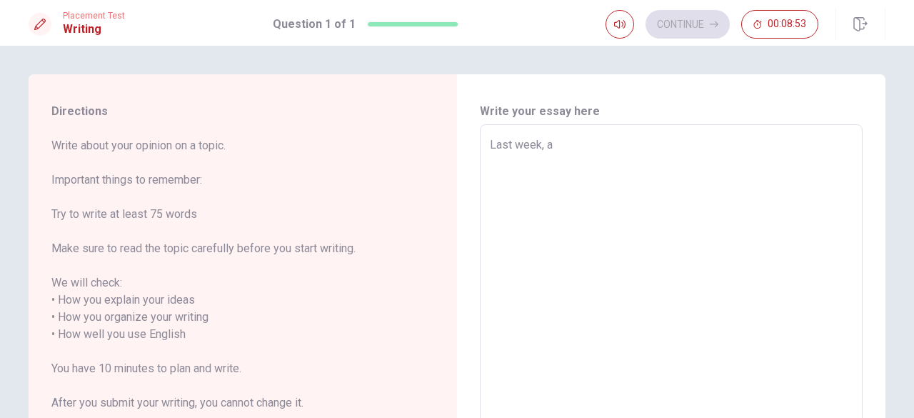
type textarea "Last week, a"
type textarea "x"
type textarea "Last week, a"
type textarea "x"
type textarea "Last week,"
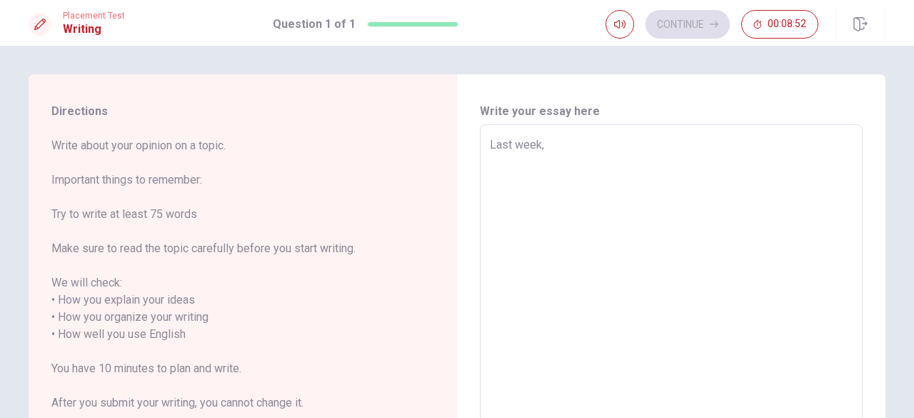
type textarea "x"
type textarea "Last week, i"
type textarea "x"
type textarea "Last week, i"
type textarea "x"
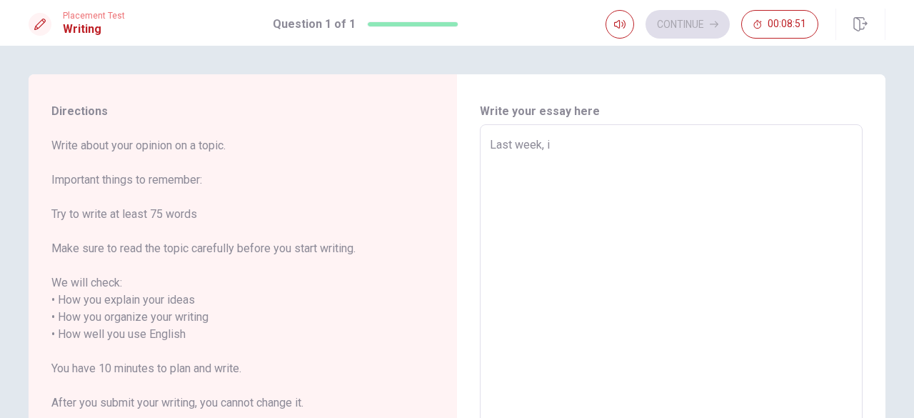
type textarea "Last week, i r"
type textarea "x"
type textarea "Last week, i re"
type textarea "x"
type textarea "Last week, i rea"
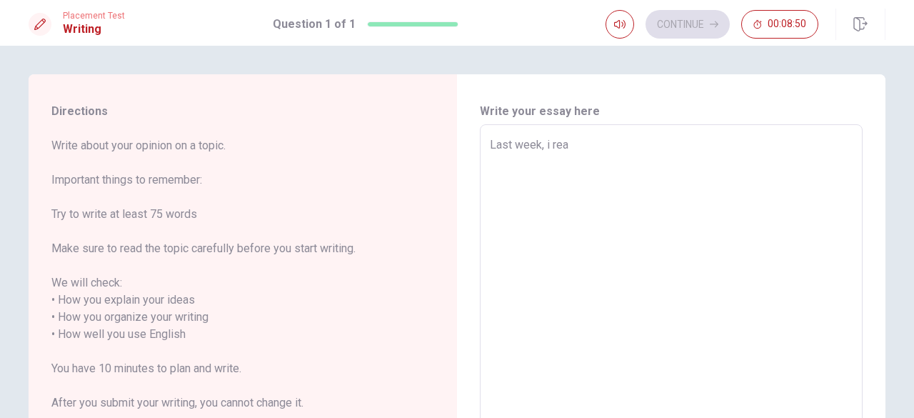
type textarea "x"
type textarea "Last week, i real"
type textarea "x"
type textarea "Last week, i reali"
type textarea "x"
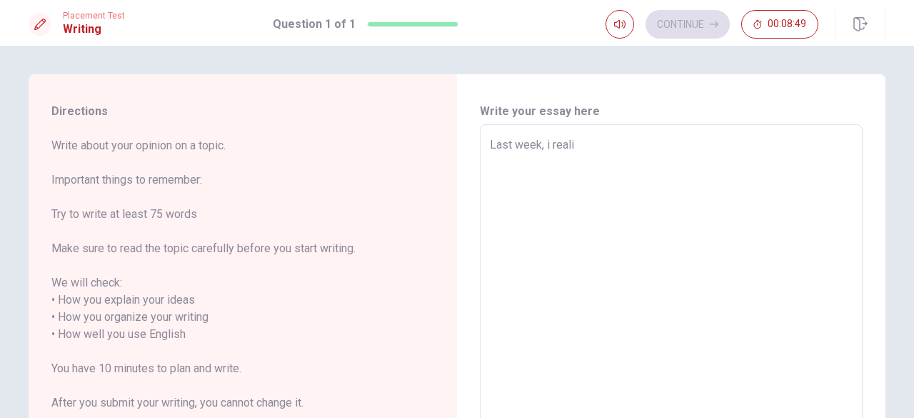
type textarea "Last week, i realiz"
type textarea "x"
type textarea "Last week, i realize"
type textarea "x"
type textarea "Last week, i realize"
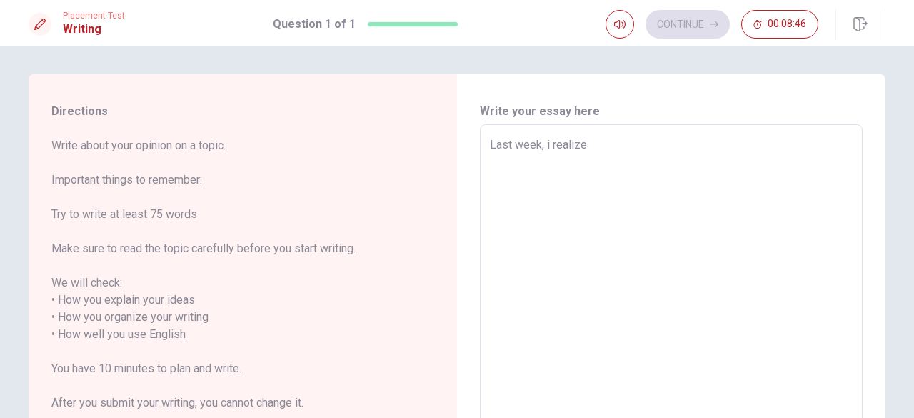
type textarea "x"
type textarea "Last week, i realize m"
type textarea "x"
type textarea "Last week, i realize mt"
type textarea "x"
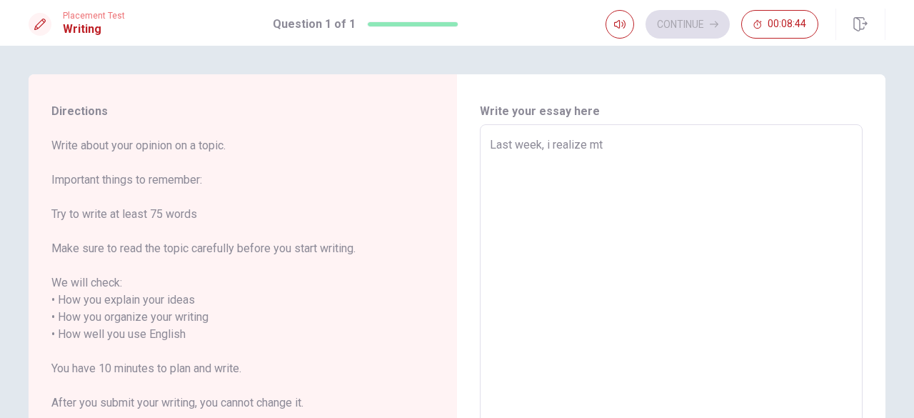
type textarea "Last week, i realize m"
type textarea "x"
type textarea "Last week, i realize my"
type textarea "x"
type textarea "Last week, i realize my"
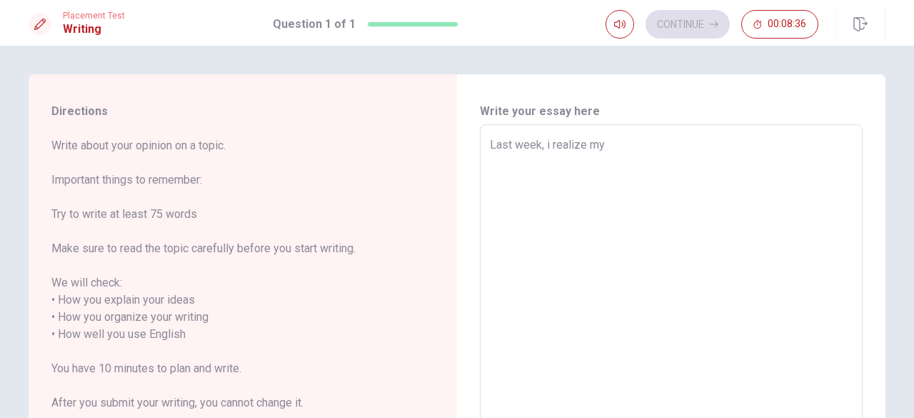
type textarea "x"
type textarea "Last week, i realize my f"
type textarea "x"
type textarea "Last week, i realize my fa"
type textarea "x"
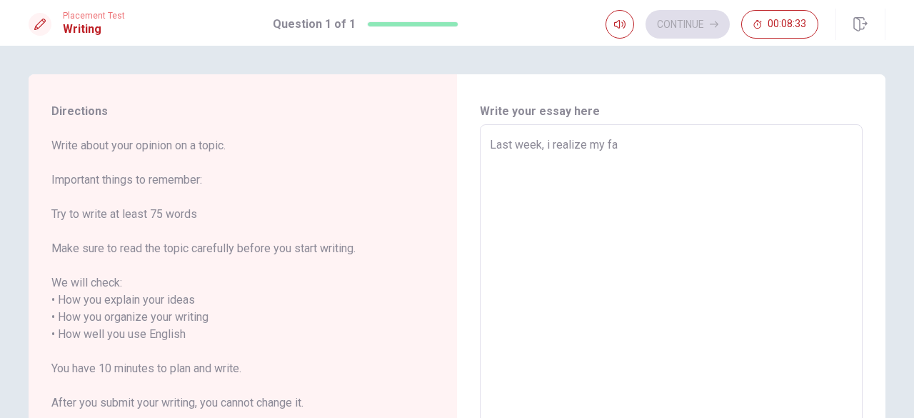
type textarea "Last week, i realize my far"
type textarea "x"
type textarea "Last week, i realize my fare"
type textarea "x"
type textarea "Last week, i realize my farew"
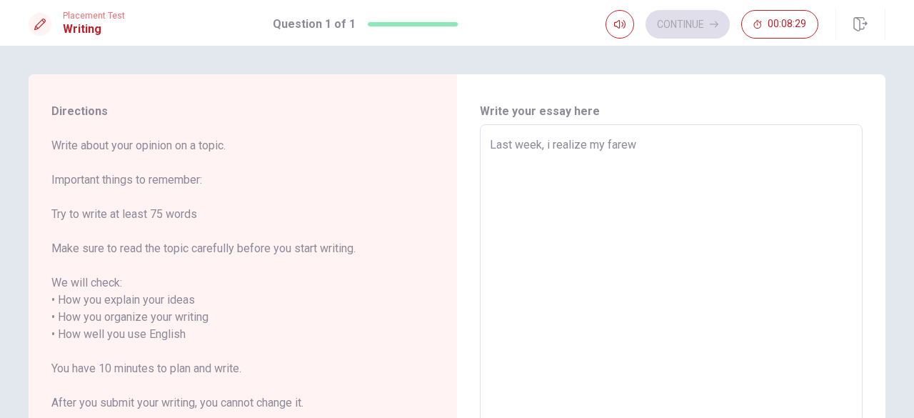
type textarea "x"
type textarea "Last week, i realize my farewe"
type textarea "x"
type textarea "Last week, i realize my farewel"
type textarea "x"
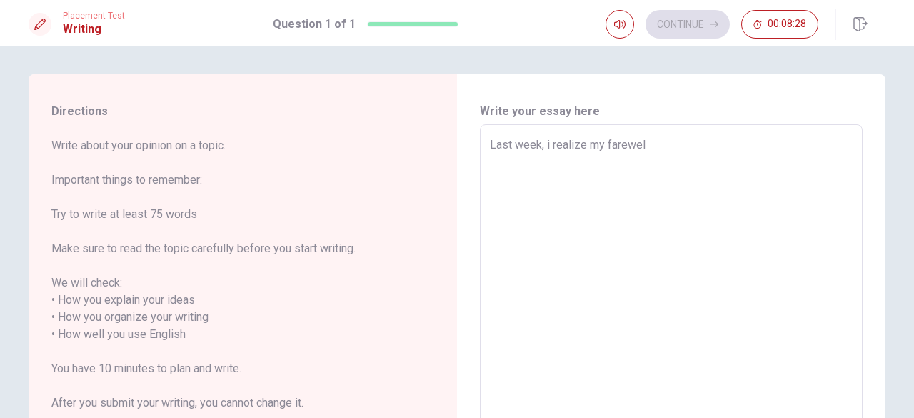
type textarea "Last week, i realize my farewell"
type textarea "x"
type textarea "Last week, i realize my farewell"
type textarea "x"
type textarea "Last week, i realize my farewell w"
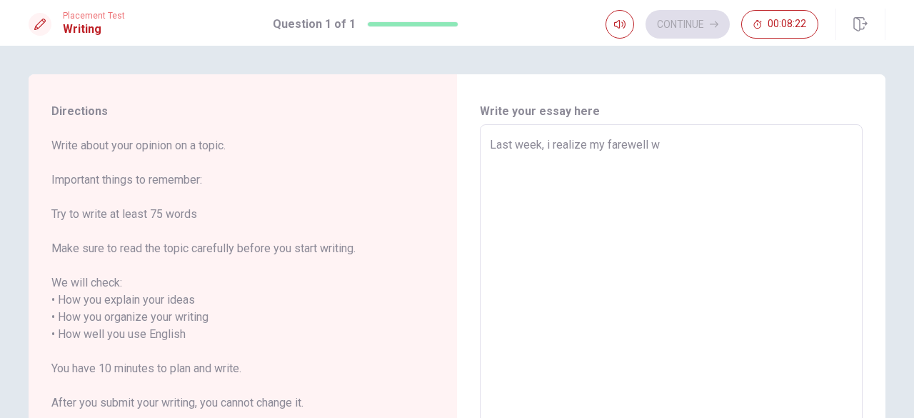
type textarea "x"
type textarea "Last week, i realize my farewell wi"
type textarea "x"
type textarea "Last week, i realize my farewell wit"
type textarea "x"
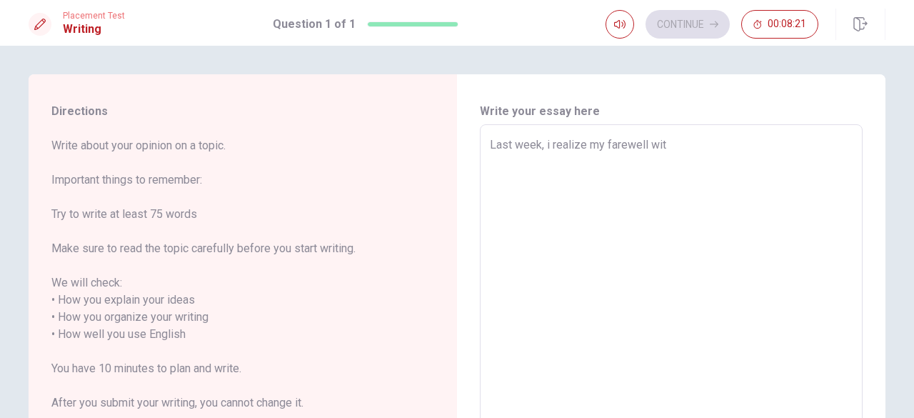
type textarea "Last week, i realize my farewell witg"
type textarea "x"
type textarea "Last week, i realize my farewell wit"
type textarea "x"
type textarea "Last week, i realize my farewell wi"
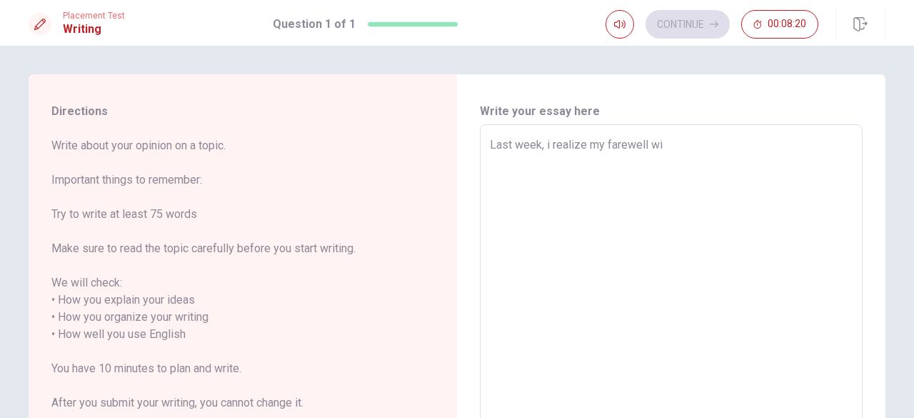
type textarea "x"
type textarea "Last week, i realize my farewell w"
type textarea "x"
type textarea "Last week, i realize my farewell"
type textarea "x"
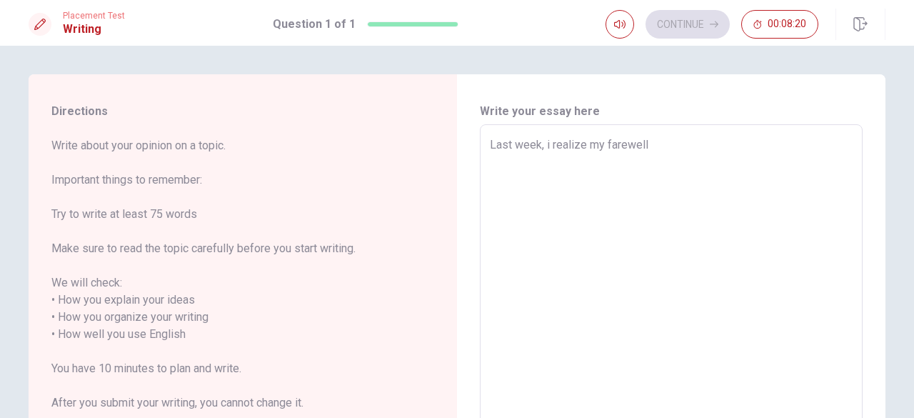
type textarea "Last week, i realize my farewell t"
type textarea "x"
type textarea "Last week, i realize my farewell to"
type textarea "x"
type textarea "Last week, i realize my farewell to"
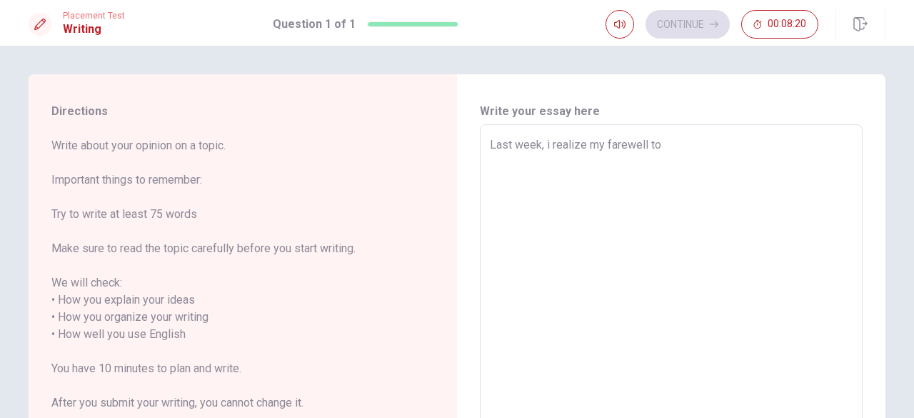
type textarea "x"
type textarea "Last week, i realize my farewell to t"
type textarea "x"
type textarea "Last week, i realize my farewell to to"
type textarea "x"
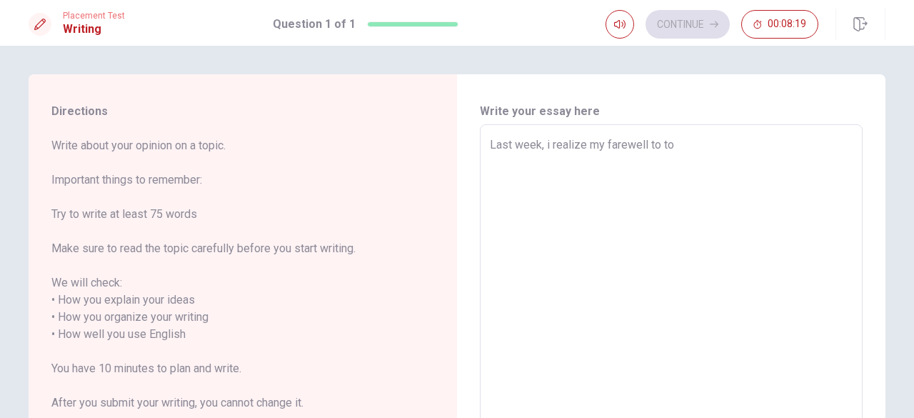
type textarea "Last week, i realize my farewell to [PERSON_NAME]"
type textarea "x"
type textarea "Last week, i realize my farewell to [PERSON_NAME]"
type textarea "x"
type textarea "Last week, i realize my farewell to [PERSON_NAME]"
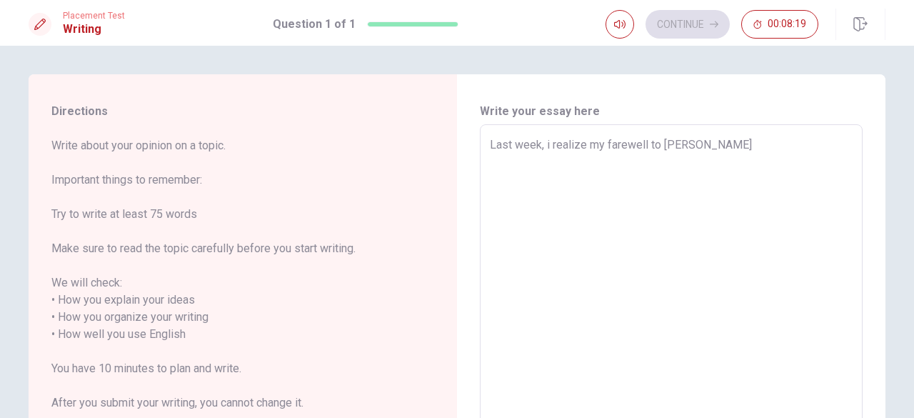
type textarea "x"
type textarea "Last week, i realize my farewell to toront"
type textarea "x"
type textarea "Last week, i realize my farewell to [GEOGRAPHIC_DATA]"
type textarea "x"
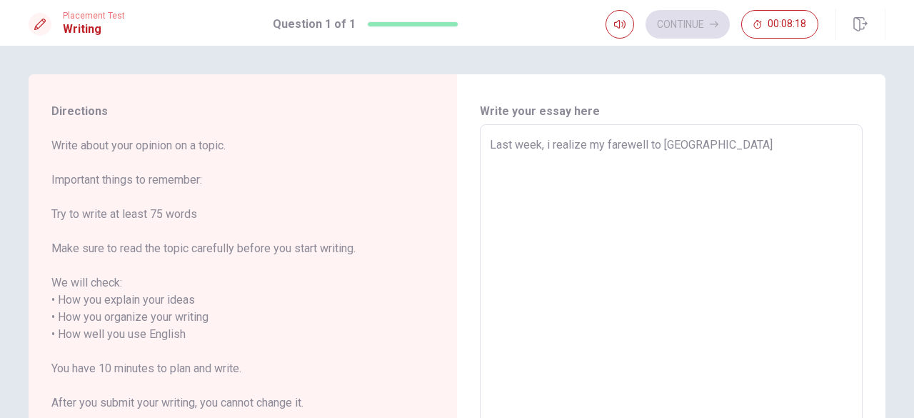
type textarea "Last week, i realize my farewell to [GEOGRAPHIC_DATA]"
type textarea "x"
type textarea "Last week, i realize my farewell to [GEOGRAPHIC_DATA] w"
type textarea "x"
type textarea "Last week, i realize my farewell to [GEOGRAPHIC_DATA] wi"
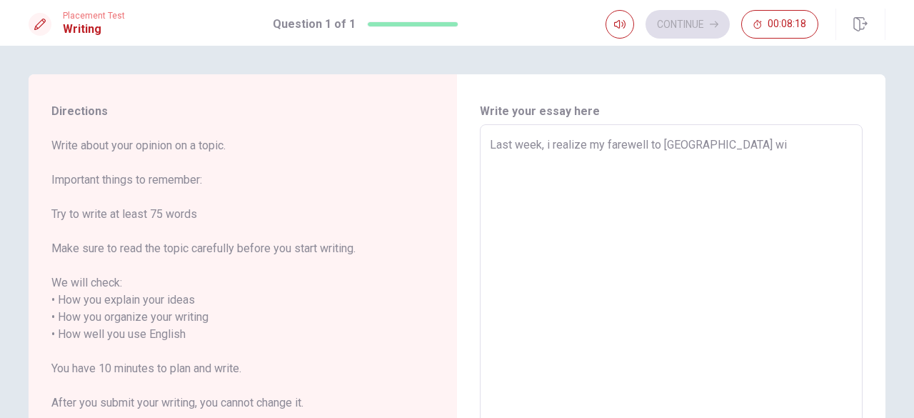
type textarea "x"
type textarea "Last week, i realize my farewell to [GEOGRAPHIC_DATA] wit"
type textarea "x"
type textarea "Last week, i realize my farewell to [GEOGRAPHIC_DATA] with"
type textarea "x"
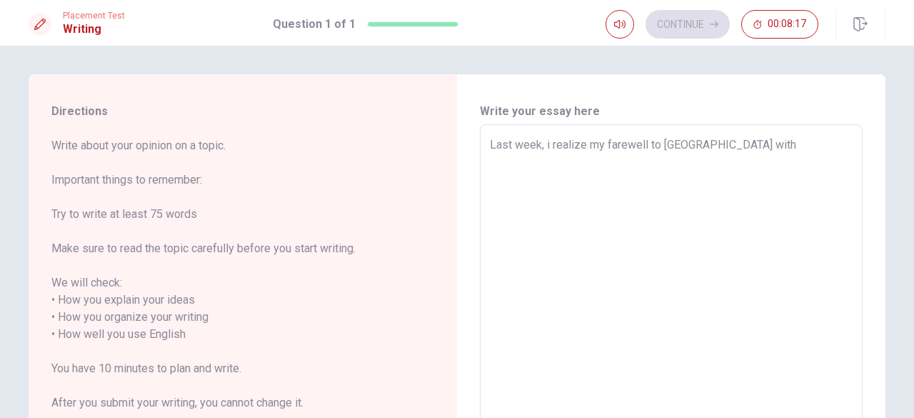
type textarea "Last week, i realize my farewell to [GEOGRAPHIC_DATA] with"
type textarea "x"
type textarea "Last week, i realize my farewell to [GEOGRAPHIC_DATA] with m"
type textarea "x"
type textarea "Last week, i realize my farewell to [GEOGRAPHIC_DATA] with my"
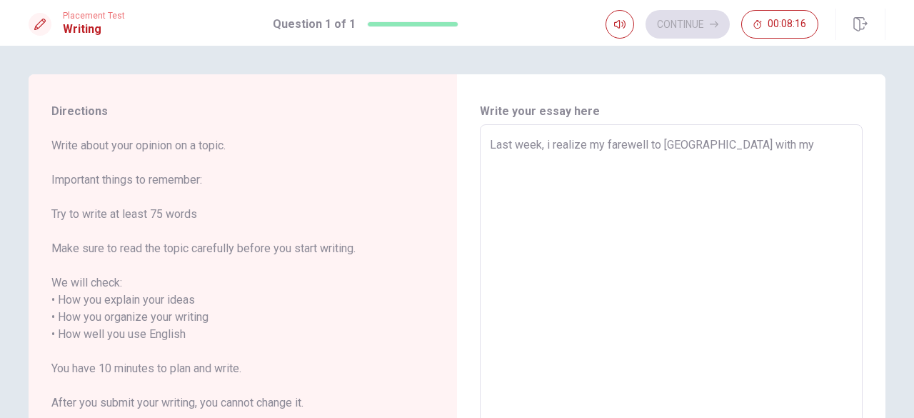
type textarea "x"
type textarea "Last week, i realize my farewell to [GEOGRAPHIC_DATA] with my"
type textarea "x"
type textarea "Last week, i realize my farewell to [GEOGRAPHIC_DATA] with my f"
type textarea "x"
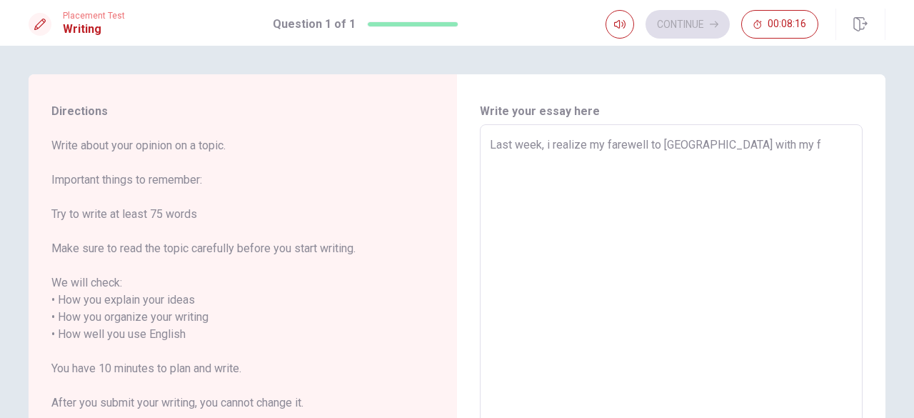
type textarea "Last week, i realize my farewell to [GEOGRAPHIC_DATA] with my fa"
type textarea "x"
type textarea "Last week, i realize my farewell to [GEOGRAPHIC_DATA] with my fam"
type textarea "x"
type textarea "Last week, i realize my farewell to [GEOGRAPHIC_DATA] with my fami"
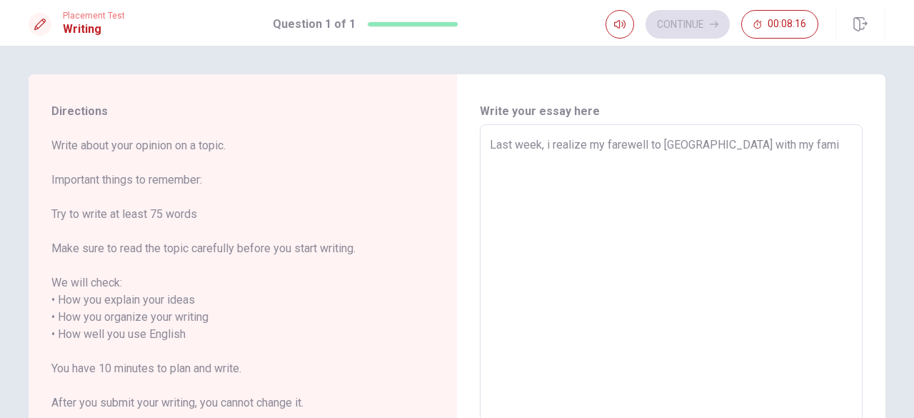
type textarea "x"
type textarea "Last week, i realize my farewell to [GEOGRAPHIC_DATA] with my famil"
type textarea "x"
type textarea "Last week, i realize my farewell to [GEOGRAPHIC_DATA] with my family"
type textarea "x"
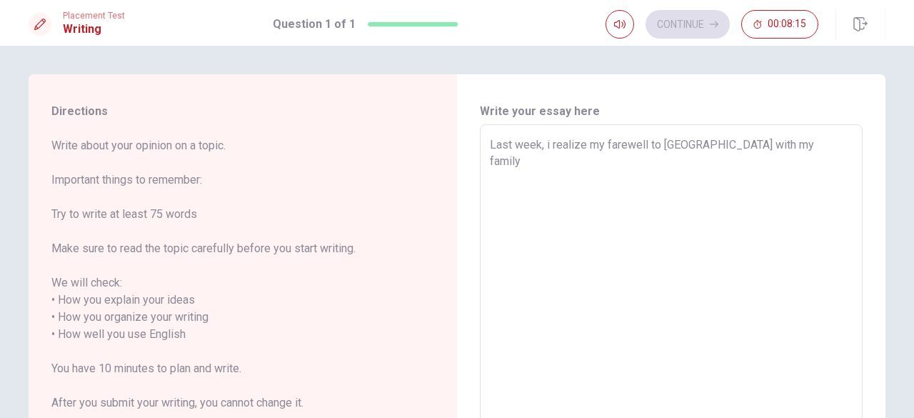
type textarea "Last week, i realize my farewell to [GEOGRAPHIC_DATA] with my family"
type textarea "x"
type textarea "Last week, i realize my farewell to [GEOGRAPHIC_DATA] with my family a"
type textarea "x"
type textarea "Last week, i realize my farewell to [GEOGRAPHIC_DATA] with my family an"
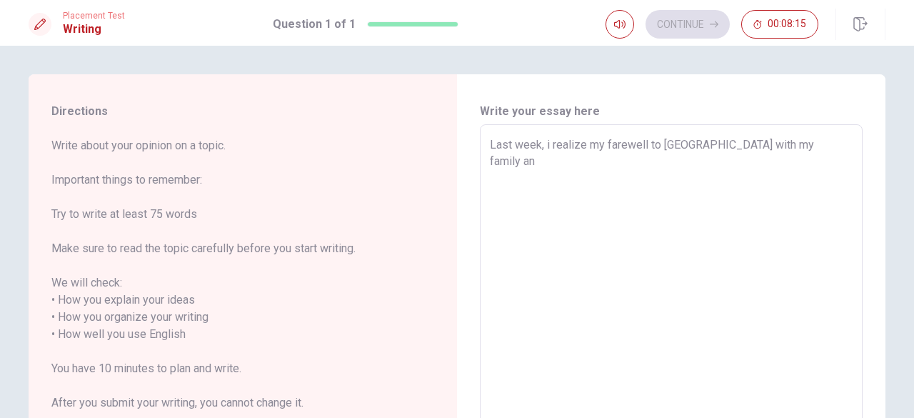
type textarea "x"
type textarea "Last week, i realize my farewell to [GEOGRAPHIC_DATA] with my family and"
type textarea "x"
type textarea "Last week, i realize my farewell to [GEOGRAPHIC_DATA] with my family and"
type textarea "x"
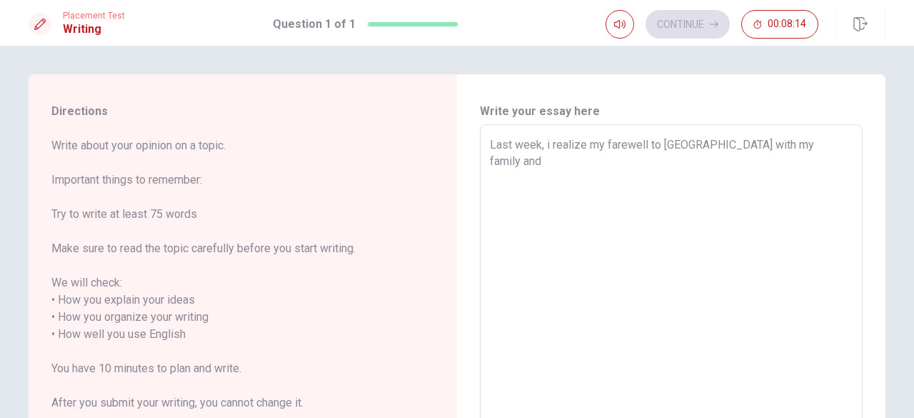
type textarea "Last week, i realize my farewell to [GEOGRAPHIC_DATA] with my family and f"
type textarea "x"
type textarea "Last week, i realize my farewell to [GEOGRAPHIC_DATA] with my family and fr"
type textarea "x"
type textarea "Last week, i realize my farewell to [GEOGRAPHIC_DATA] with my family and fri"
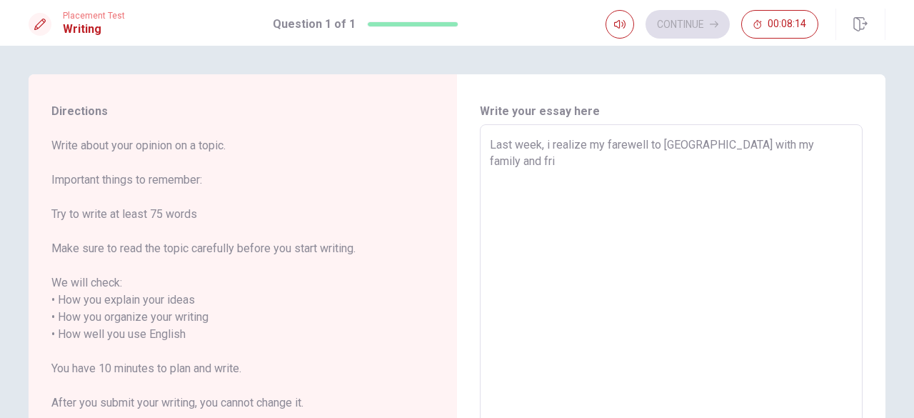
type textarea "x"
type textarea "Last week, i realize my farewell to [GEOGRAPHIC_DATA] with my family and fria"
type textarea "x"
type textarea "Last week, i realize my farewell to [GEOGRAPHIC_DATA] with my family and frian"
type textarea "x"
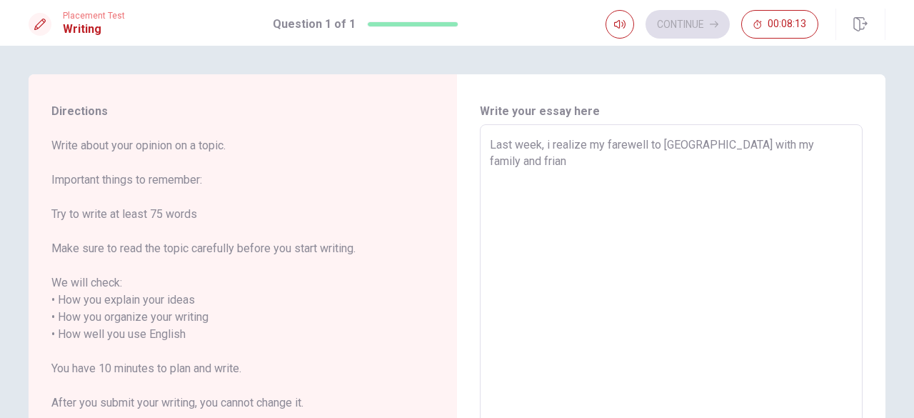
type textarea "Last week, i realize my farewell to [GEOGRAPHIC_DATA] with my family and fria"
type textarea "x"
type textarea "Last week, i realize my farewell to [GEOGRAPHIC_DATA] with my family and fri"
type textarea "x"
type textarea "Last week, i realize my farewell to [GEOGRAPHIC_DATA] with my family and frie"
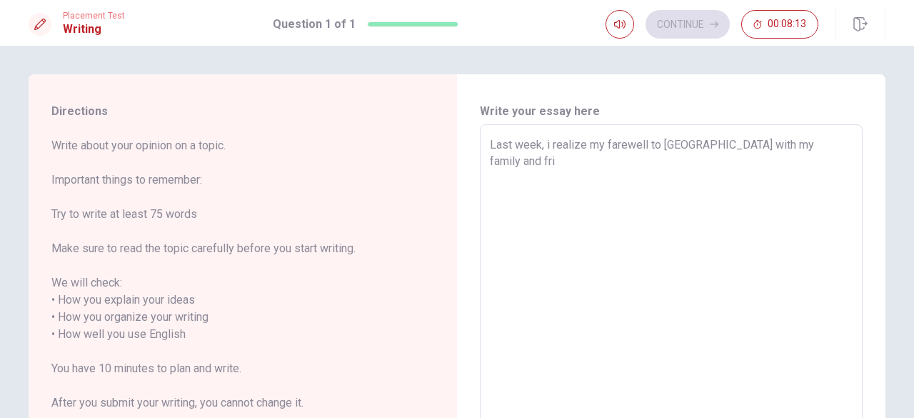
type textarea "x"
type textarea "Last week, i realize my farewell to [GEOGRAPHIC_DATA] with my family and [PERSO…"
type textarea "x"
type textarea "Last week, i realize my farewell to [GEOGRAPHIC_DATA] with my family and [PERSO…"
type textarea "x"
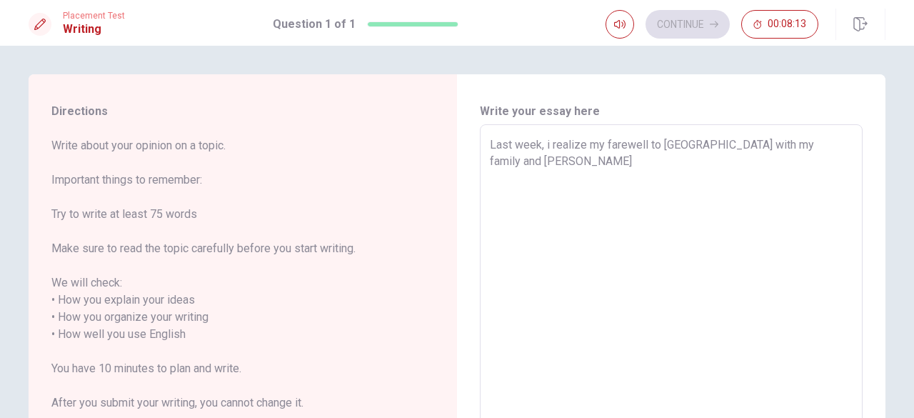
type textarea "Last week, i realize my farewell to [GEOGRAPHIC_DATA] with my family and [PERSO…"
type textarea "x"
type textarea "Last week, i realize my farewell to [GEOGRAPHIC_DATA] with my family and [PERSO…"
type textarea "x"
type textarea "Last week, i realize my farewell to [GEOGRAPHIC_DATA] with my family and [PERSO…"
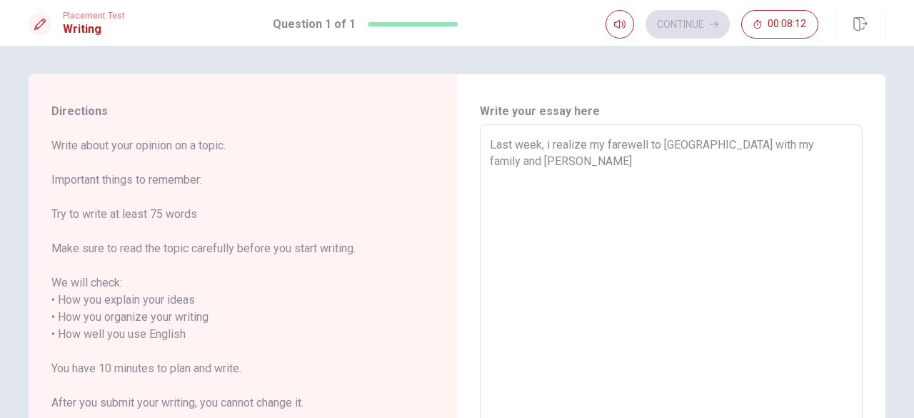
type textarea "x"
type textarea "Last week, i realize my farewell to [GEOGRAPHIC_DATA] with my family and frie"
type textarea "x"
type textarea "Last week, i realize my farewell to [GEOGRAPHIC_DATA] with my family and fri"
type textarea "x"
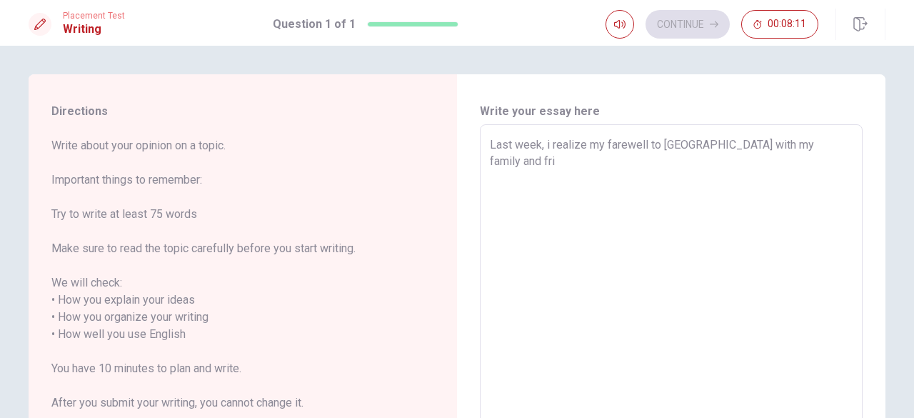
type textarea "Last week, i realize my farewell to [GEOGRAPHIC_DATA] with my family and fria"
type textarea "x"
type textarea "Last week, i realize my farewell to [GEOGRAPHIC_DATA] with my family and fri"
type textarea "x"
type textarea "Last week, i realize my farewell to [GEOGRAPHIC_DATA] with my family and frie"
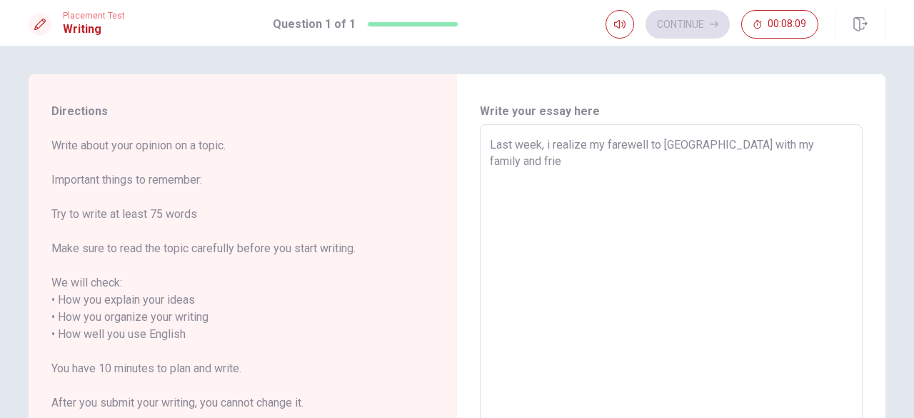
type textarea "x"
type textarea "Last week, i realize my farewell to [GEOGRAPHIC_DATA] with my family and [PERSO…"
type textarea "x"
type textarea "Last week, i realize my farewell to [GEOGRAPHIC_DATA] with my family and friend"
click at [703, 32] on button "Continue" at bounding box center [687, 24] width 84 height 29
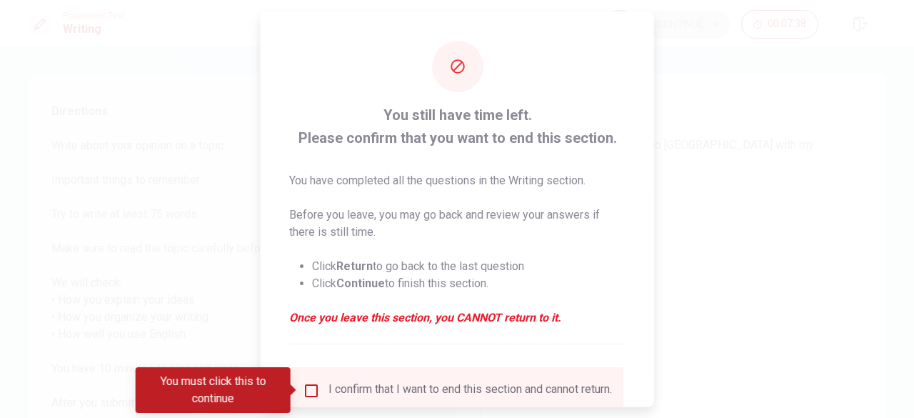
scroll to position [114, 0]
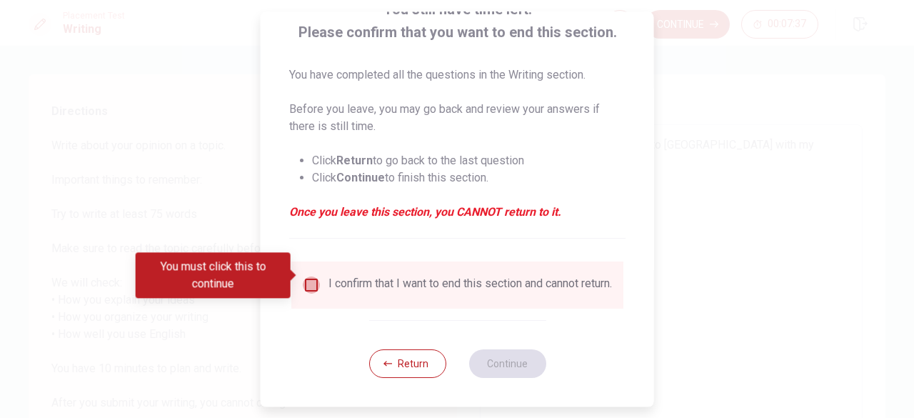
click at [309, 278] on input "You must click this to continue" at bounding box center [311, 284] width 17 height 17
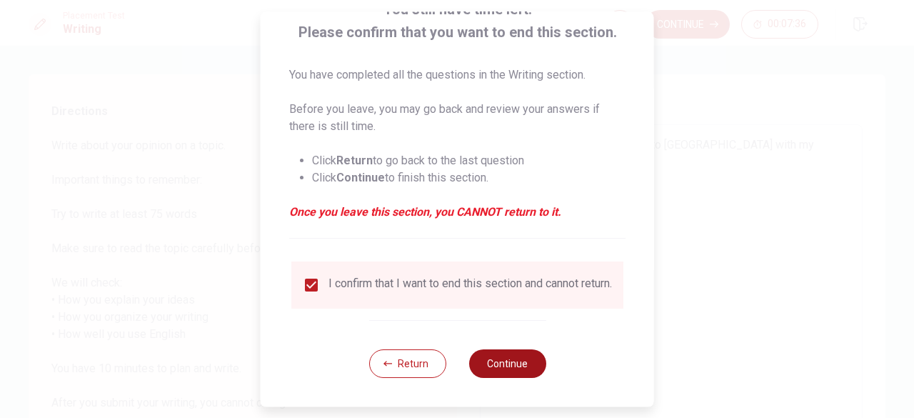
click at [500, 355] on button "Continue" at bounding box center [506, 363] width 77 height 29
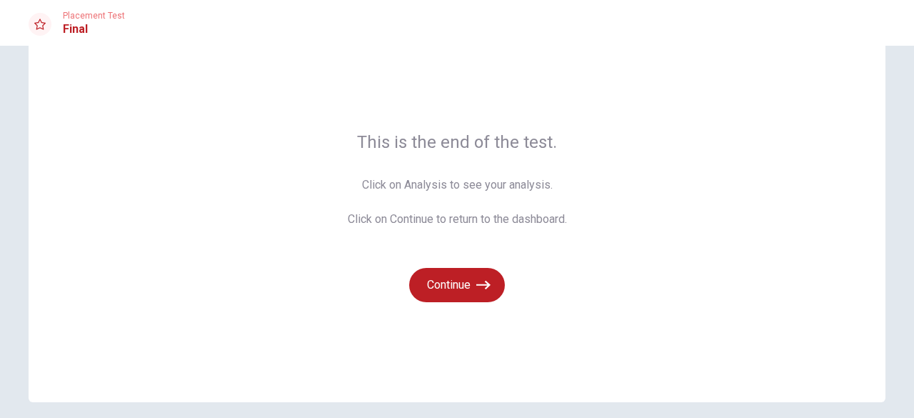
scroll to position [46, 0]
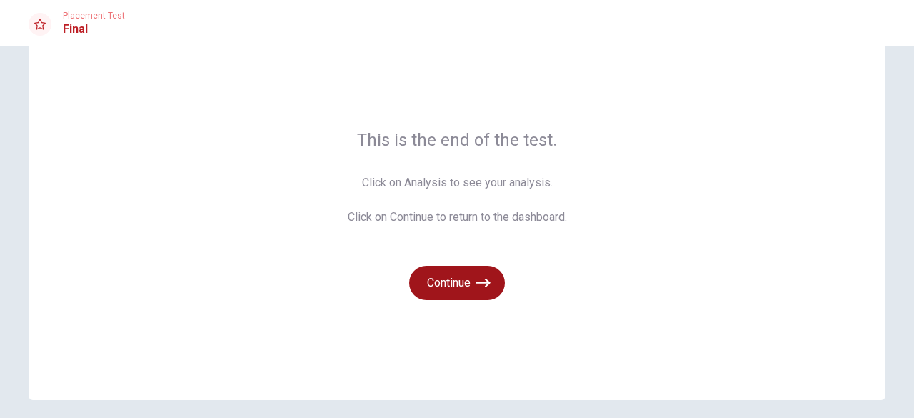
click at [446, 276] on button "Continue" at bounding box center [457, 283] width 96 height 34
